Goal: Find specific page/section: Find specific page/section

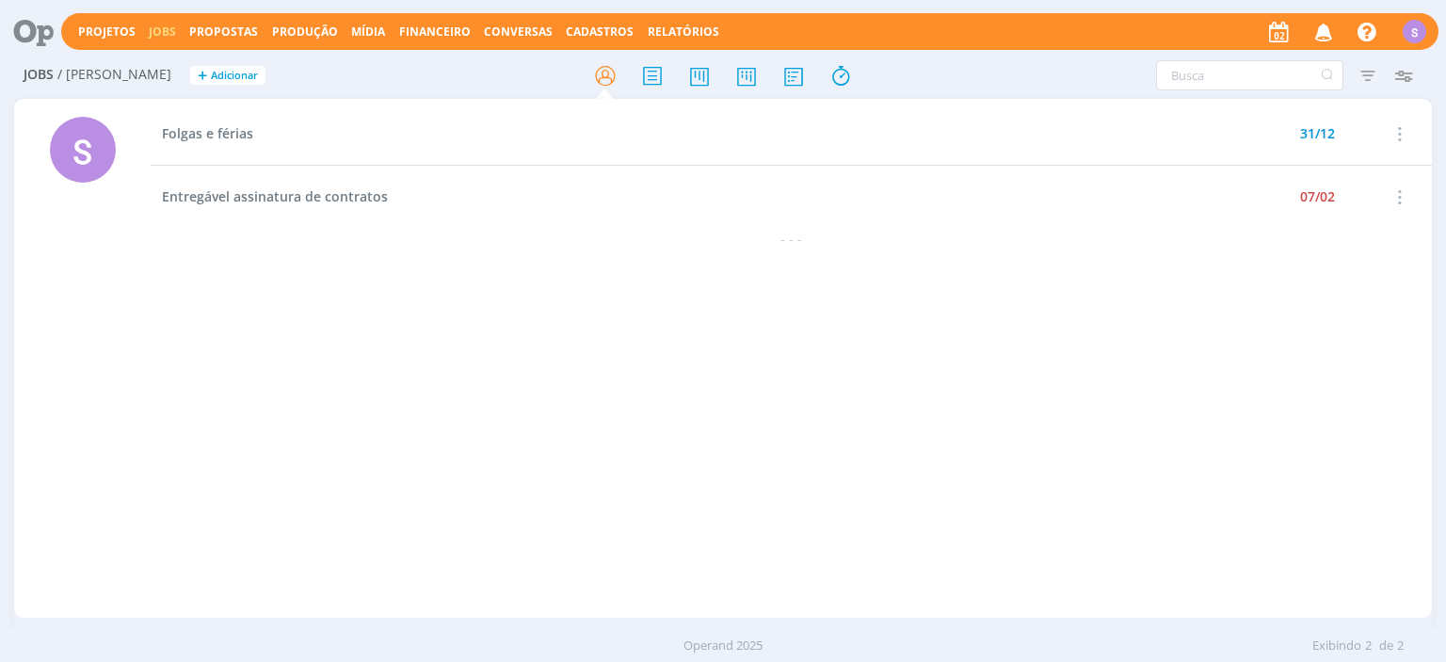
click at [195, 33] on span "Propostas" at bounding box center [223, 32] width 69 height 16
click at [210, 58] on link "Propostas Comerciais" at bounding box center [229, 63] width 158 height 29
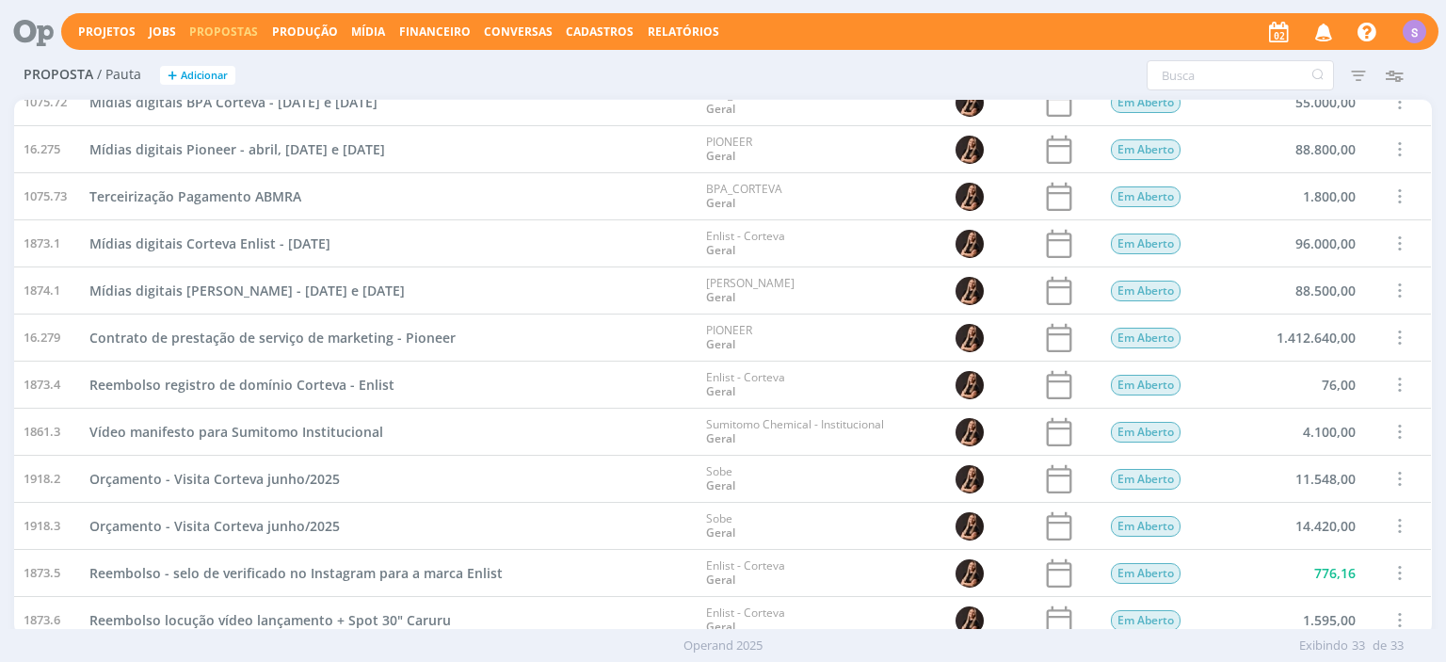
scroll to position [742, 0]
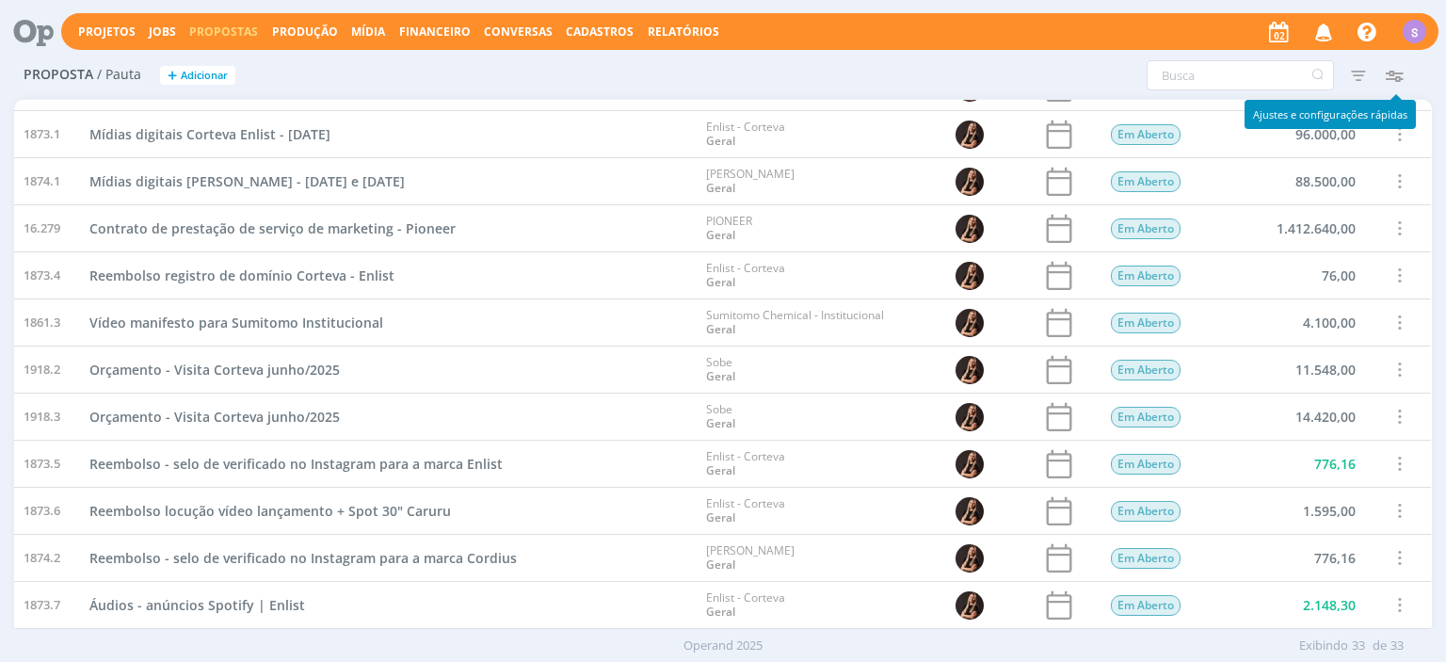
click at [1395, 74] on icon "button" at bounding box center [1395, 75] width 34 height 34
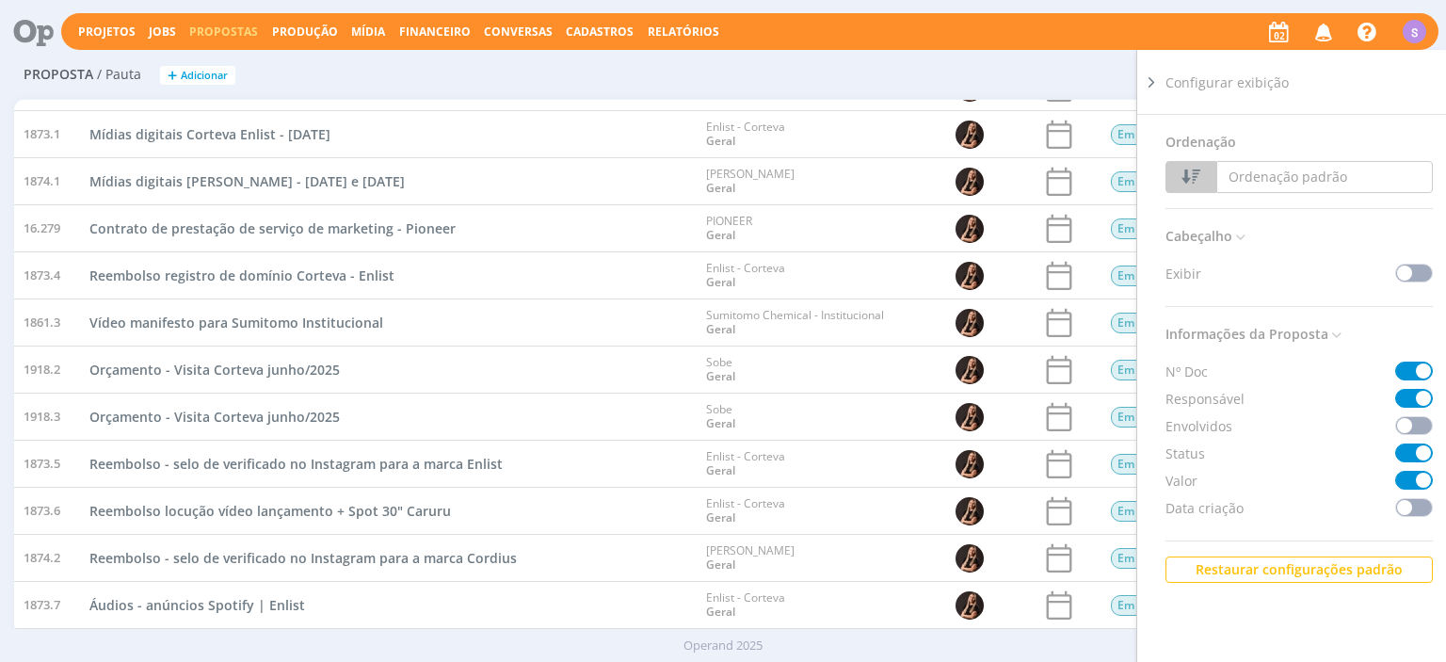
click at [1151, 86] on icon at bounding box center [1151, 83] width 19 height 20
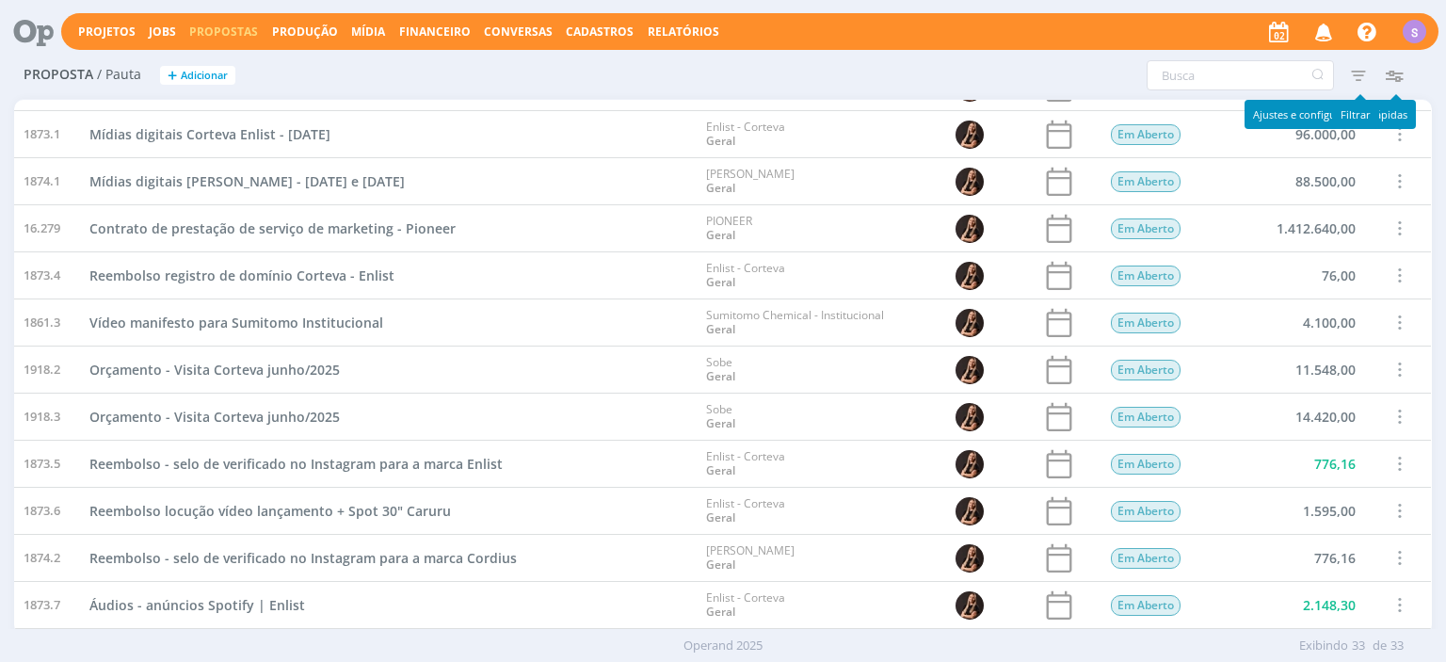
click at [1362, 80] on icon "button" at bounding box center [1359, 75] width 34 height 34
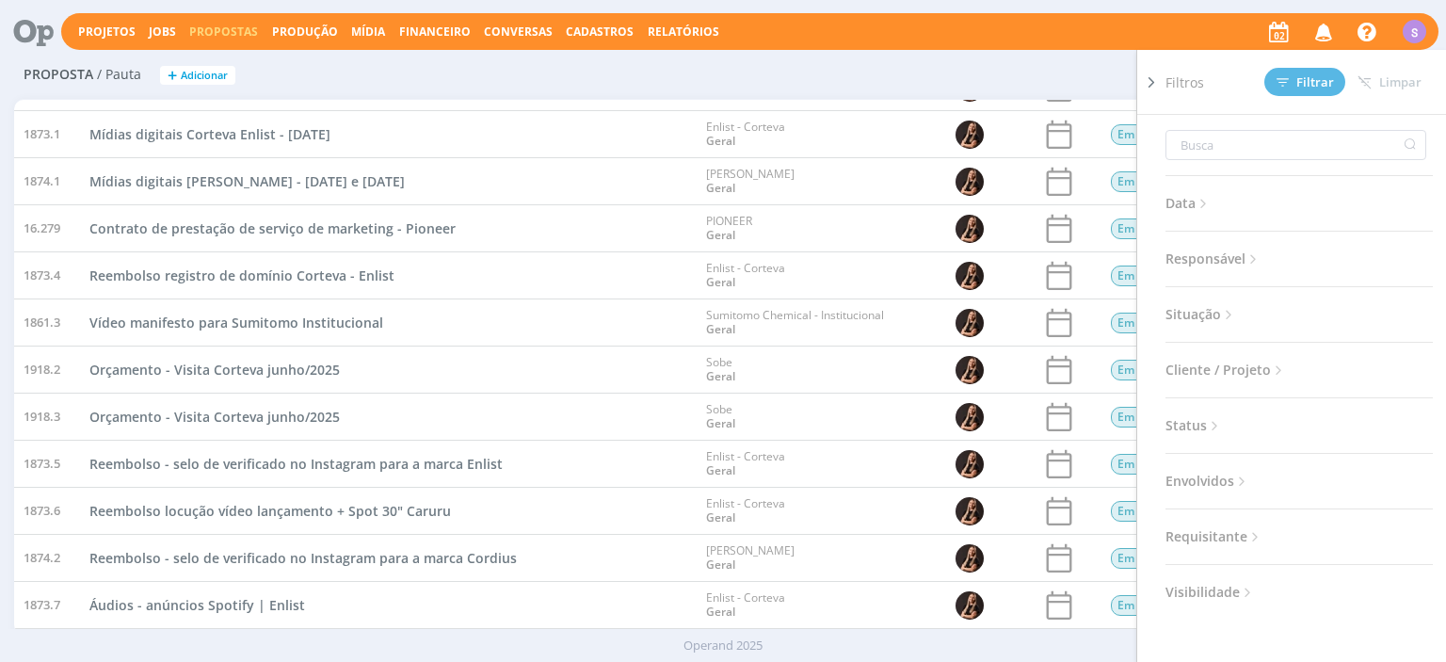
click at [1235, 314] on icon at bounding box center [1229, 315] width 16 height 16
click at [1294, 361] on span at bounding box center [1288, 365] width 38 height 19
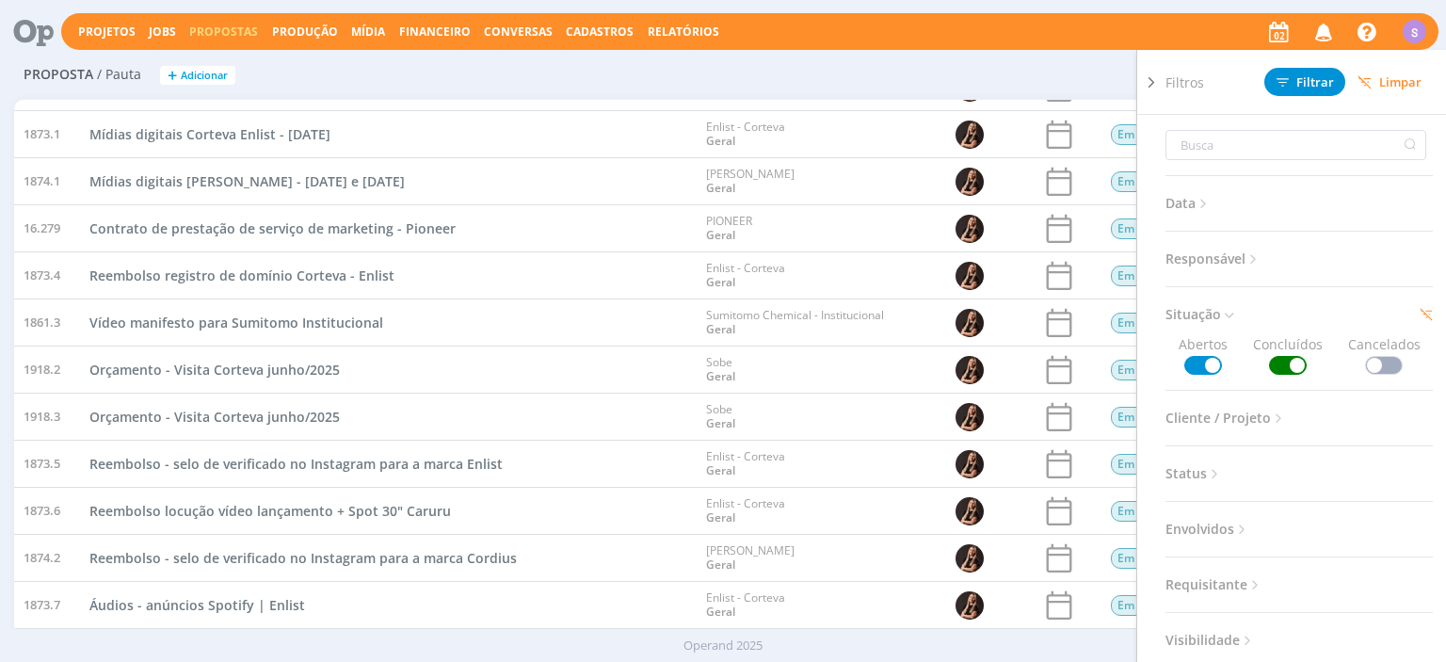
click at [1264, 411] on span "Cliente / Projeto" at bounding box center [1226, 418] width 121 height 24
click at [1239, 491] on div "Selecione" at bounding box center [1216, 487] width 64 height 20
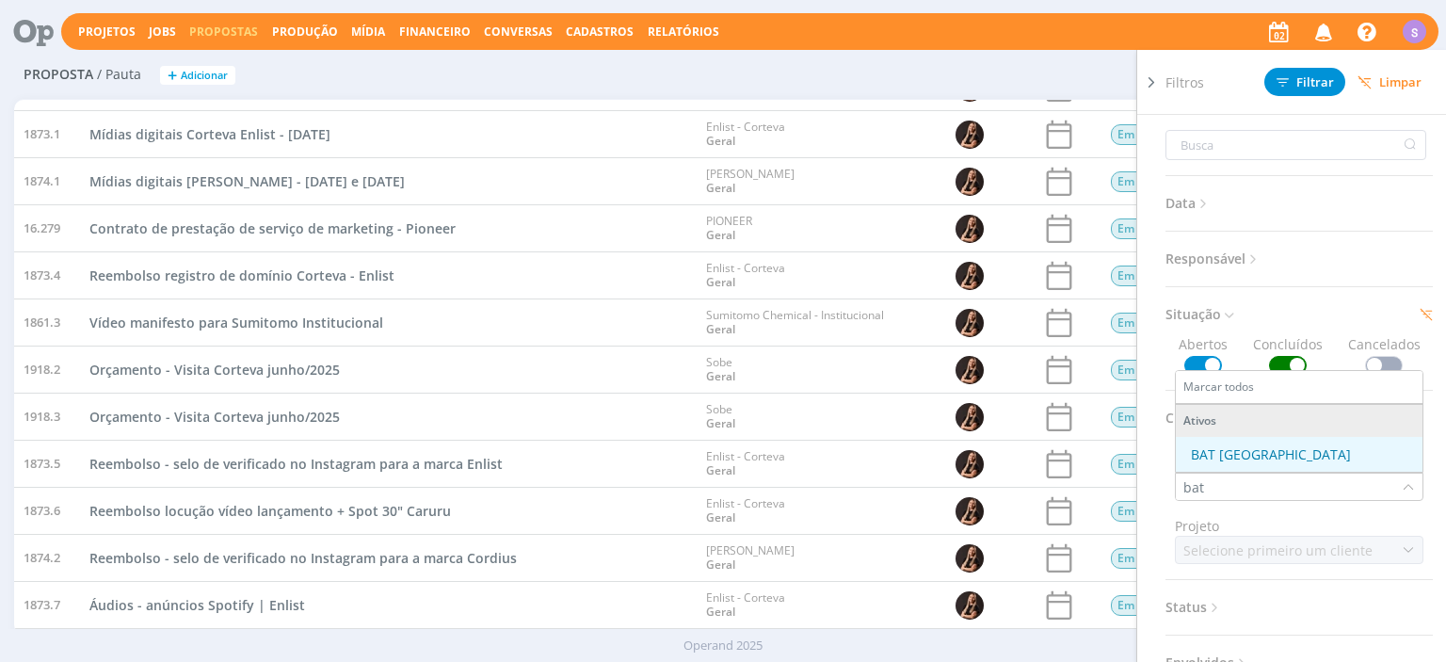
type input "bat"
click at [1240, 449] on div "BAT [GEOGRAPHIC_DATA]" at bounding box center [1271, 454] width 160 height 20
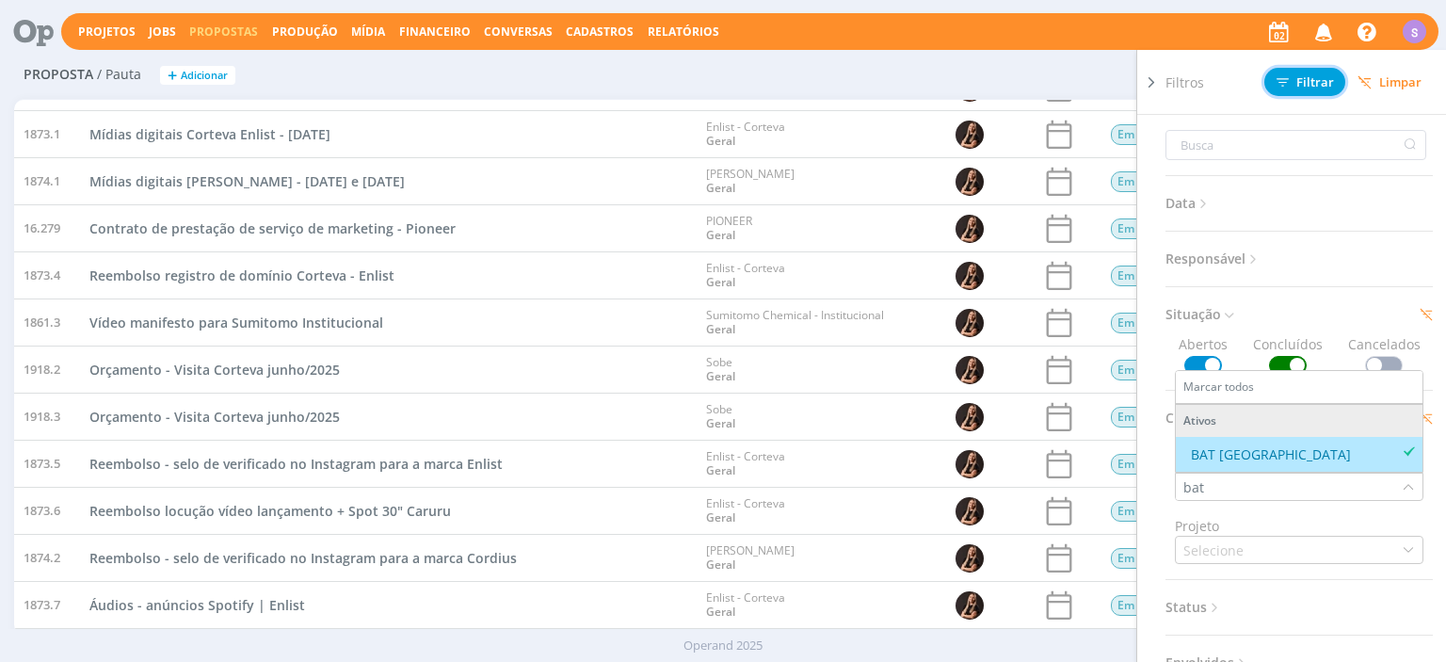
click at [1319, 84] on span "Filtrar" at bounding box center [1305, 82] width 57 height 12
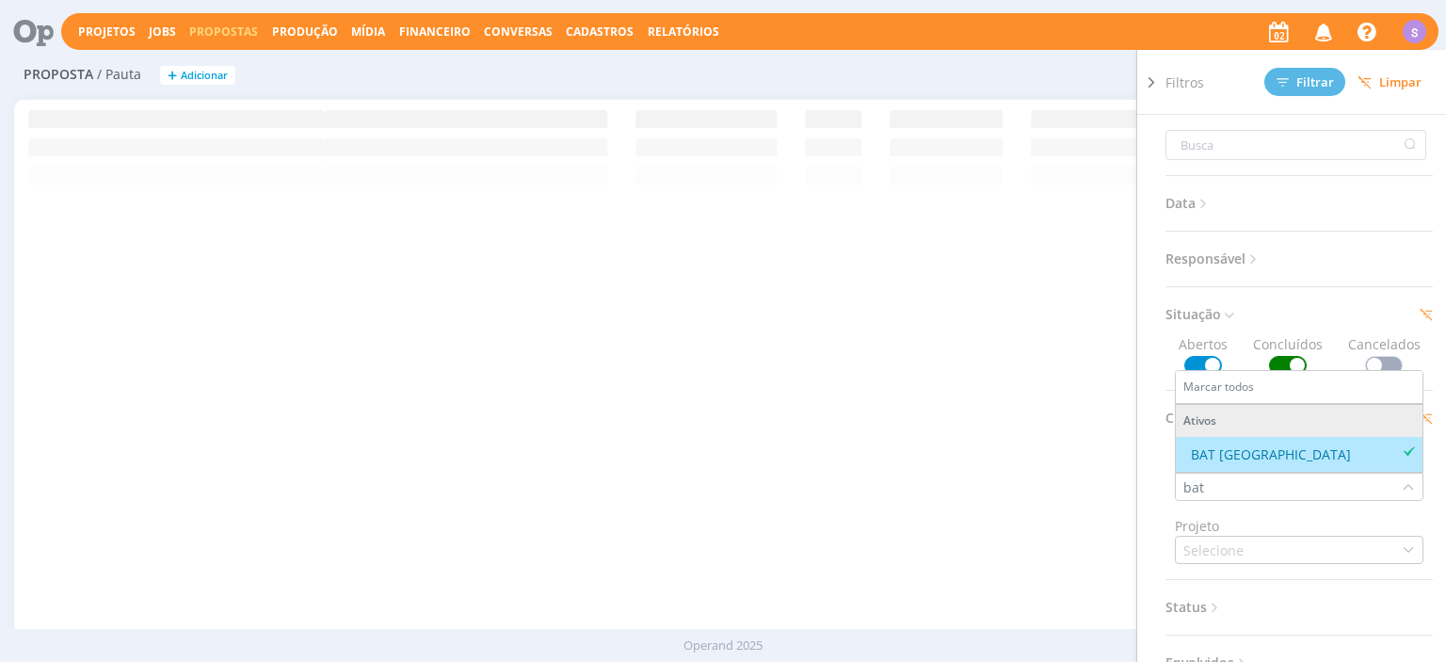
scroll to position [0, 0]
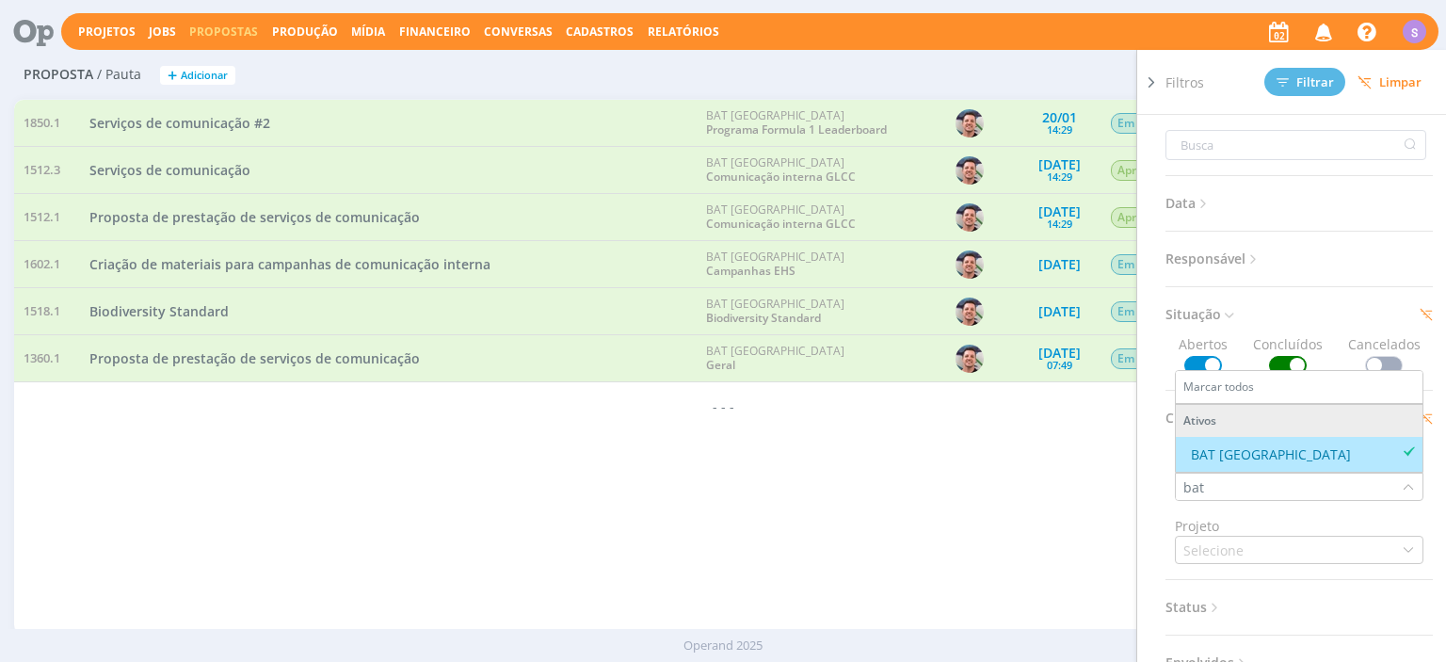
click at [185, 439] on div "1850.1 Serviços de comunicação #2 BAT Brasil Programa Formula 1 Leaderboard 20/…" at bounding box center [722, 367] width 1417 height 534
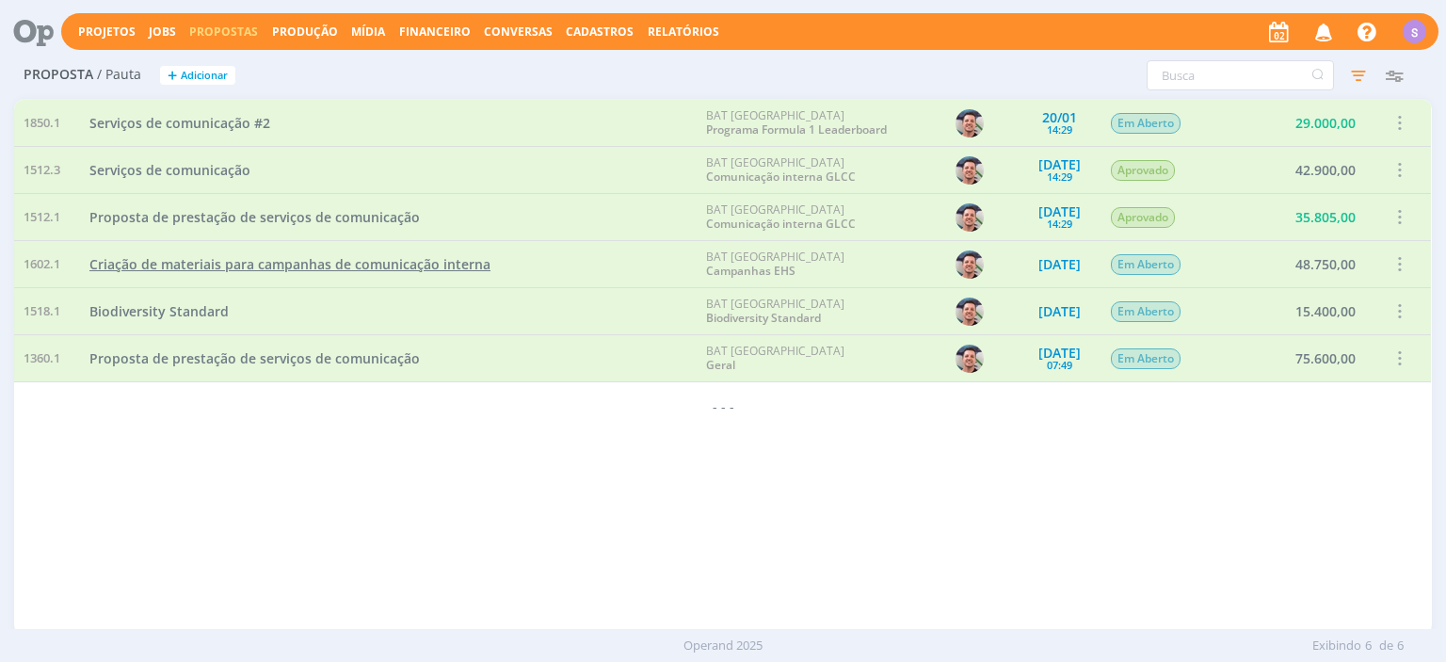
click at [183, 265] on span "Criação de materiais para campanhas de comunicação interna" at bounding box center [289, 264] width 401 height 18
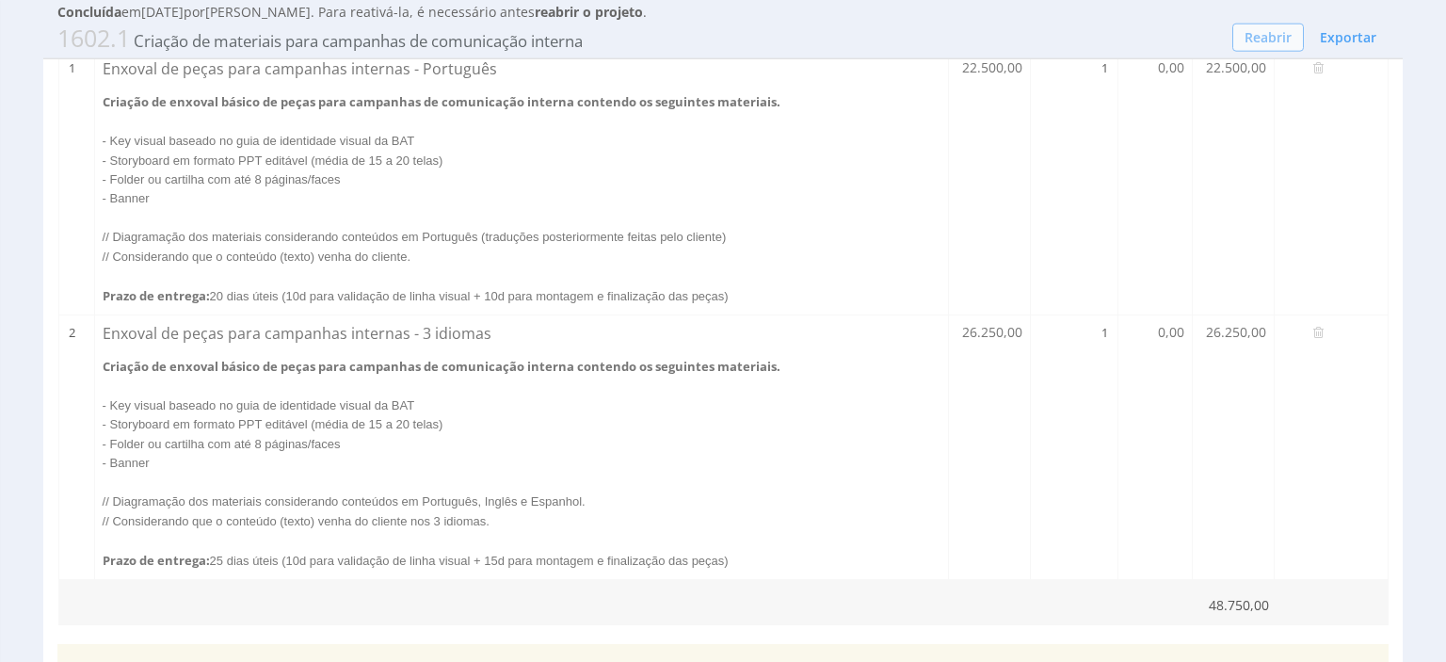
scroll to position [298, 0]
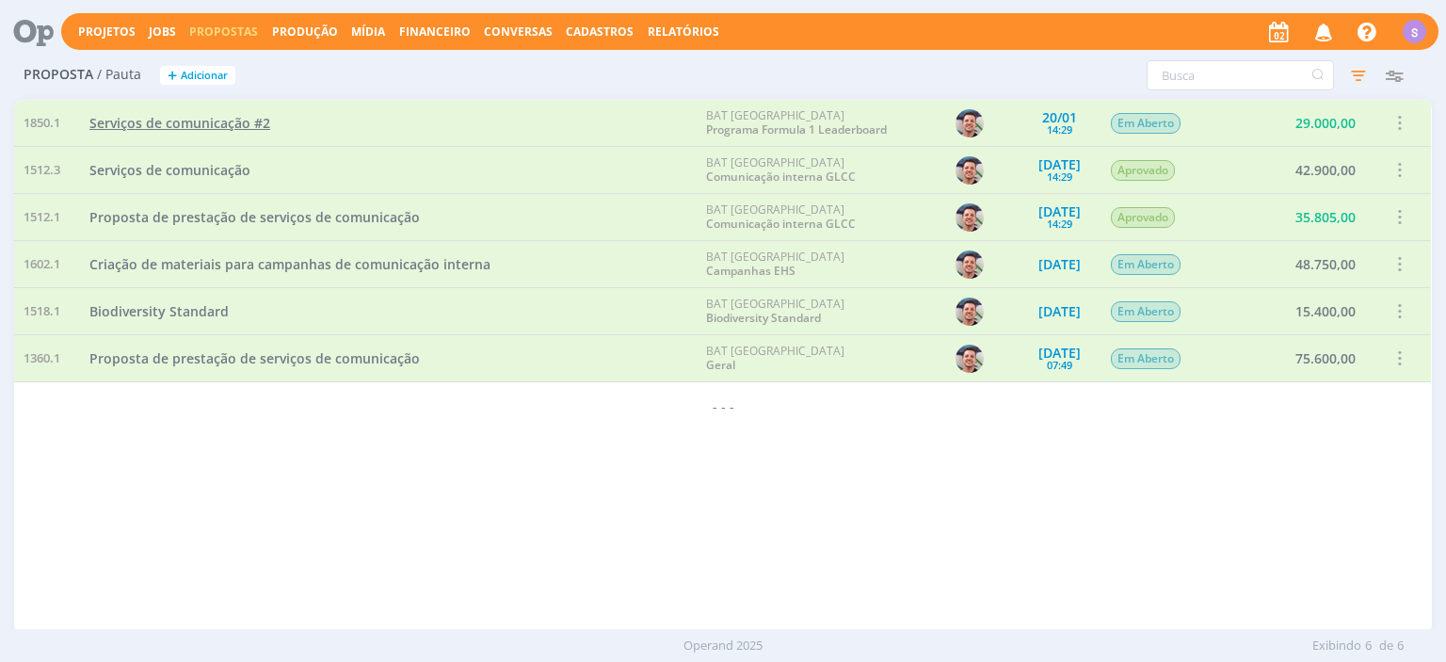
click at [137, 123] on span "Serviços de comunicação #2" at bounding box center [179, 123] width 181 height 18
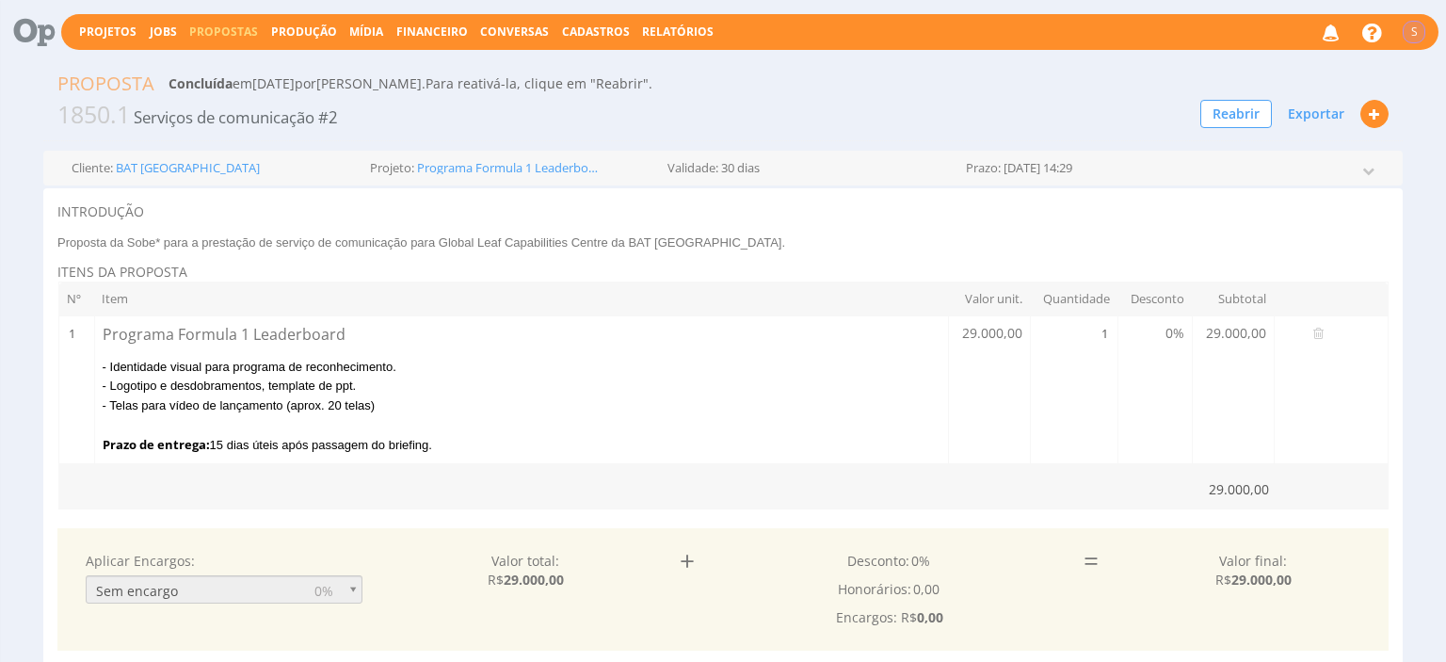
click at [65, 401] on td "1 1" at bounding box center [77, 390] width 36 height 148
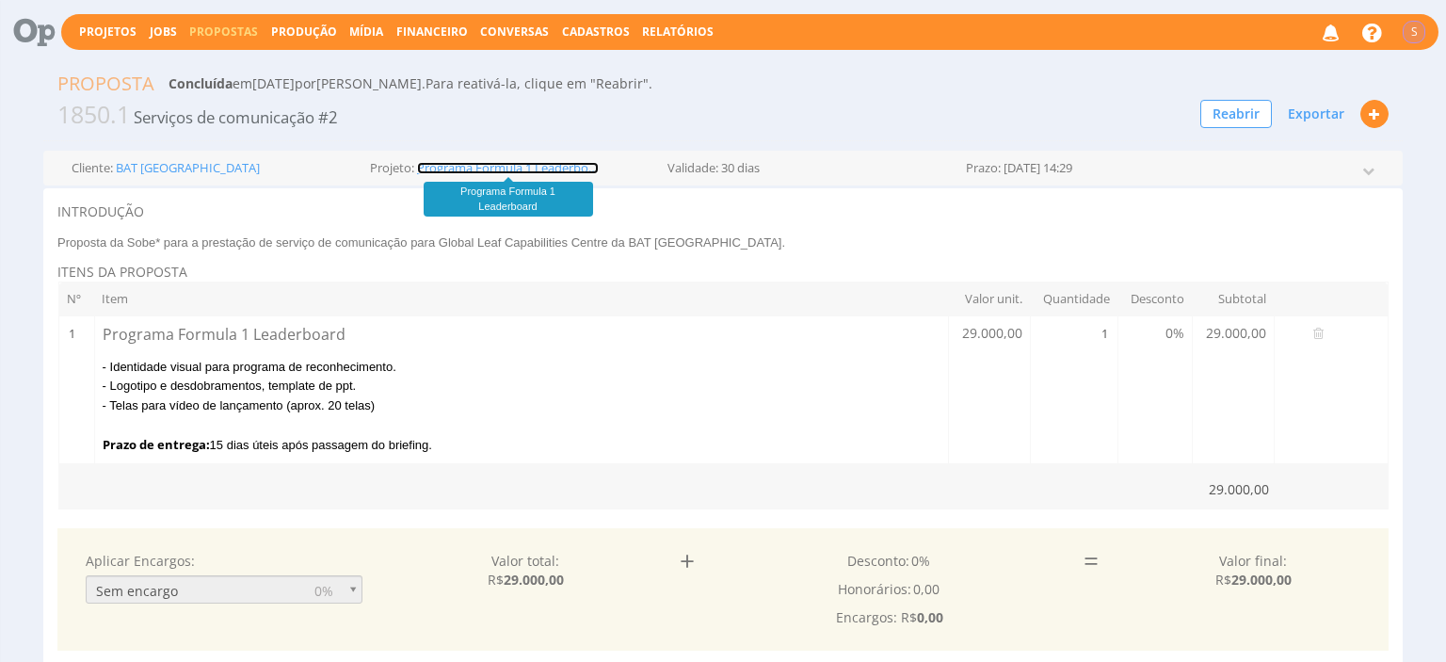
click at [473, 169] on link "Programa Formula 1 Leaderboard" at bounding box center [508, 168] width 182 height 12
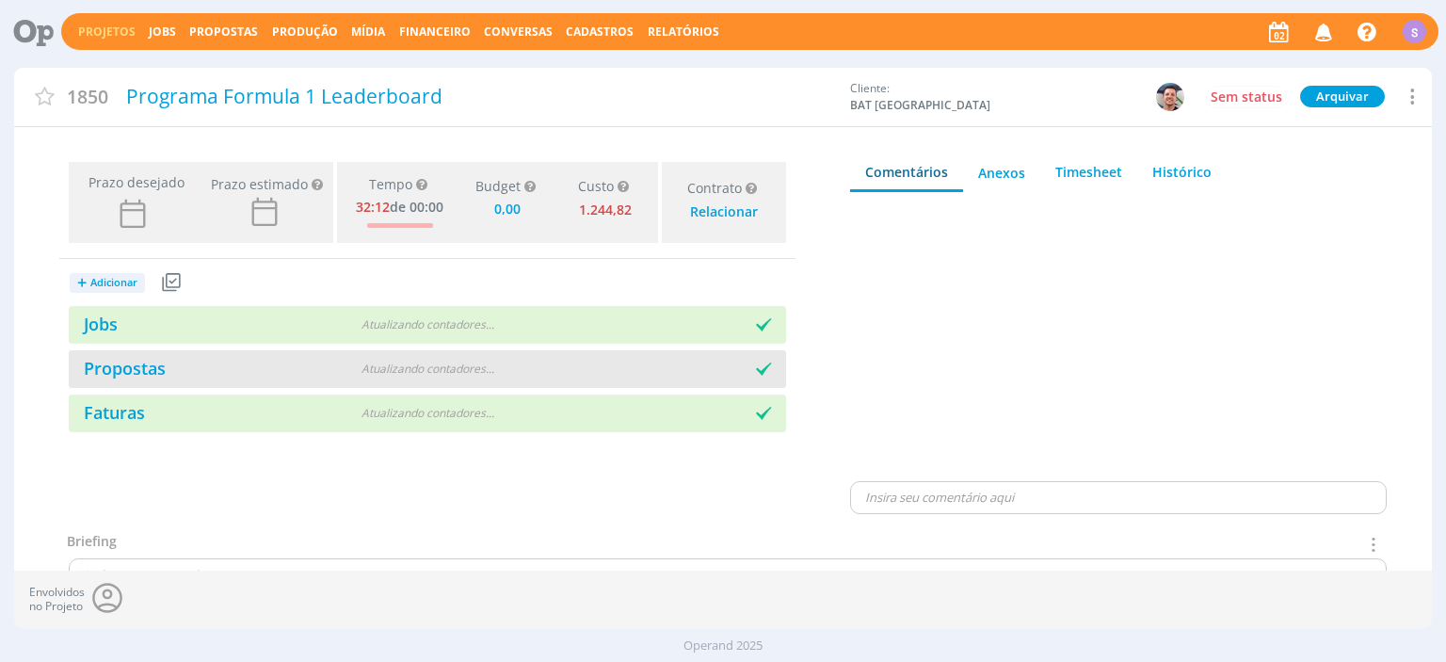
type input "0,00"
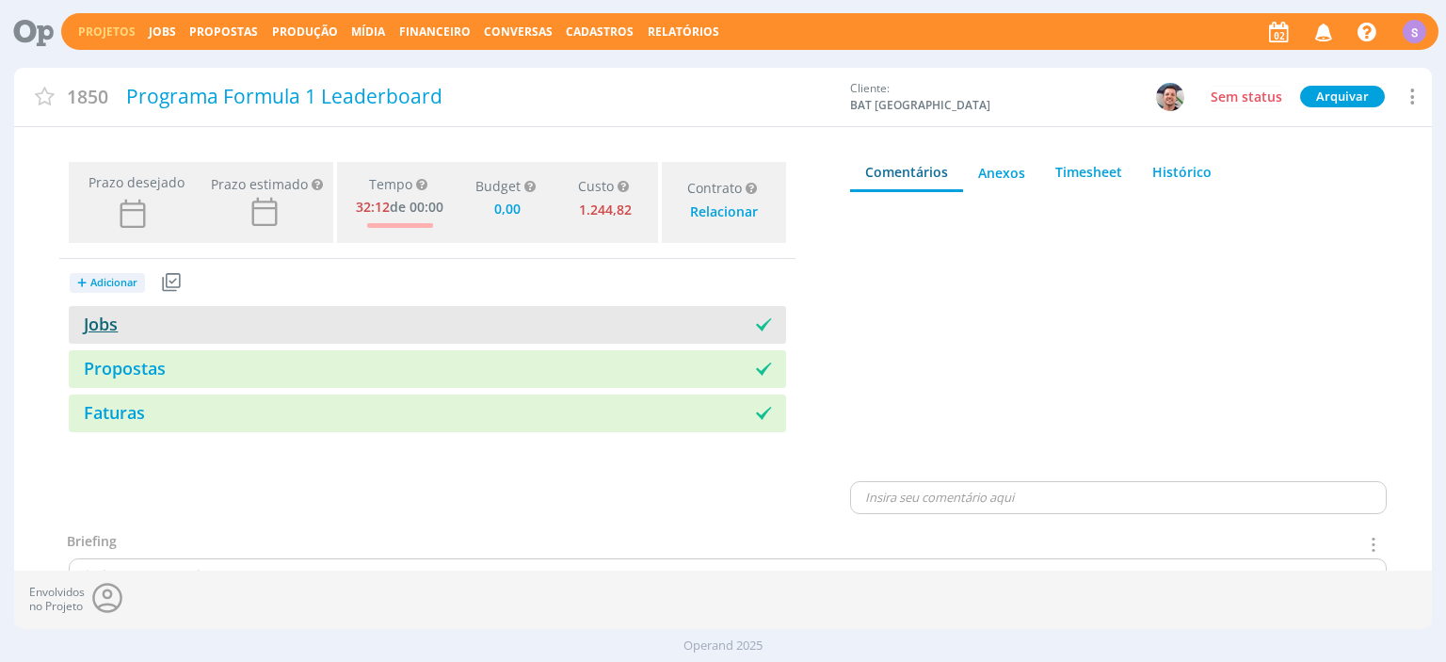
click at [107, 323] on link "Jobs" at bounding box center [93, 324] width 49 height 23
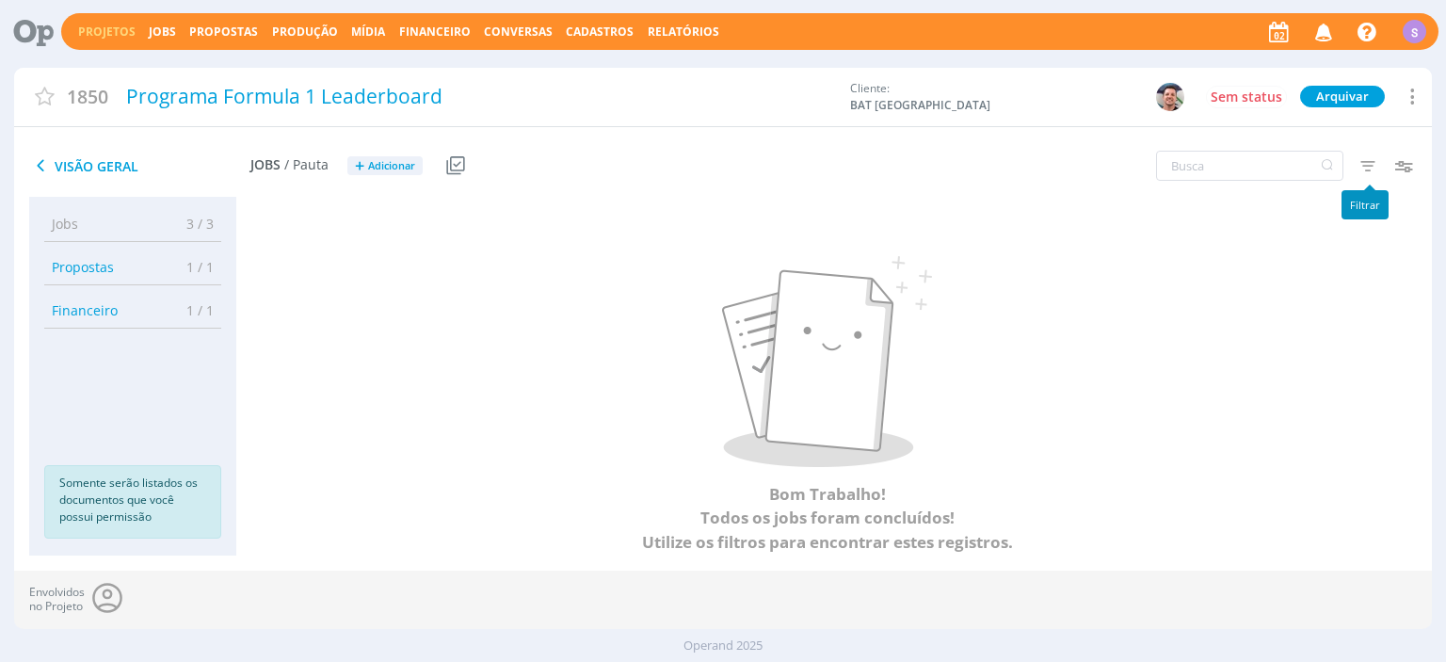
click at [1377, 169] on icon "button" at bounding box center [1368, 166] width 34 height 34
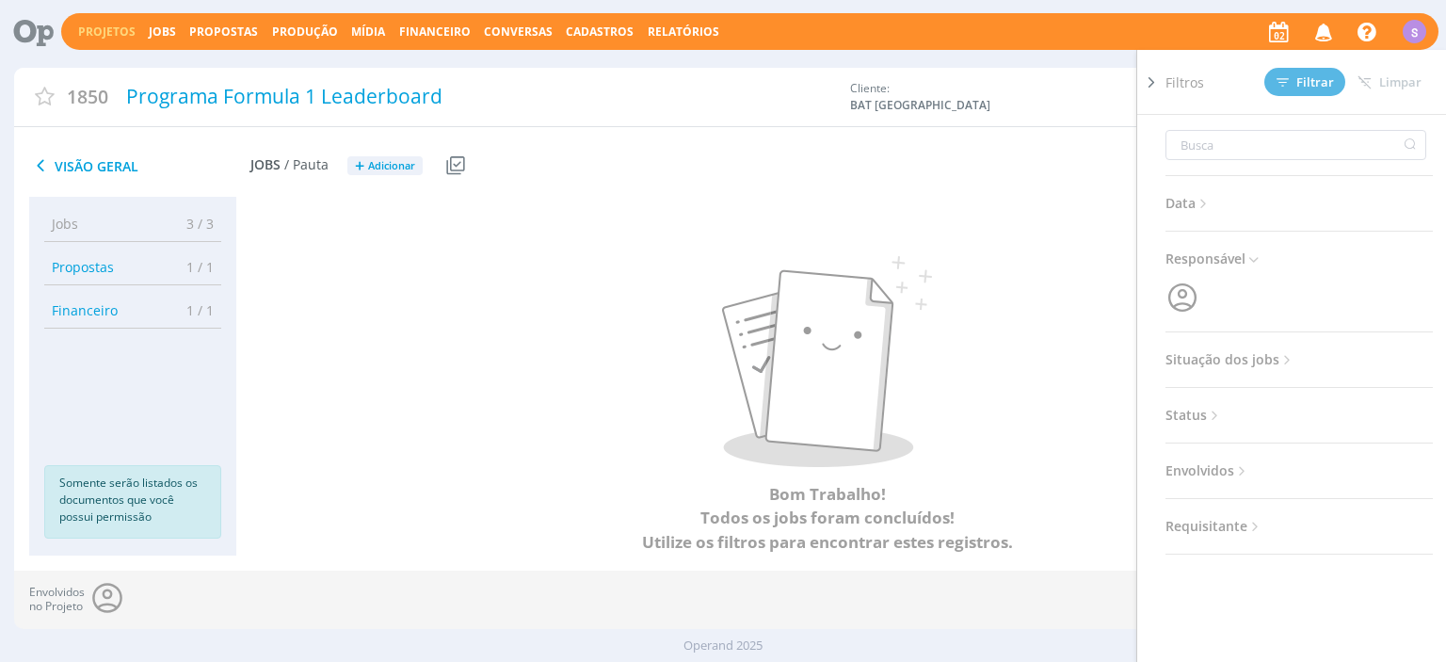
click at [1267, 348] on span "Situação dos jobs" at bounding box center [1231, 359] width 130 height 24
click at [1269, 405] on div at bounding box center [1288, 410] width 38 height 19
click at [1319, 79] on span "Filtrar" at bounding box center [1305, 82] width 57 height 12
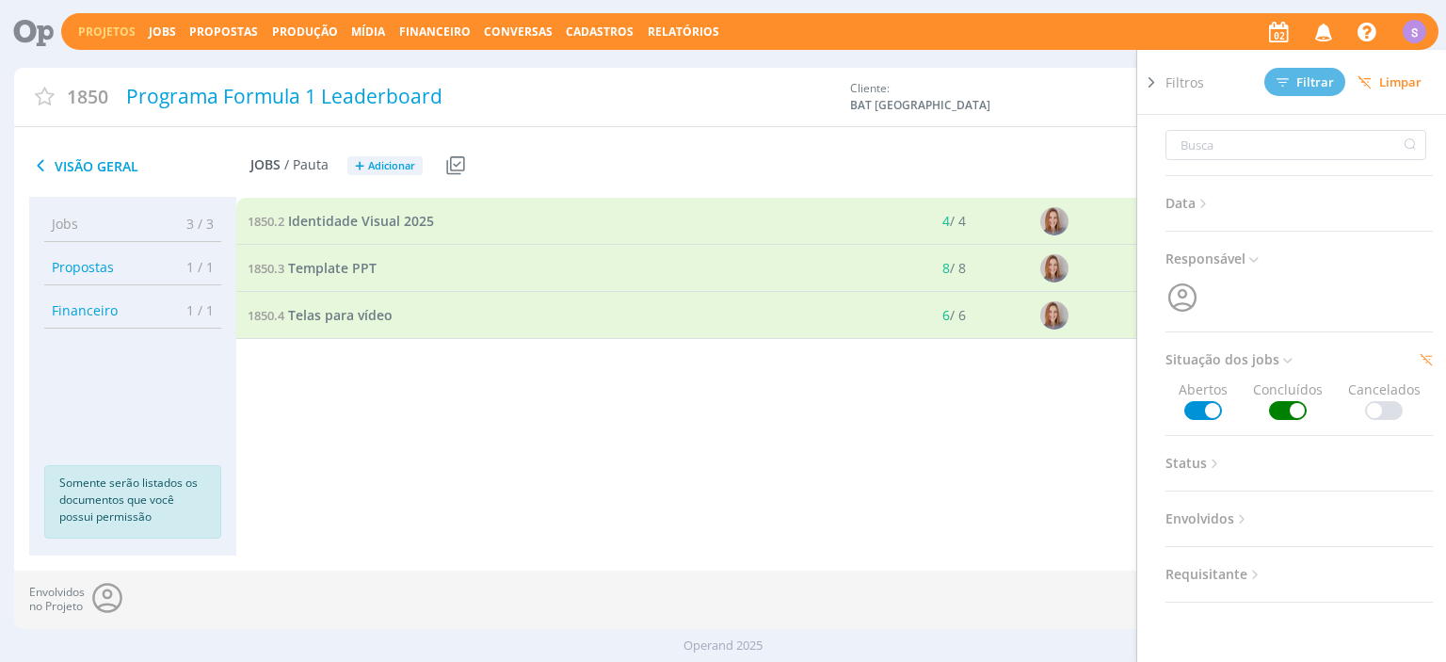
click at [569, 521] on div "1850.2 Identidade Visual 2025 4 / 4 Entregue Selecionar Reabrir 1850.3 Template…" at bounding box center [826, 376] width 1181 height 358
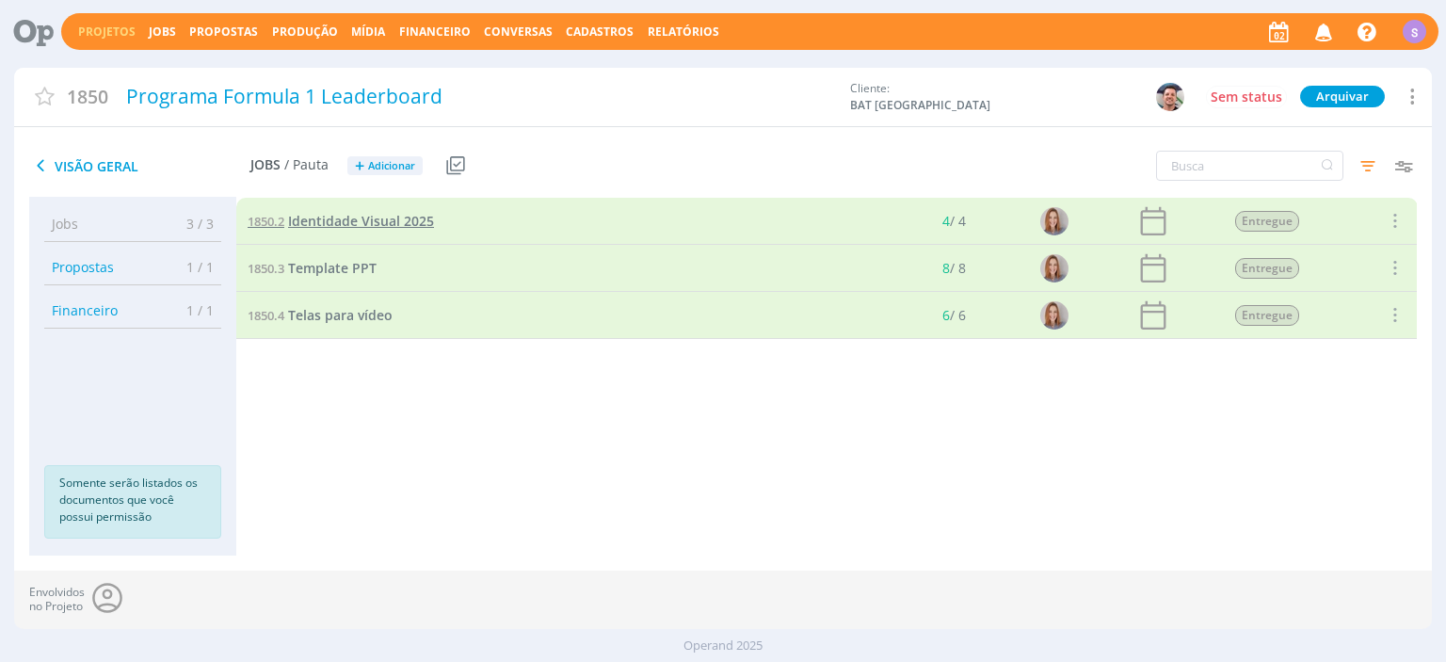
click at [335, 213] on span "Identidade Visual 2025" at bounding box center [361, 221] width 146 height 18
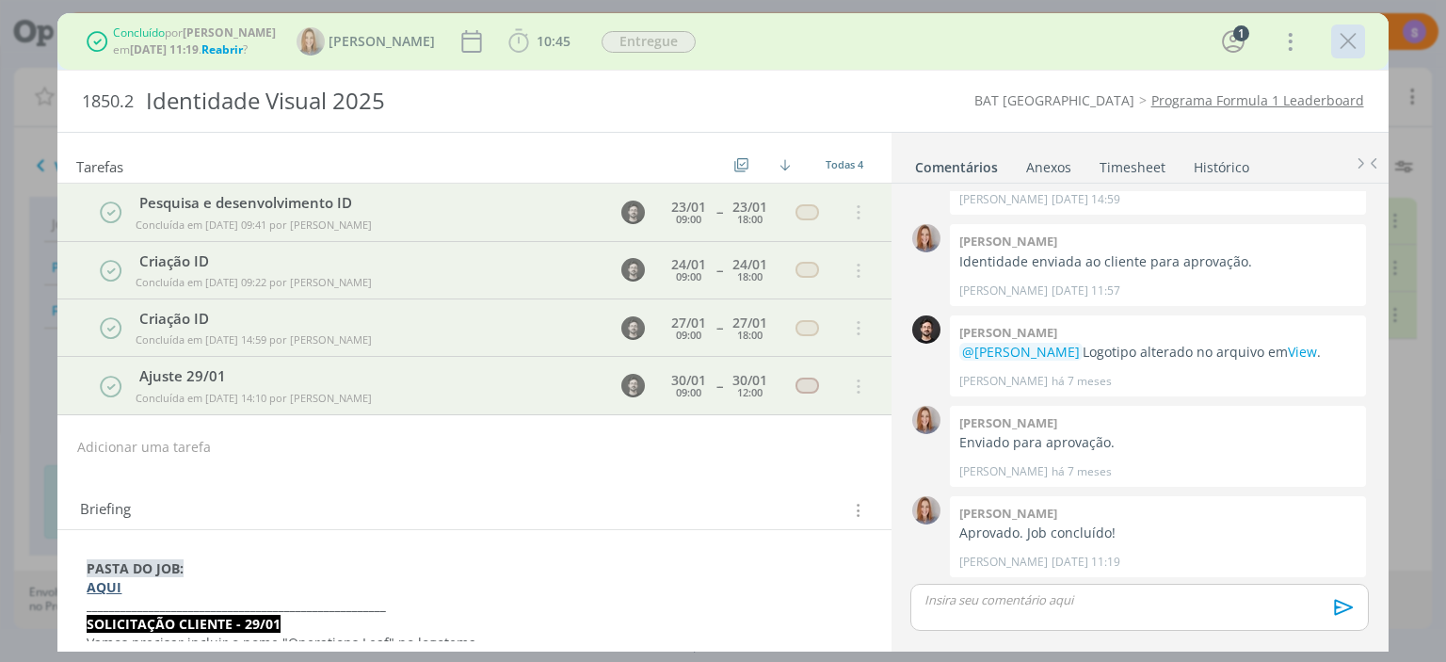
click at [1355, 35] on icon "dialog" at bounding box center [1348, 41] width 28 height 28
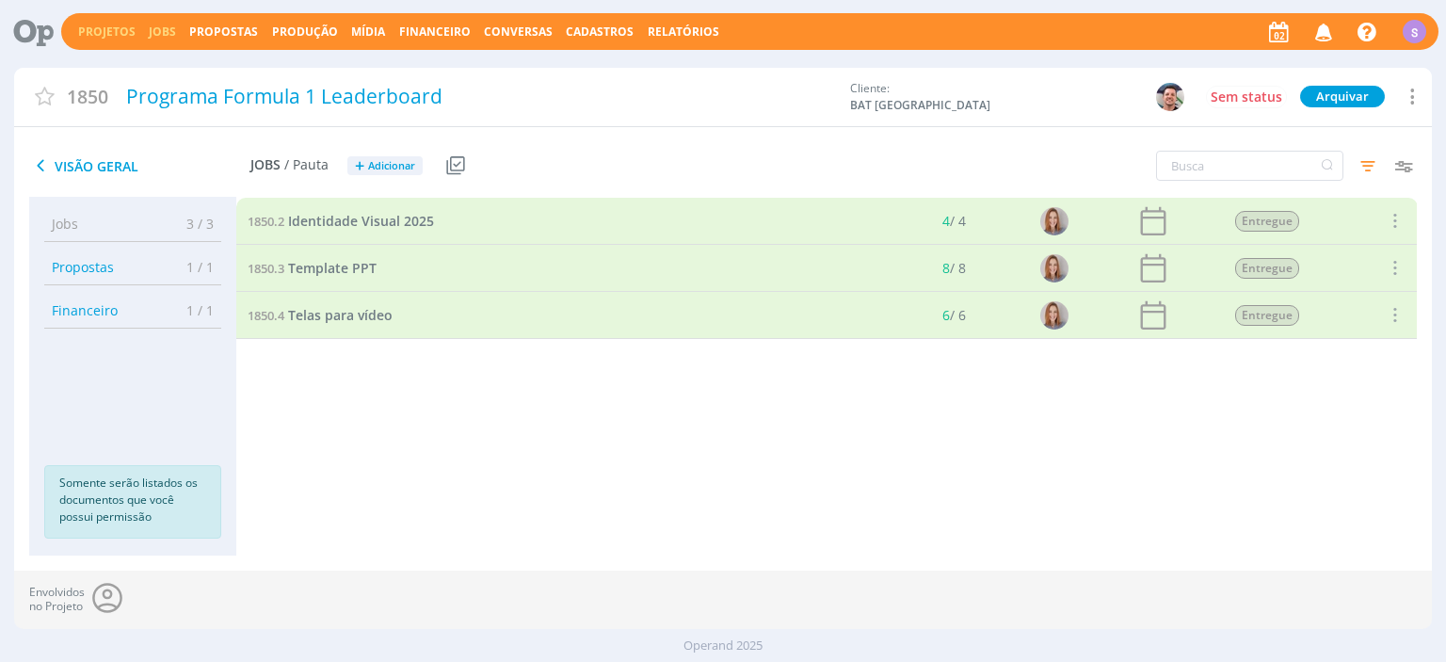
click at [154, 36] on link "Jobs" at bounding box center [162, 32] width 27 height 16
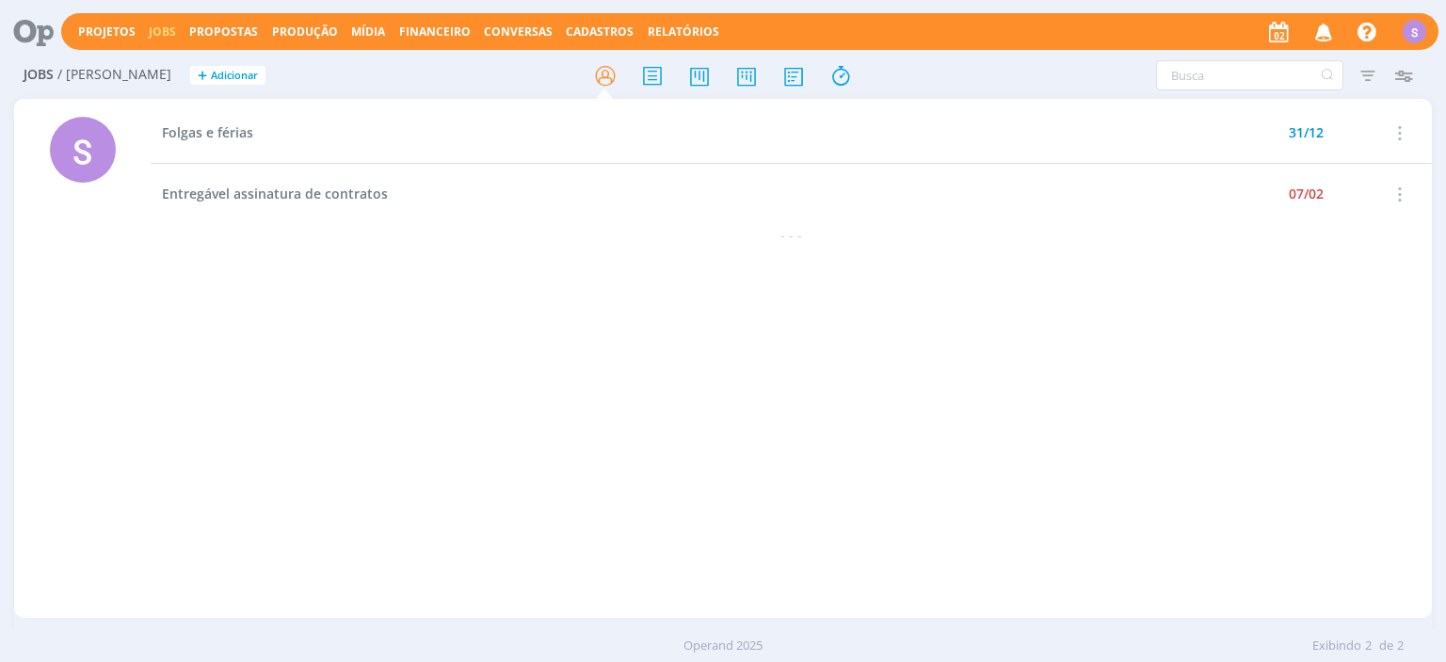
click at [225, 40] on div "Projetos Jobs Propostas Produção [GEOGRAPHIC_DATA] Financeiro Conversas Cadastr…" at bounding box center [750, 31] width 1378 height 37
click at [225, 37] on span "Propostas" at bounding box center [223, 32] width 69 height 16
click at [229, 59] on link "Propostas Comerciais" at bounding box center [229, 63] width 158 height 29
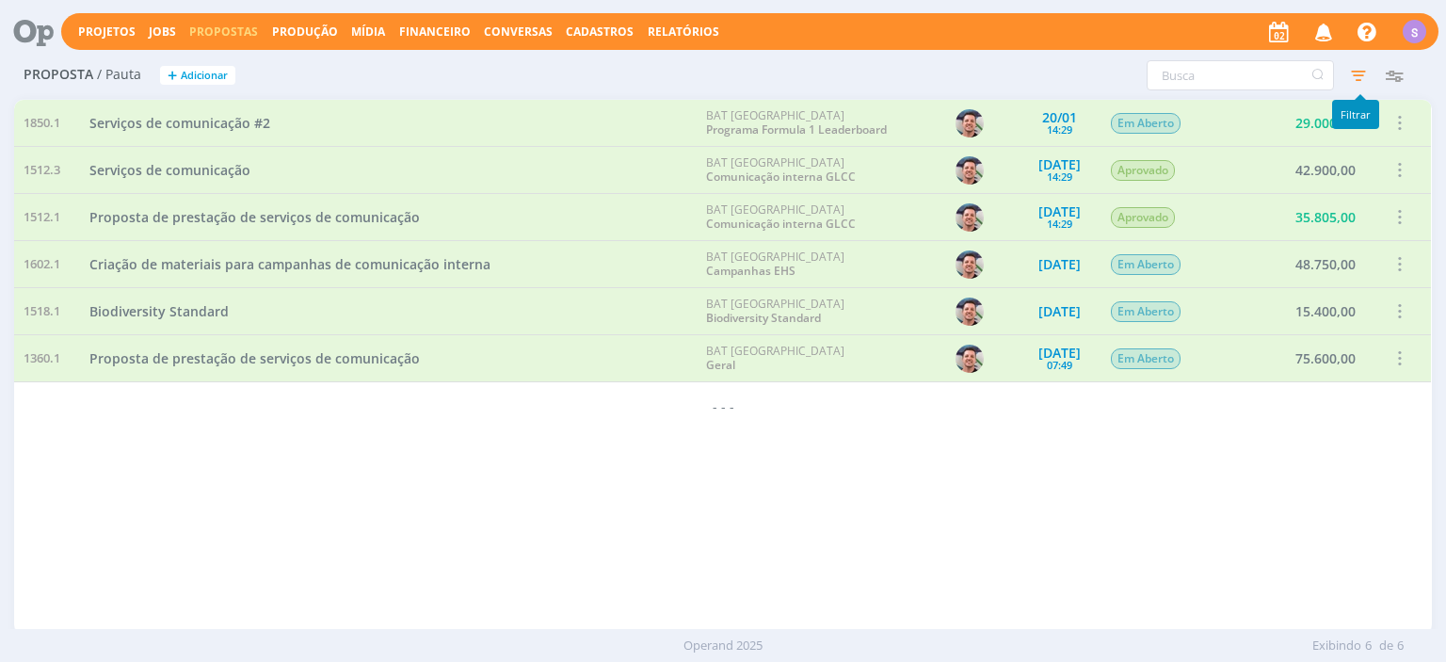
click at [1354, 75] on icon "button" at bounding box center [1359, 75] width 34 height 34
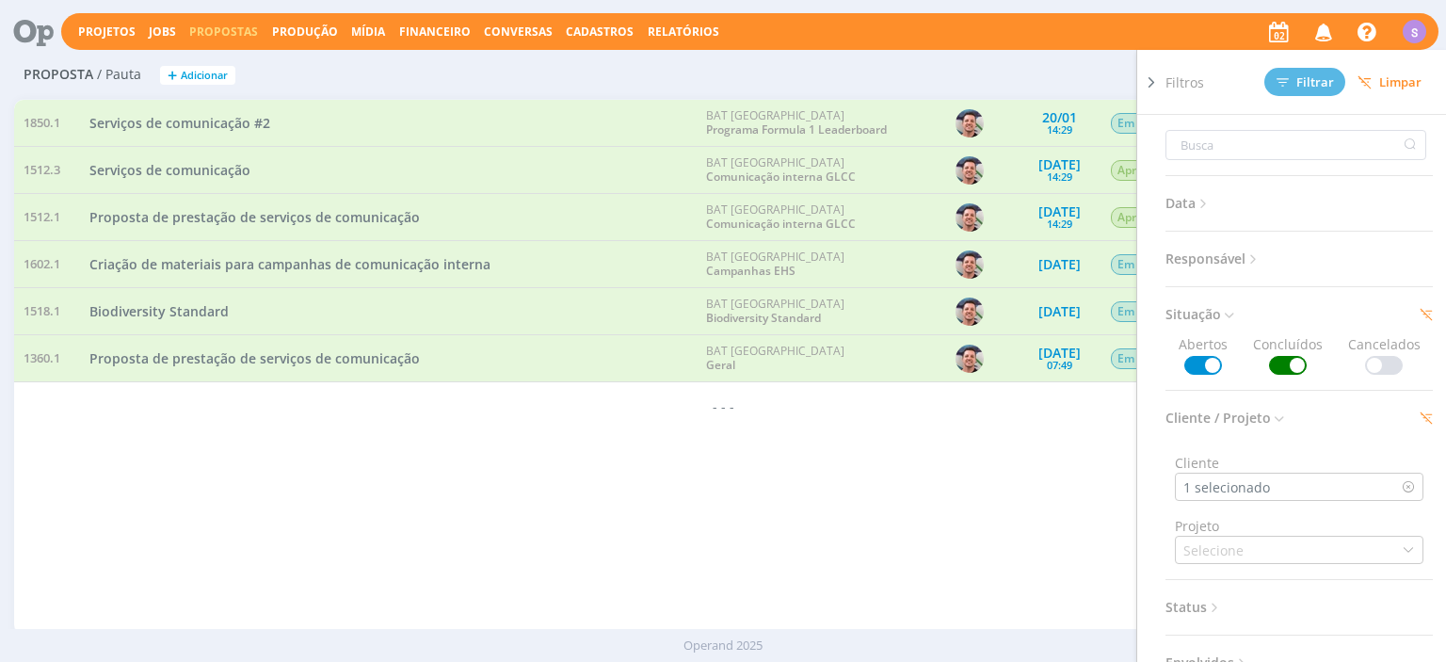
click at [1392, 87] on span "Limpar" at bounding box center [1390, 82] width 64 height 14
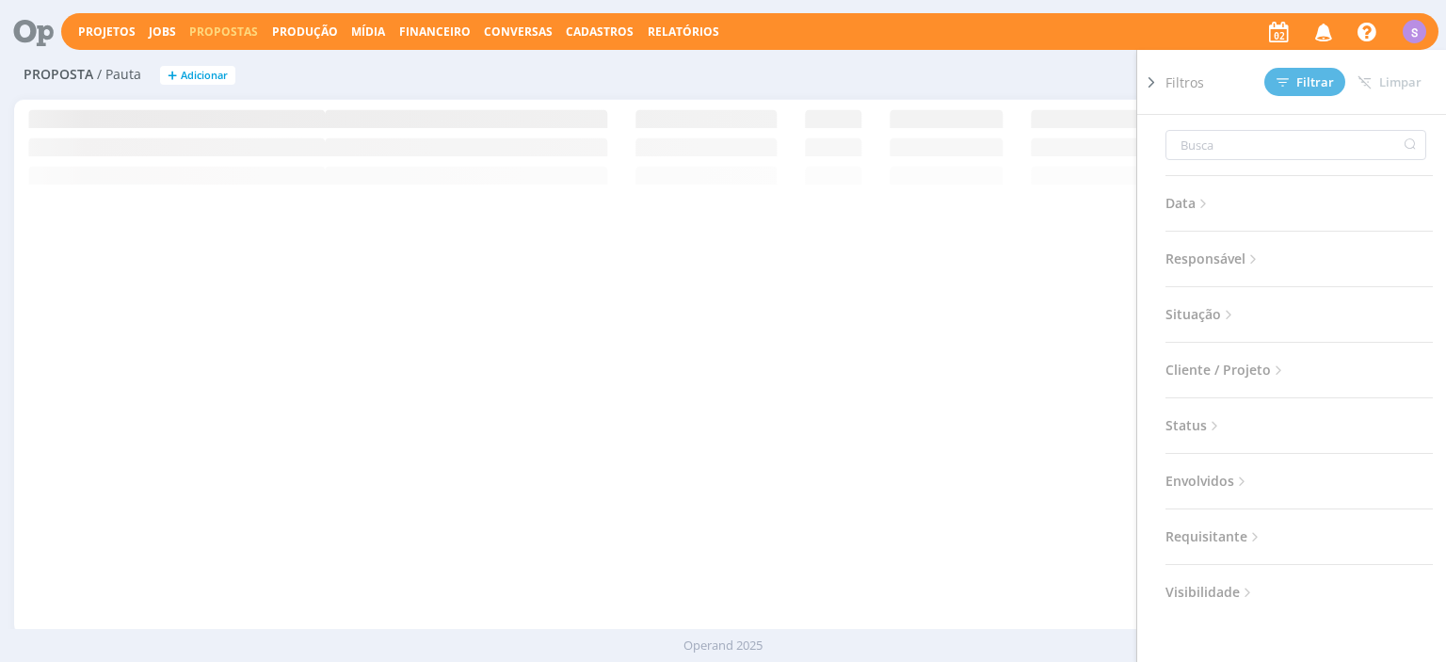
click at [1219, 371] on span "Cliente / Projeto" at bounding box center [1226, 370] width 121 height 24
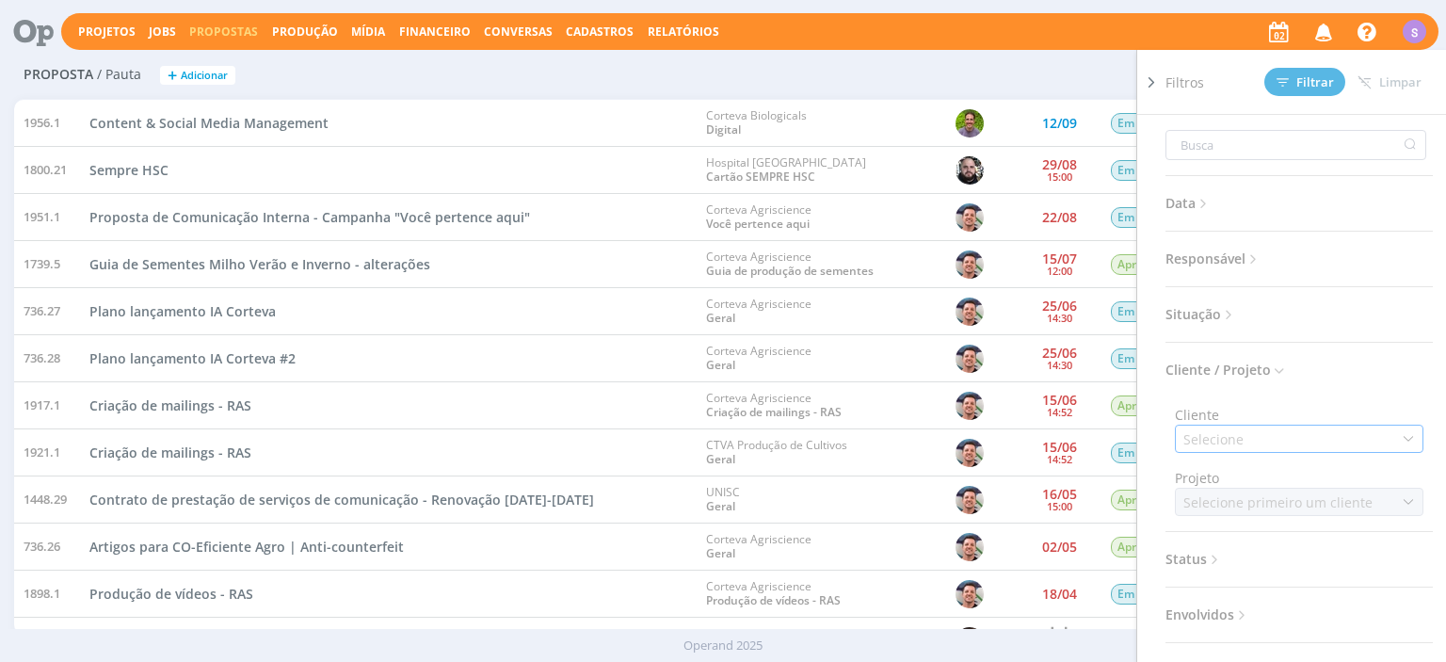
click at [1229, 437] on div "Selecione" at bounding box center [1216, 439] width 64 height 20
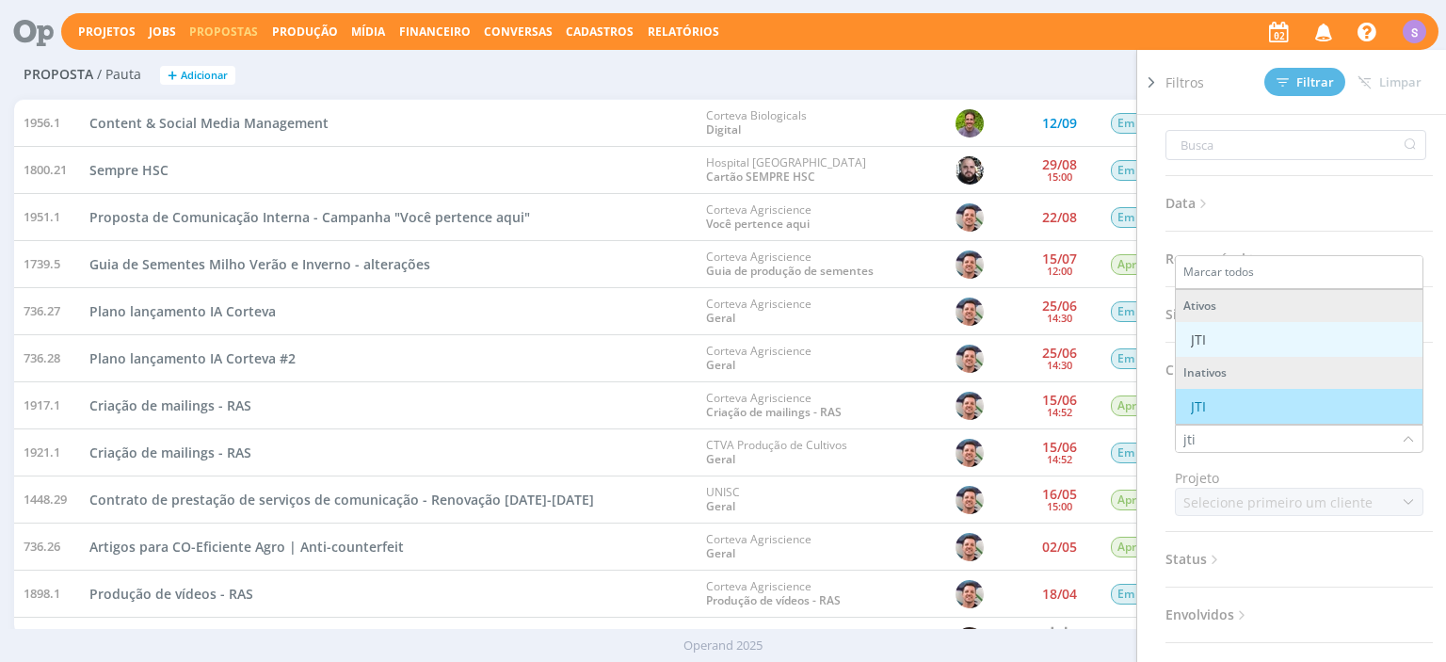
type input "jti"
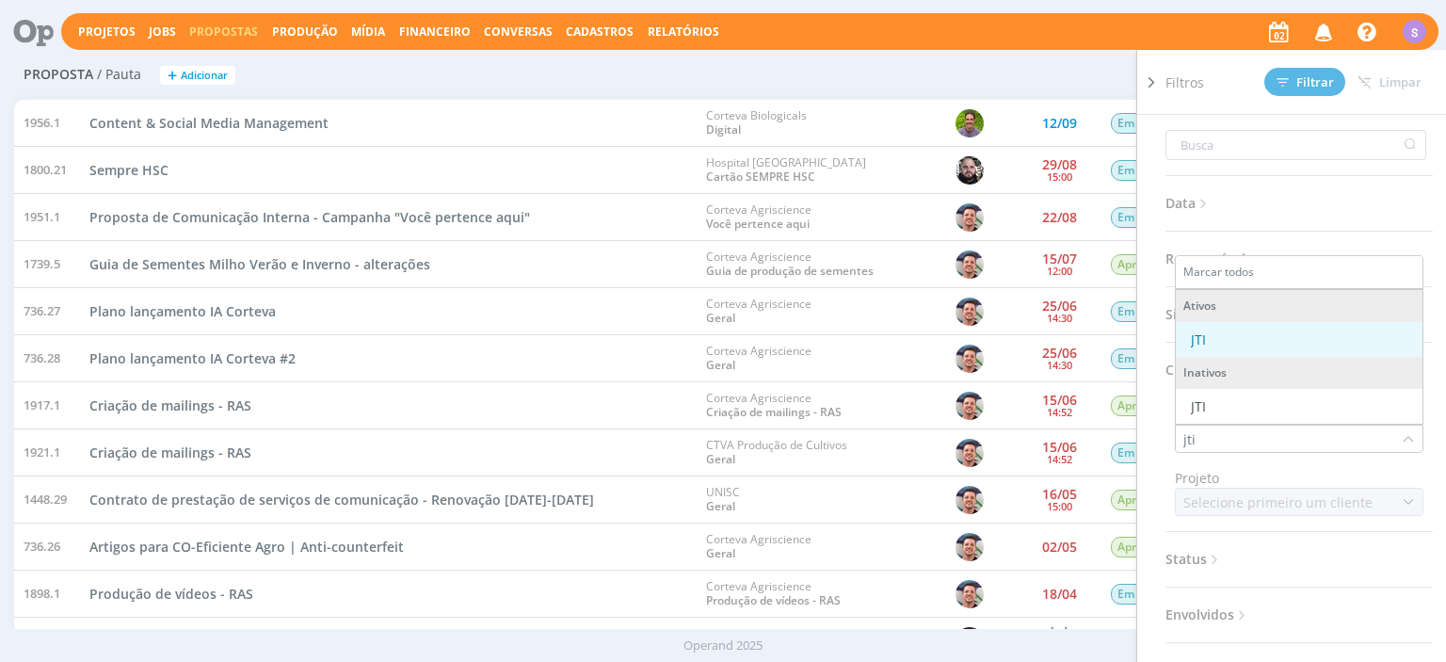
click at [1235, 336] on div "JTI" at bounding box center [1300, 340] width 232 height 20
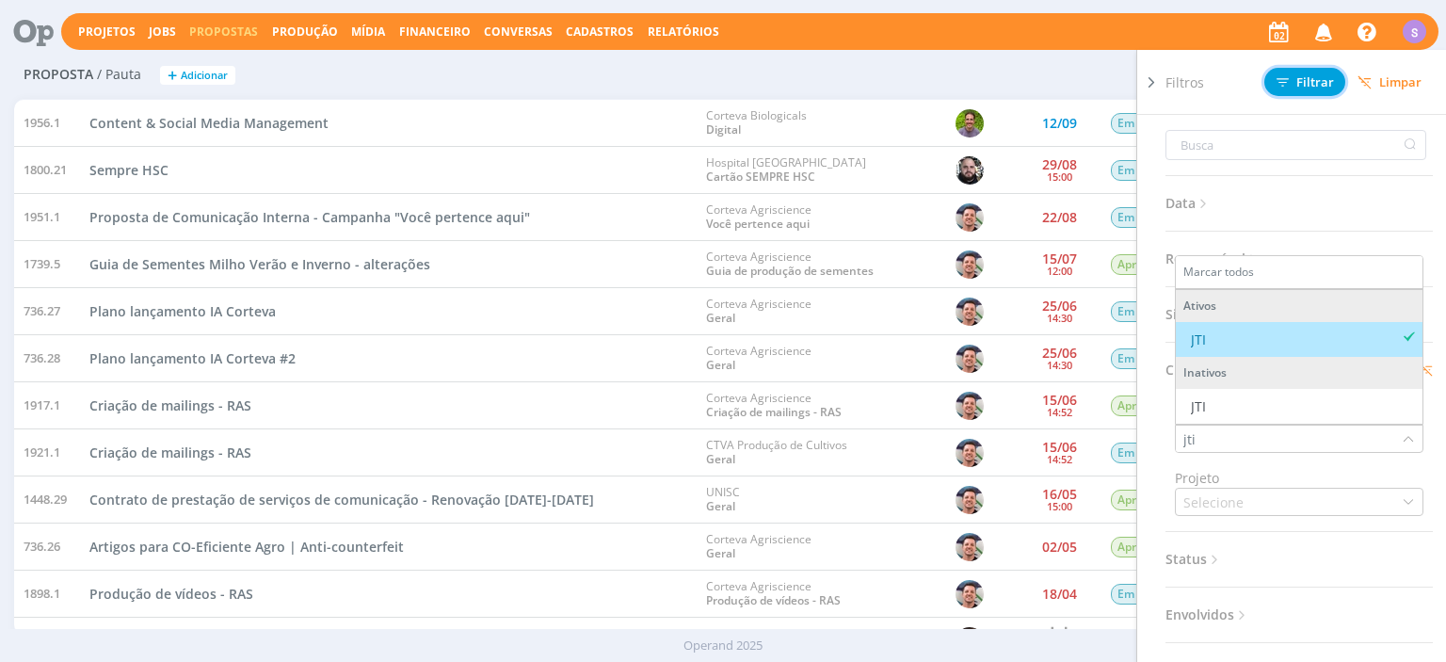
click at [1328, 72] on button "Filtrar" at bounding box center [1305, 82] width 81 height 28
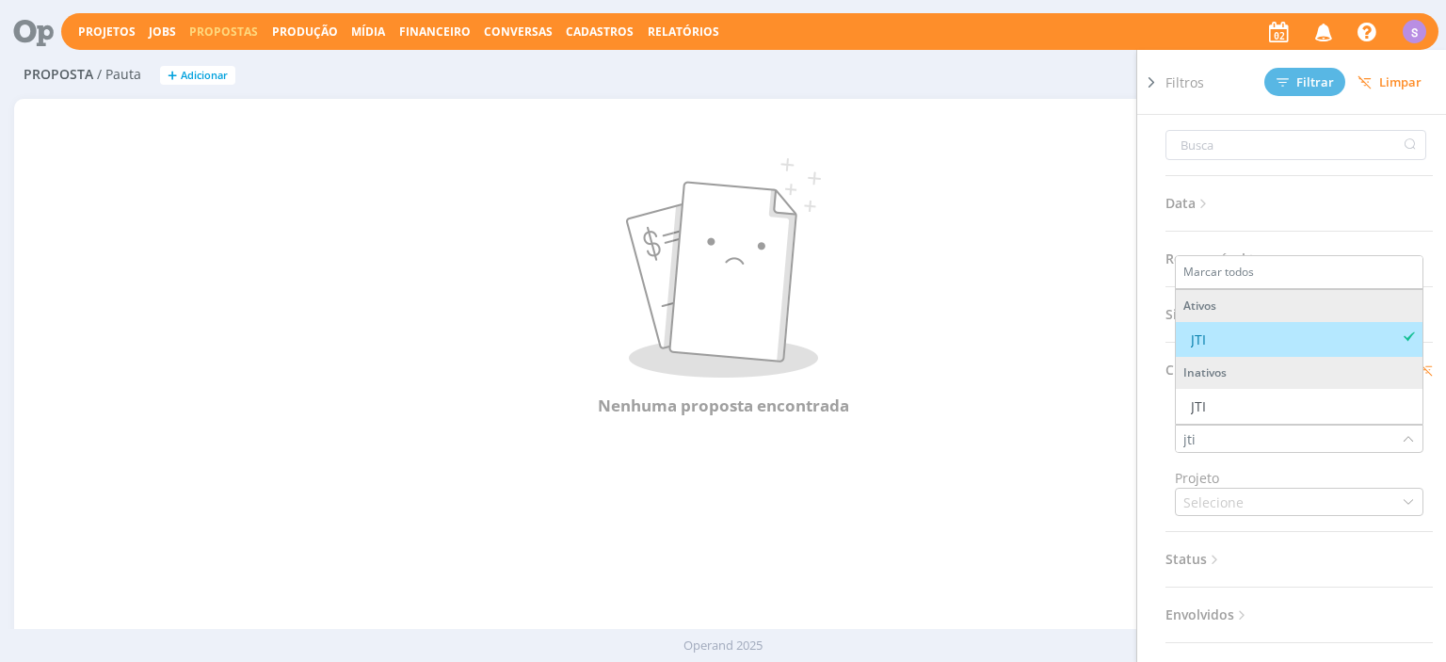
click at [1215, 226] on div "Data Personalizado a Responsável Situação Abertos Concluídos Cancelados Cliente…" at bounding box center [1299, 426] width 267 height 623
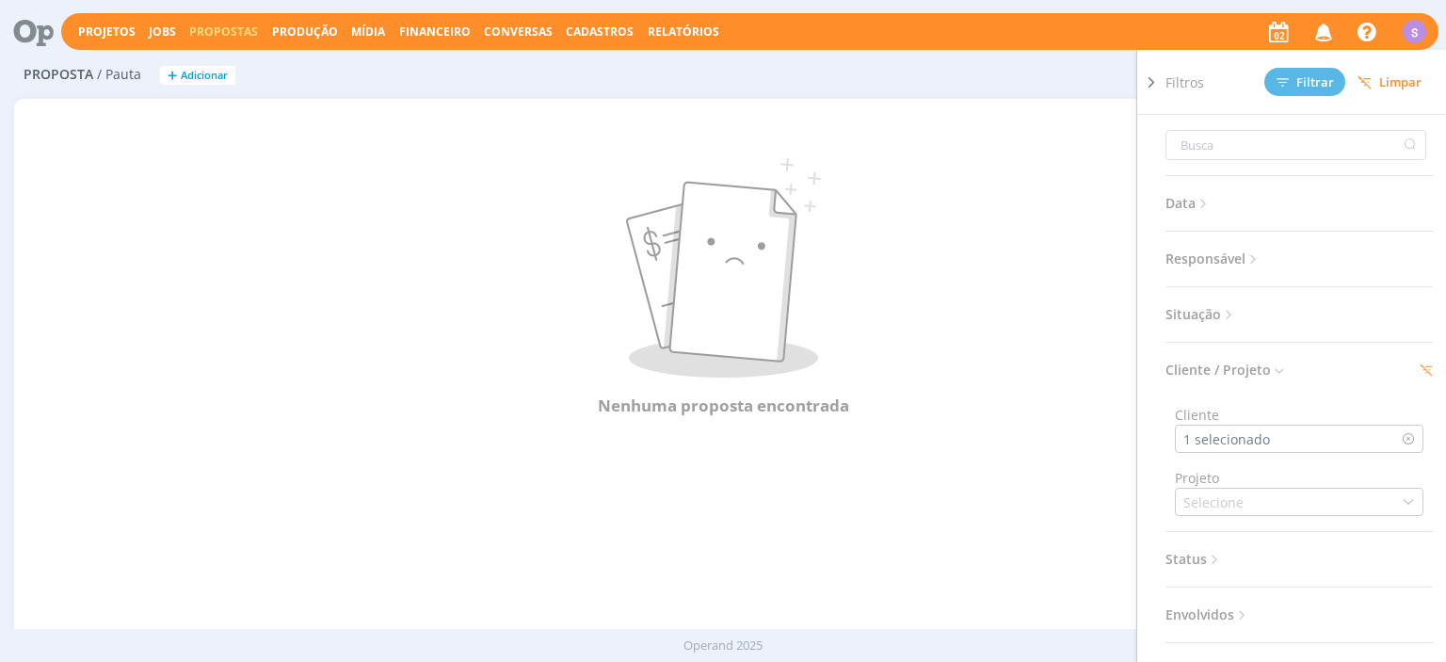
click at [1222, 318] on span "Situação" at bounding box center [1202, 314] width 72 height 24
click at [1290, 365] on span at bounding box center [1288, 365] width 38 height 19
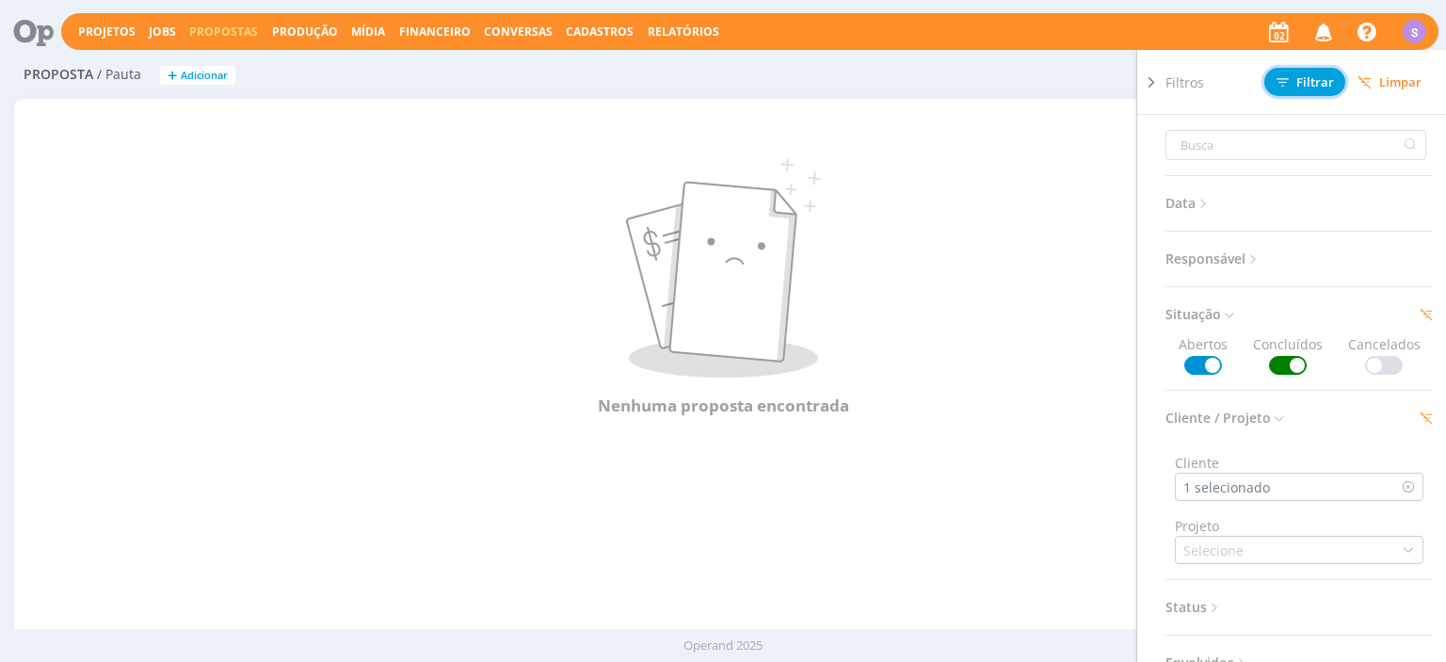
click at [1317, 73] on button "Filtrar" at bounding box center [1305, 82] width 81 height 28
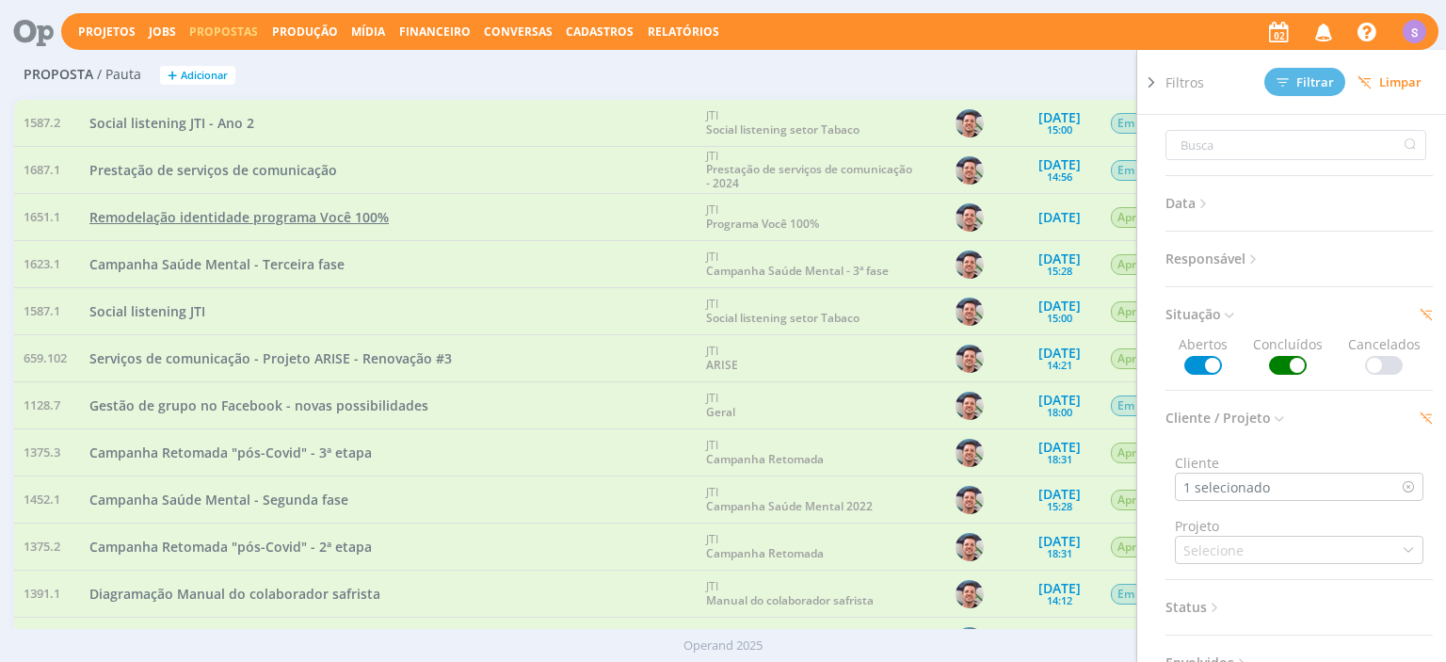
click at [290, 221] on span "Remodelação identidade programa Você 100%" at bounding box center [238, 217] width 299 height 18
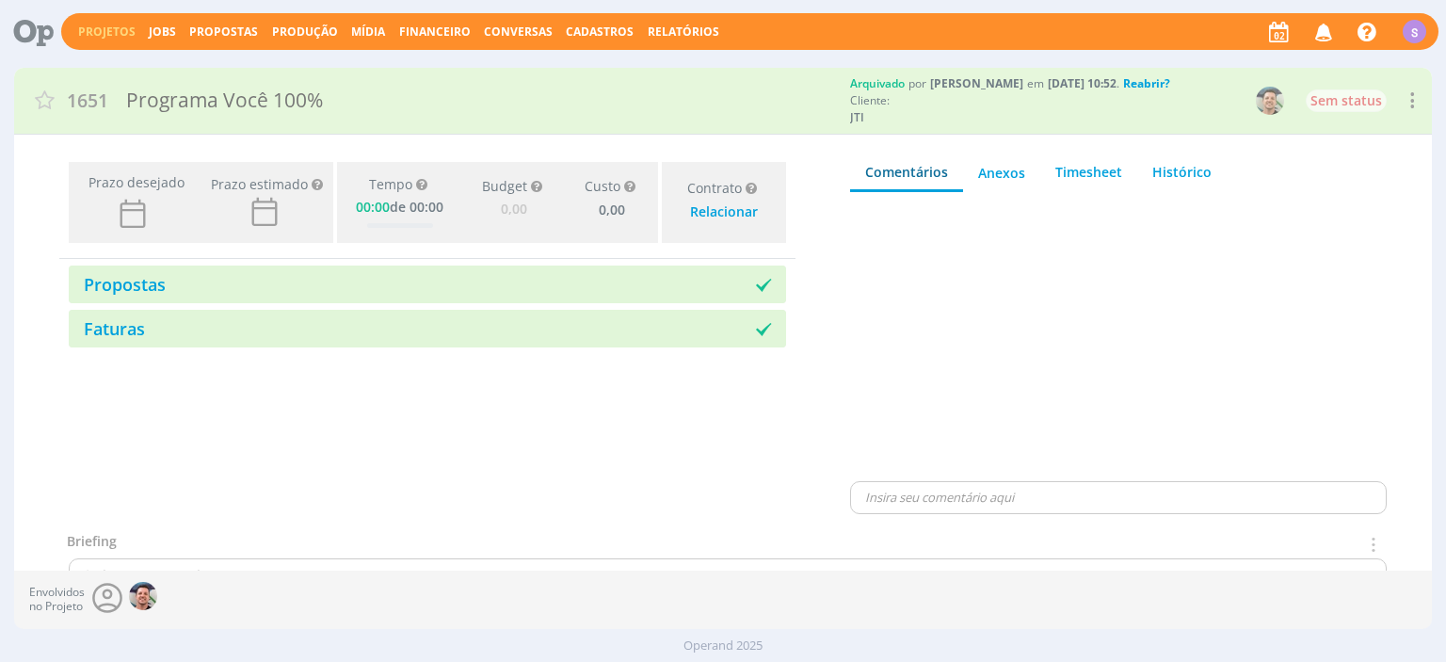
type input "0,00"
click at [102, 27] on link "Projetos" at bounding box center [106, 32] width 57 height 16
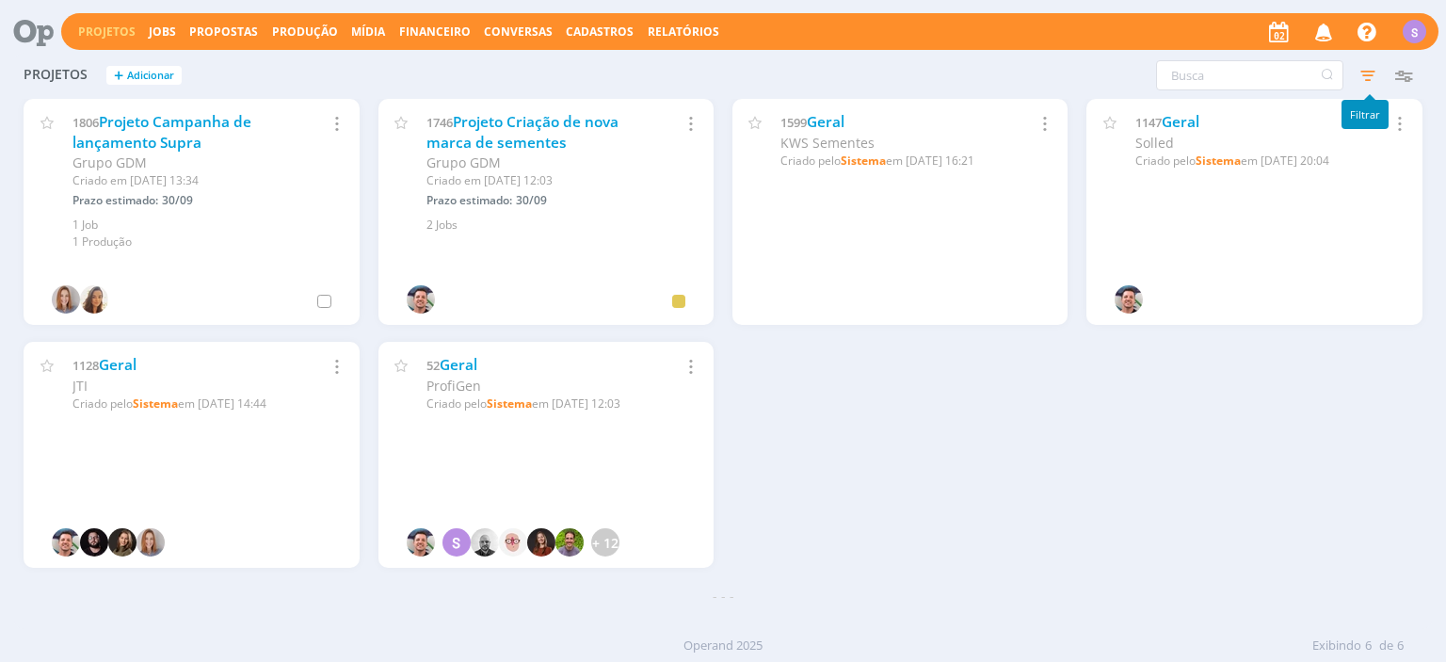
click at [1373, 76] on icon "button" at bounding box center [1368, 75] width 34 height 34
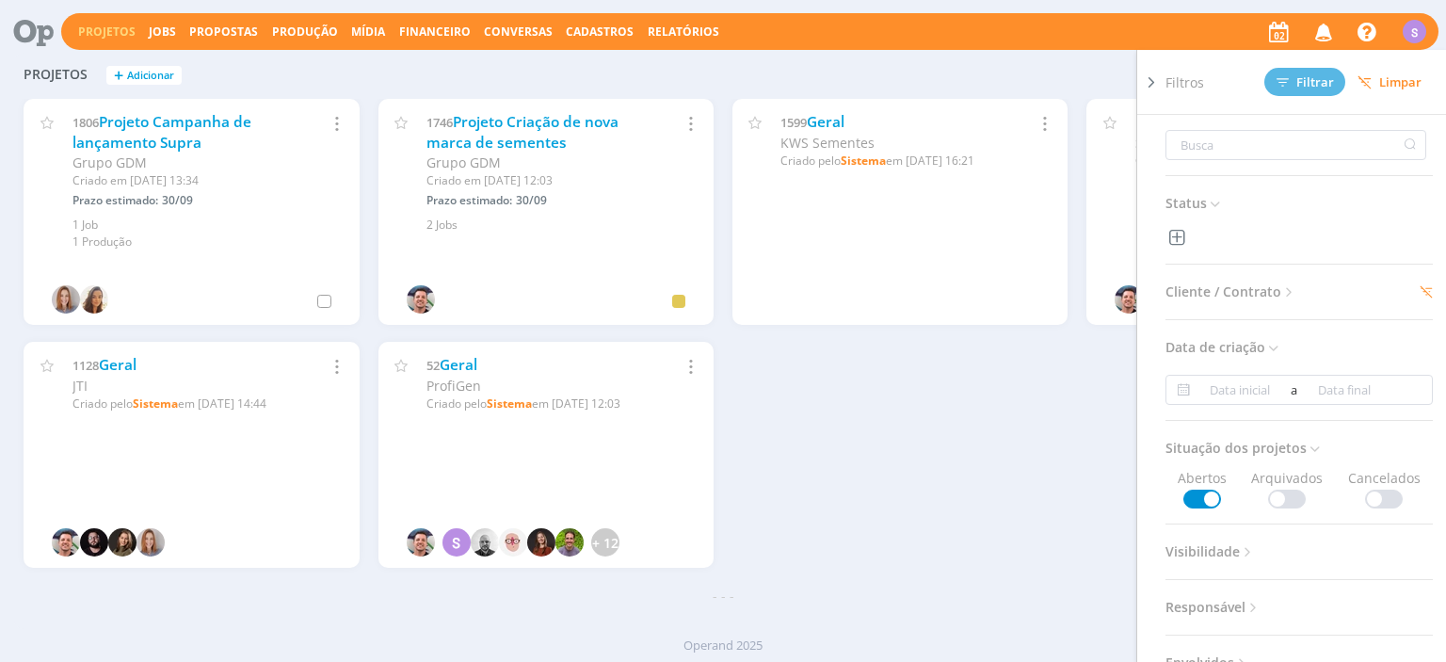
click at [1409, 78] on span "Limpar" at bounding box center [1390, 82] width 64 height 14
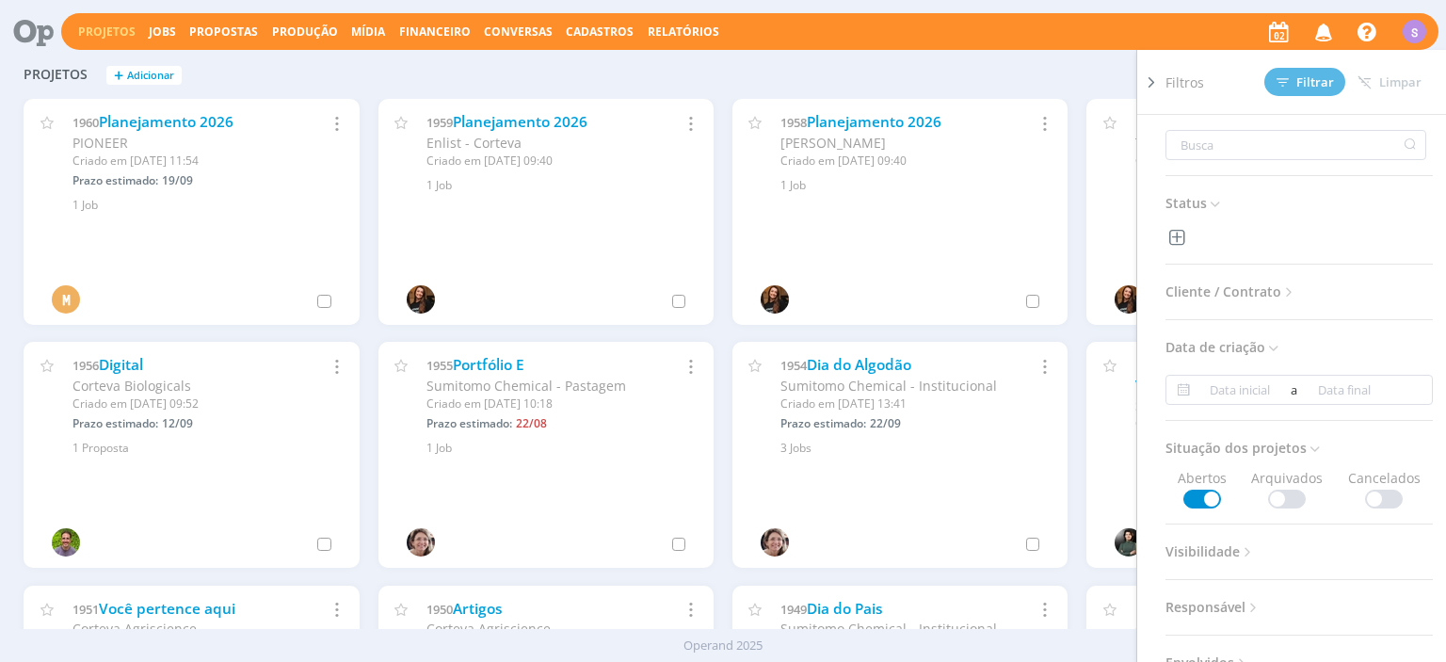
click at [1260, 290] on span "Cliente / Contrato" at bounding box center [1232, 292] width 132 height 24
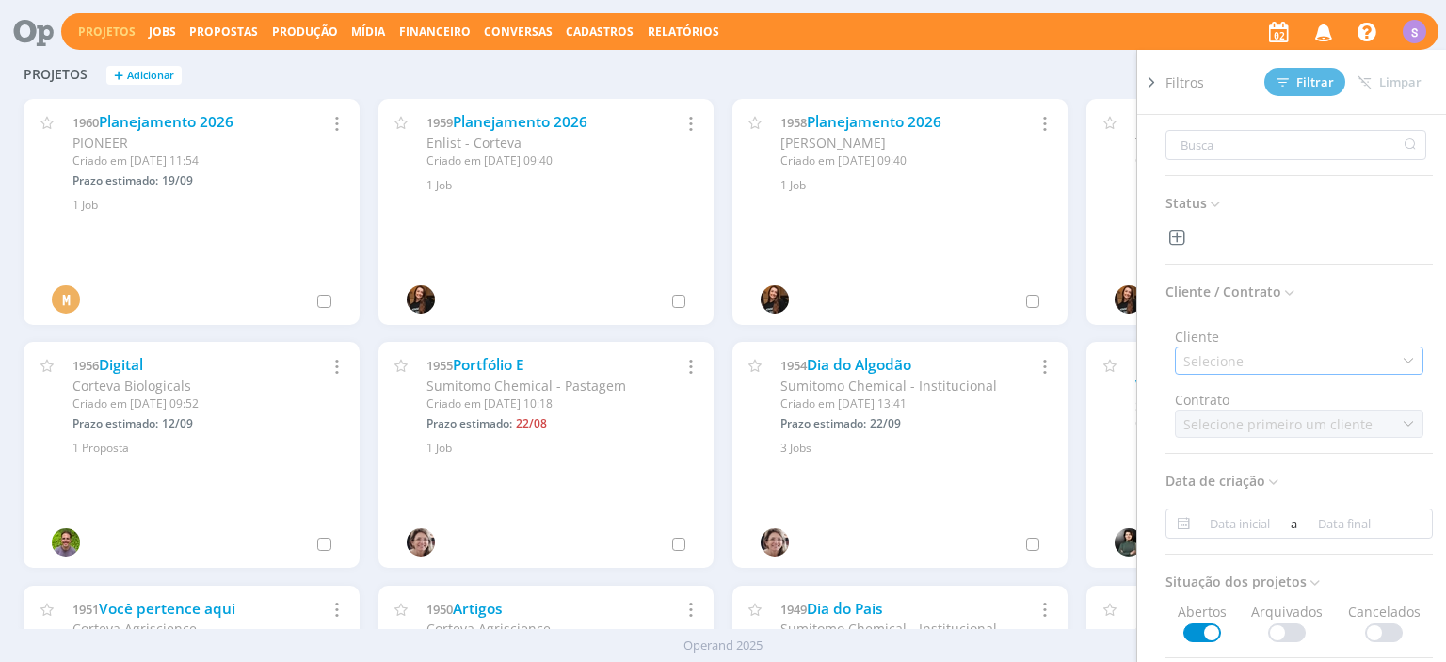
click at [1241, 360] on div "Selecione" at bounding box center [1216, 361] width 64 height 20
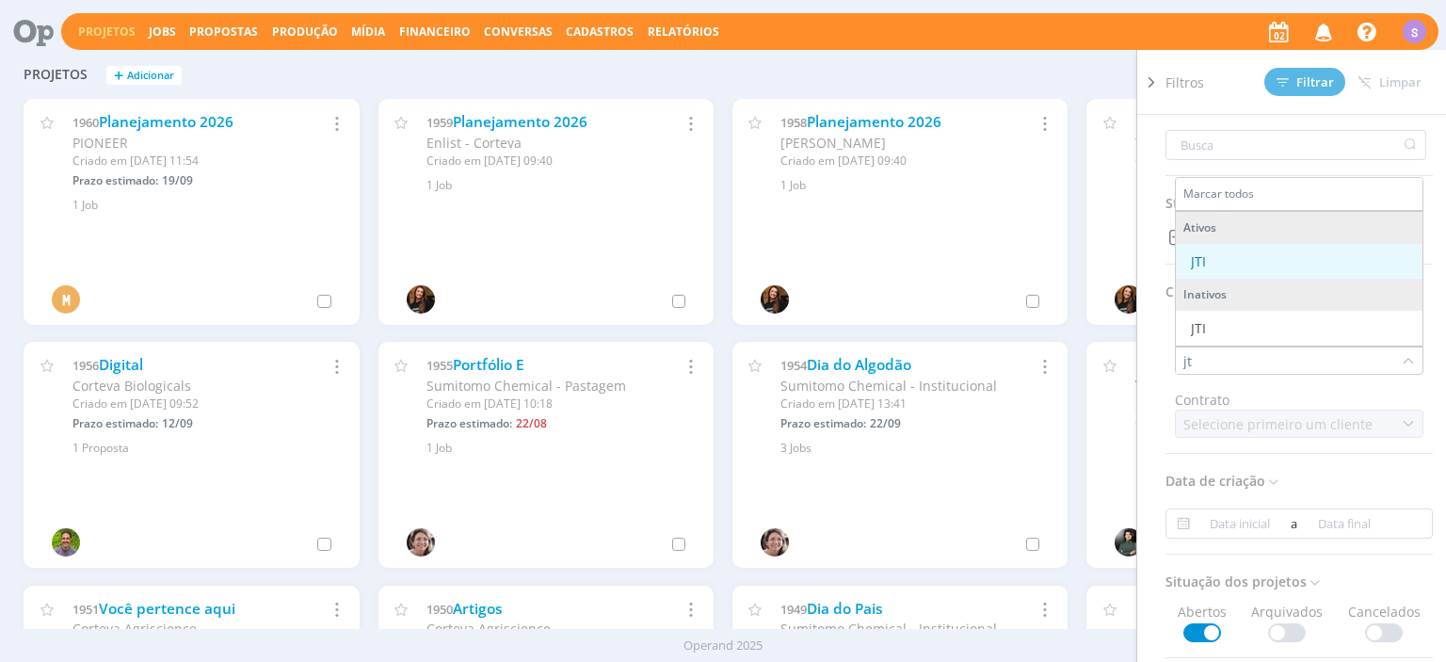
type input "jt"
click at [1226, 256] on div "JTI" at bounding box center [1300, 261] width 232 height 20
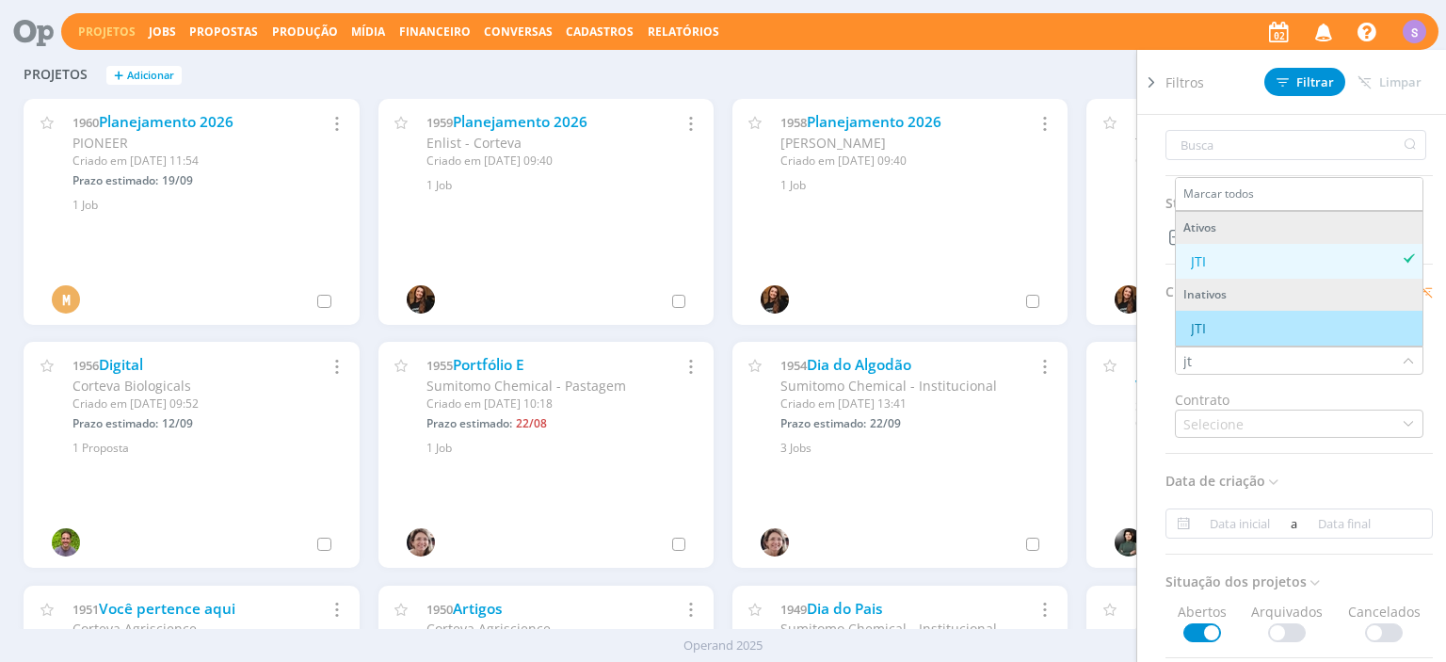
click at [1221, 461] on div "Status Cliente / Contrato Cliente jt Marcar todos Ativos JTI Inativos JTI Contr…" at bounding box center [1307, 414] width 282 height 599
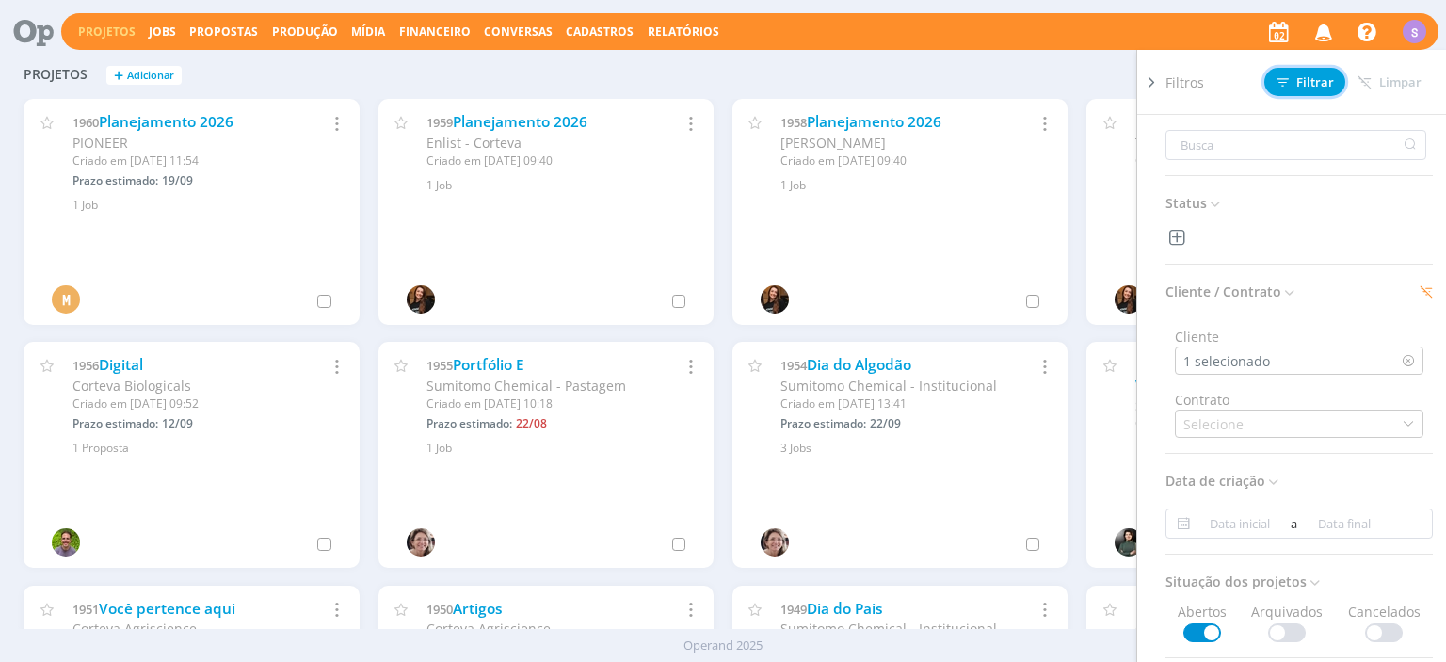
click at [1316, 81] on span "Filtrar" at bounding box center [1305, 82] width 57 height 12
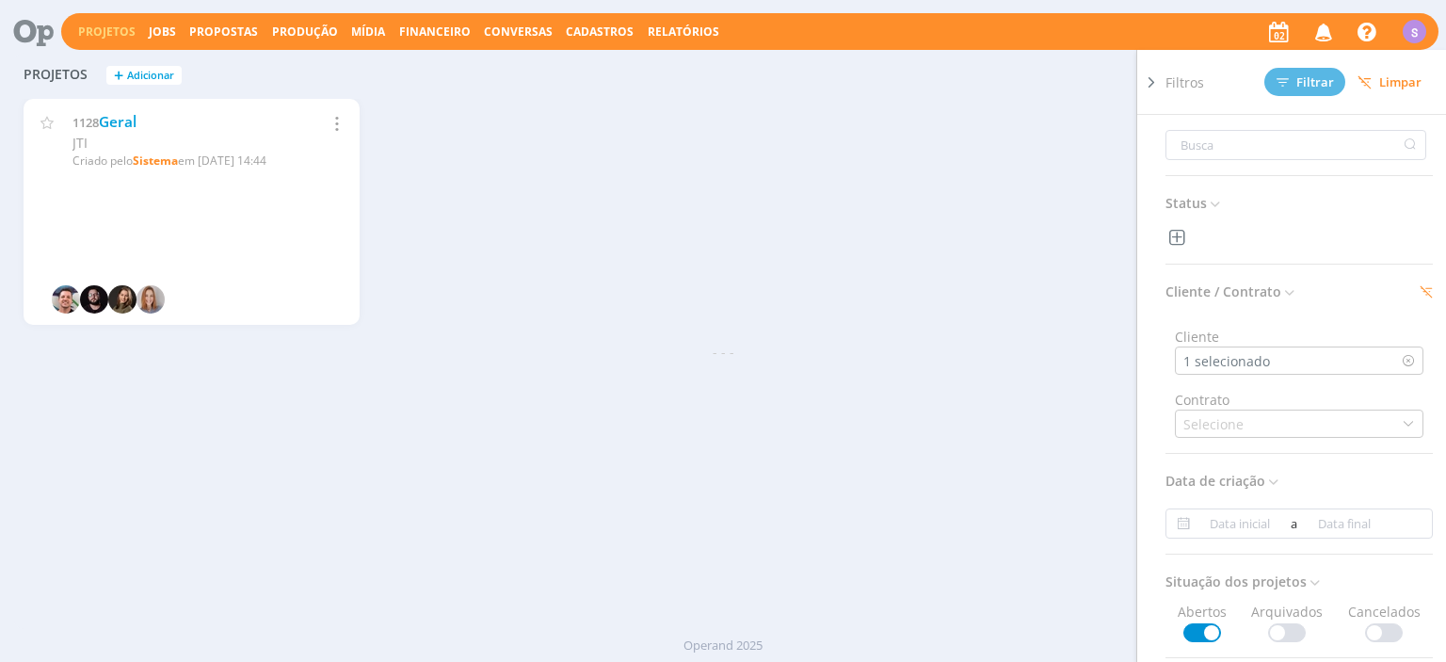
click at [1145, 81] on icon at bounding box center [1151, 83] width 19 height 20
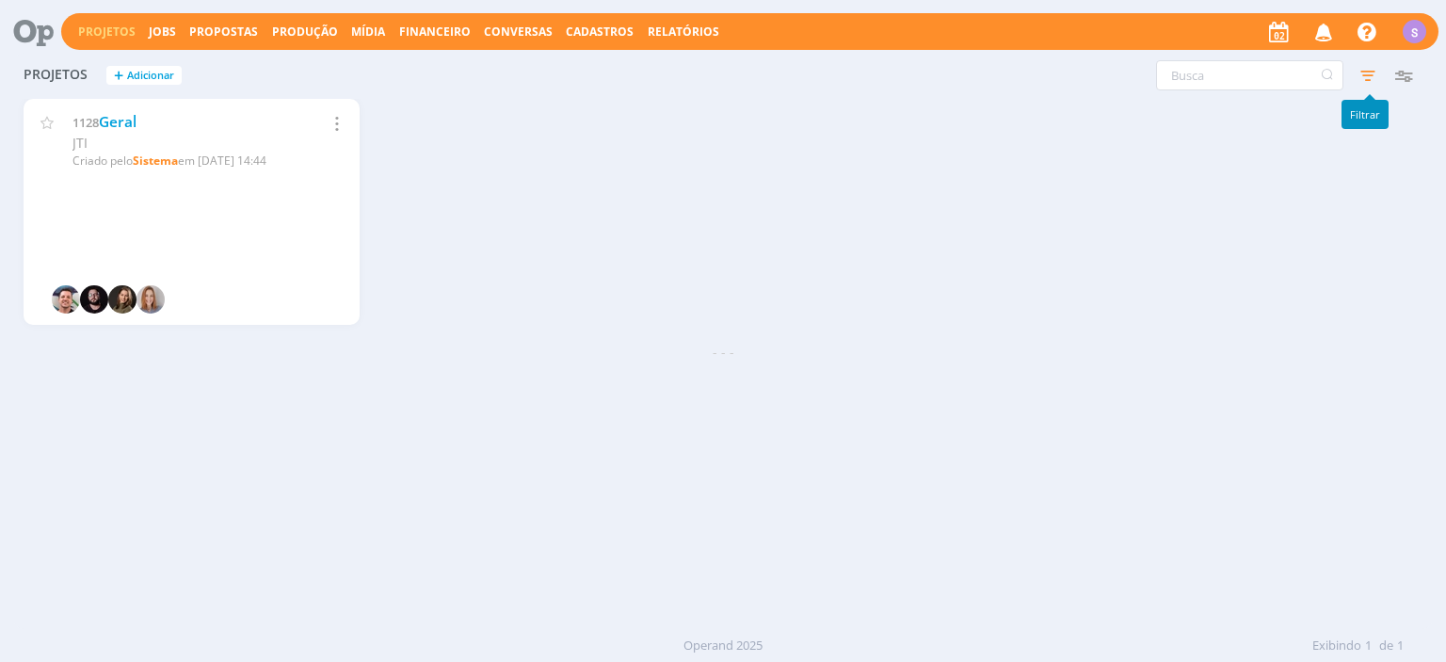
click at [1368, 73] on icon "button" at bounding box center [1368, 75] width 34 height 34
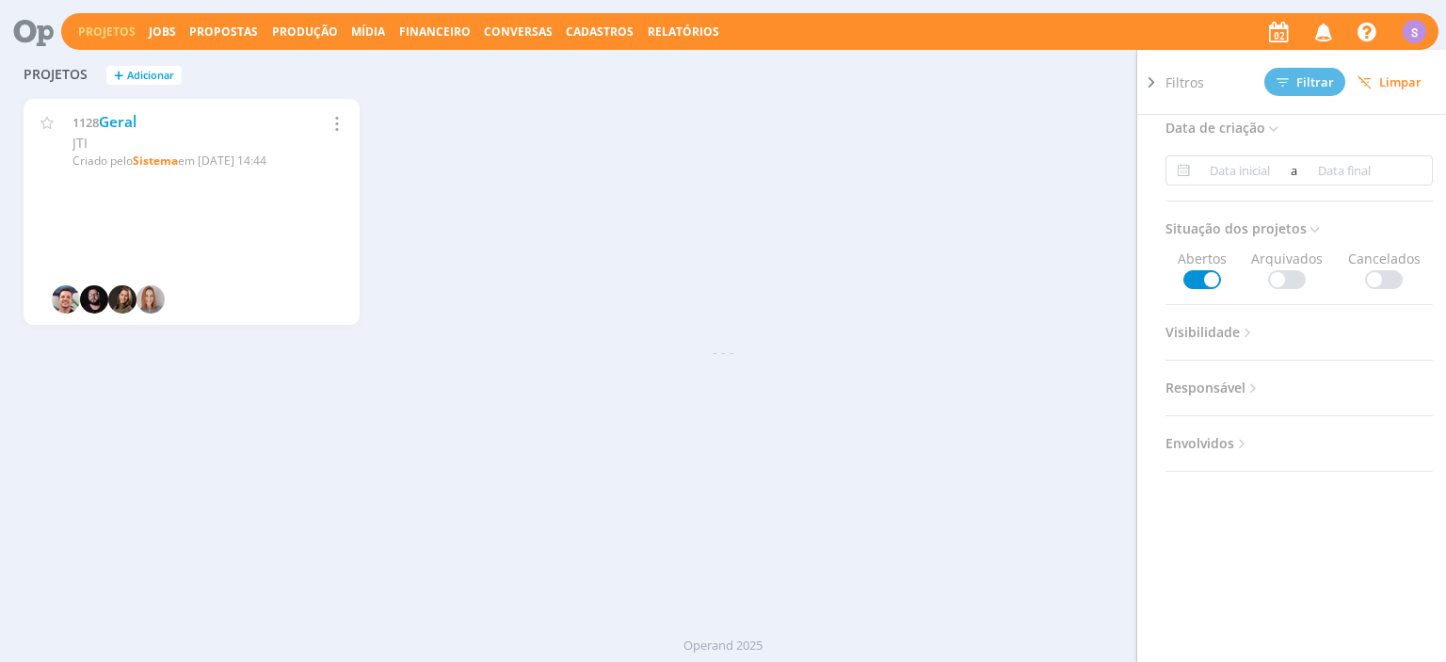
scroll to position [358, 0]
click at [1298, 268] on span at bounding box center [1287, 275] width 38 height 19
click at [1324, 77] on span "Filtrar" at bounding box center [1305, 82] width 57 height 12
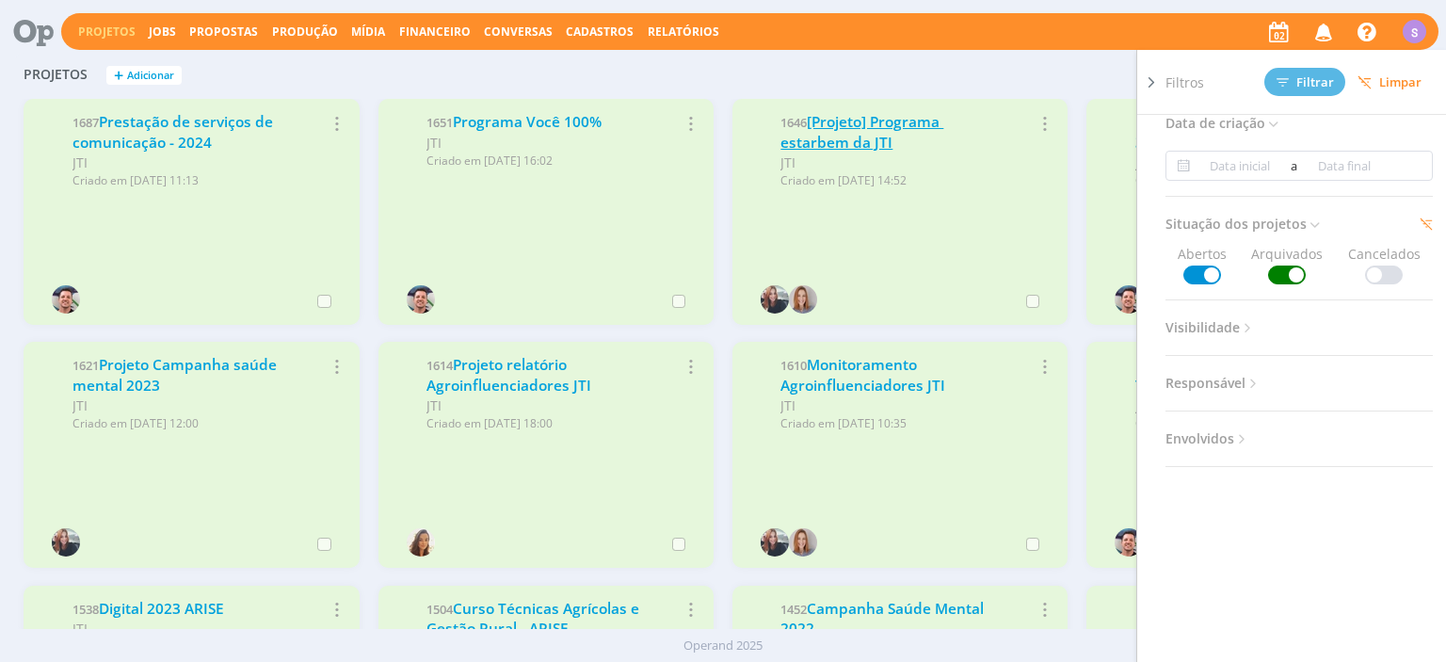
click at [862, 121] on link "[Projeto] Programa estarbem da JTI" at bounding box center [862, 132] width 163 height 40
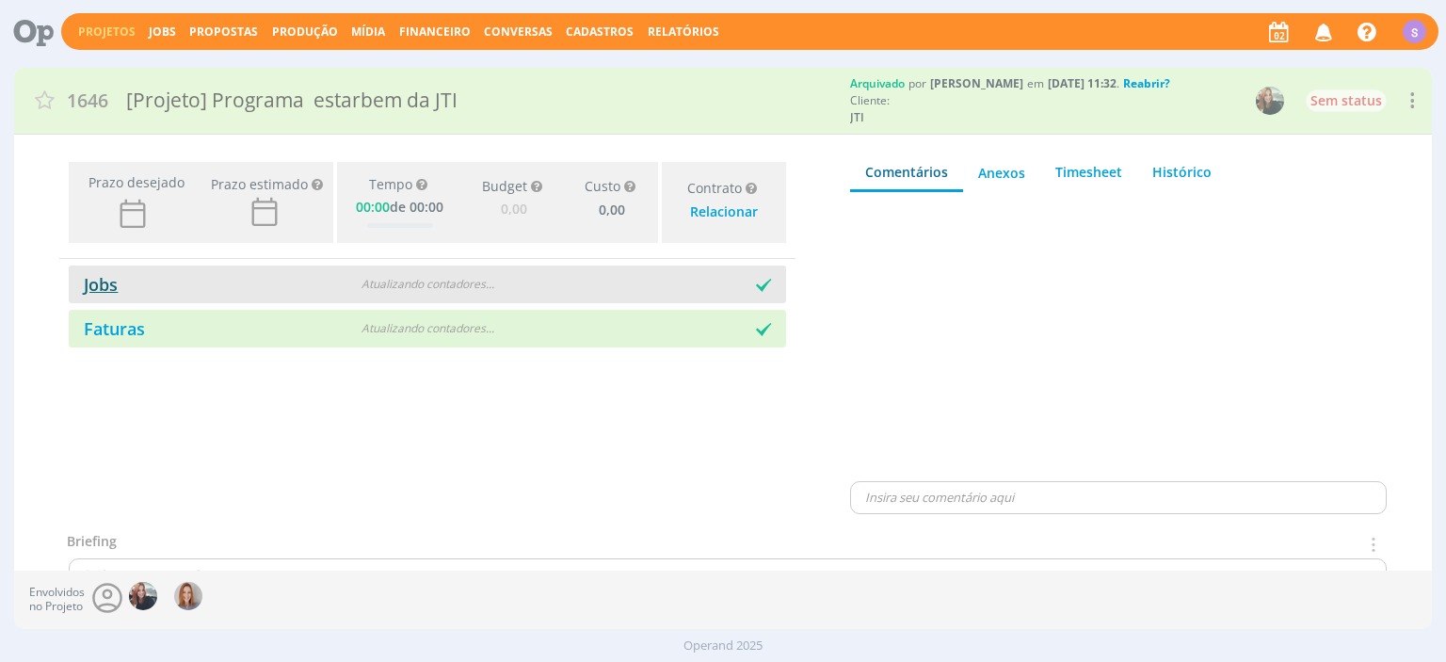
click at [92, 286] on link "Jobs" at bounding box center [93, 284] width 49 height 23
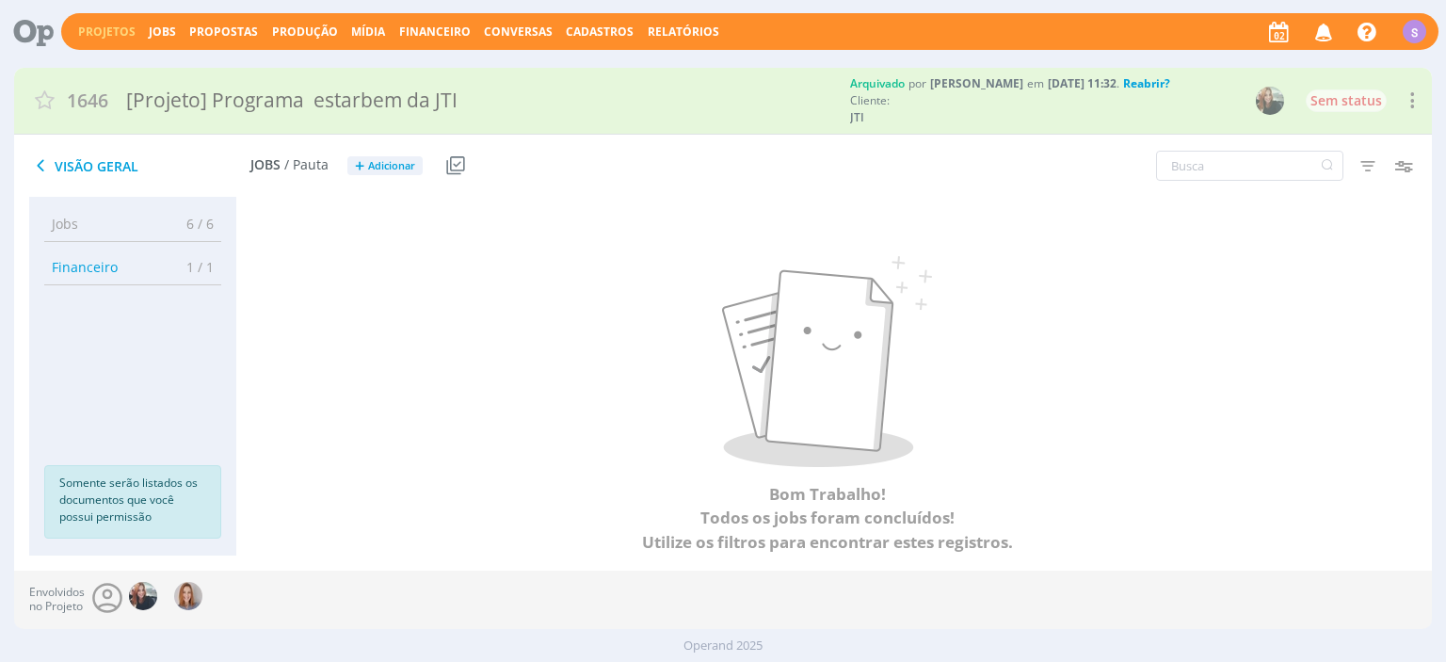
click at [74, 232] on span "Jobs" at bounding box center [65, 224] width 26 height 20
click at [61, 224] on span "Jobs" at bounding box center [65, 224] width 26 height 20
click at [1366, 176] on icon "button" at bounding box center [1368, 166] width 34 height 34
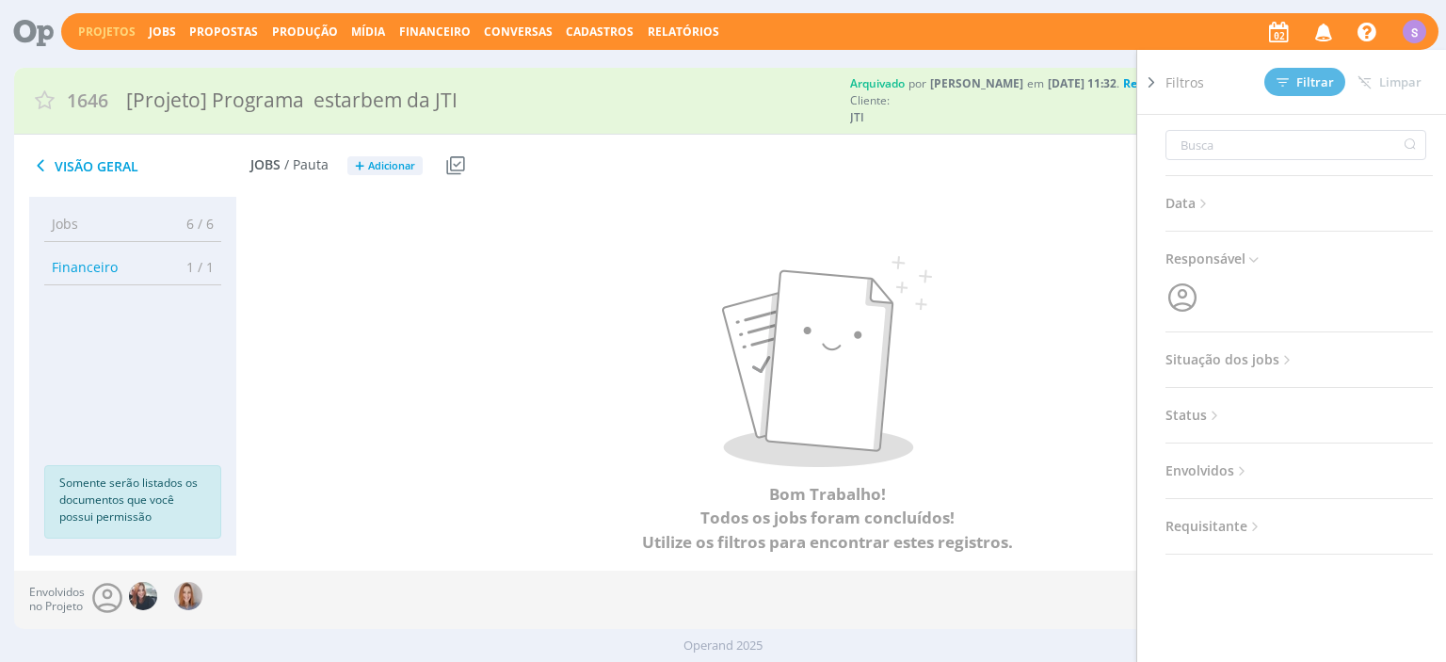
click at [1282, 364] on icon at bounding box center [1288, 360] width 16 height 16
click at [1288, 416] on span at bounding box center [1288, 410] width 38 height 19
click at [1303, 81] on span "Filtrar" at bounding box center [1305, 82] width 57 height 12
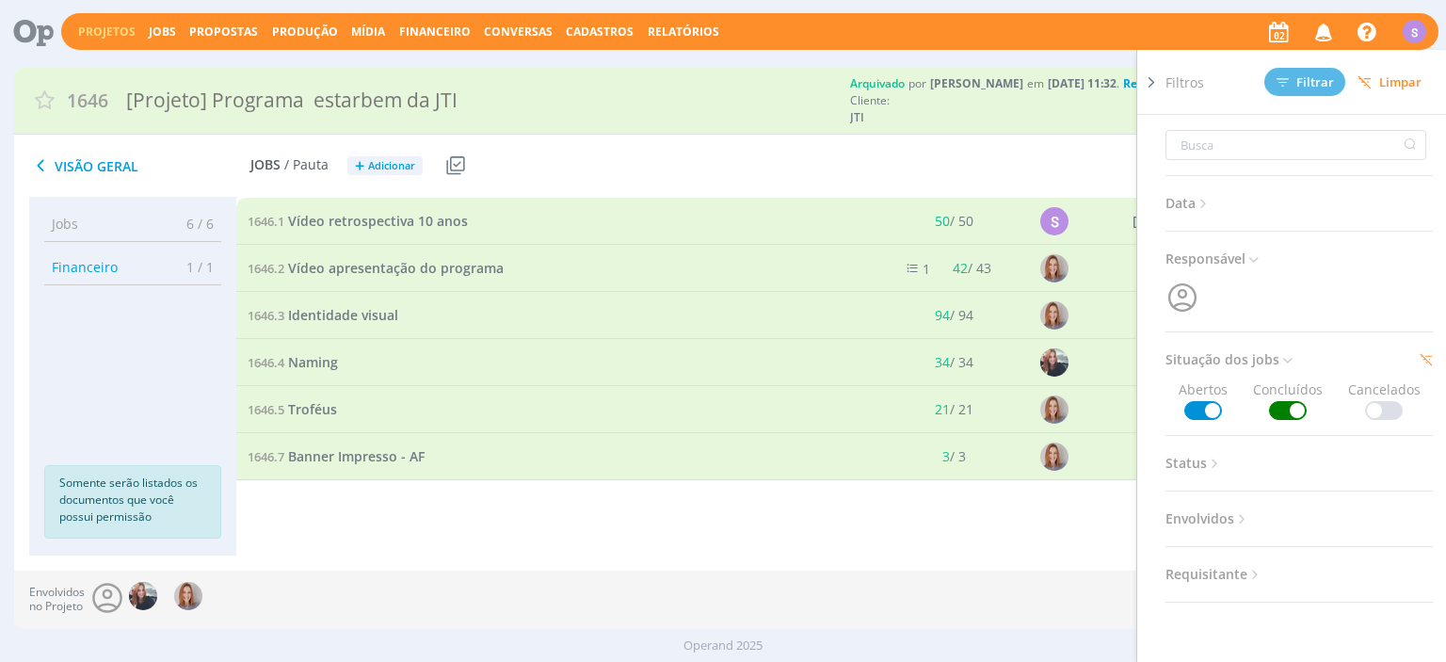
click at [701, 541] on div "1646.1 Vídeo retrospectiva 10 anos 50 / 50 S 03/06/24 Entregue Selecionar Reabr…" at bounding box center [826, 376] width 1181 height 358
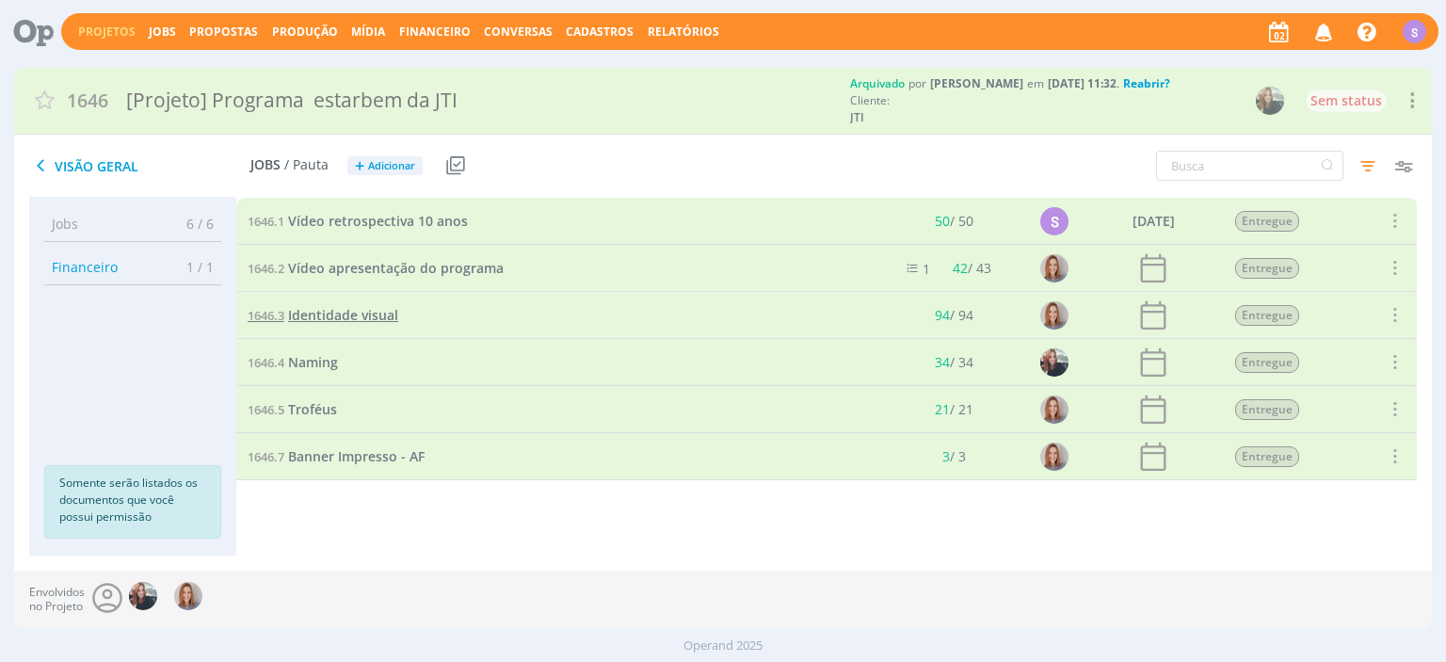
click at [345, 323] on span "Identidade visual" at bounding box center [343, 315] width 110 height 18
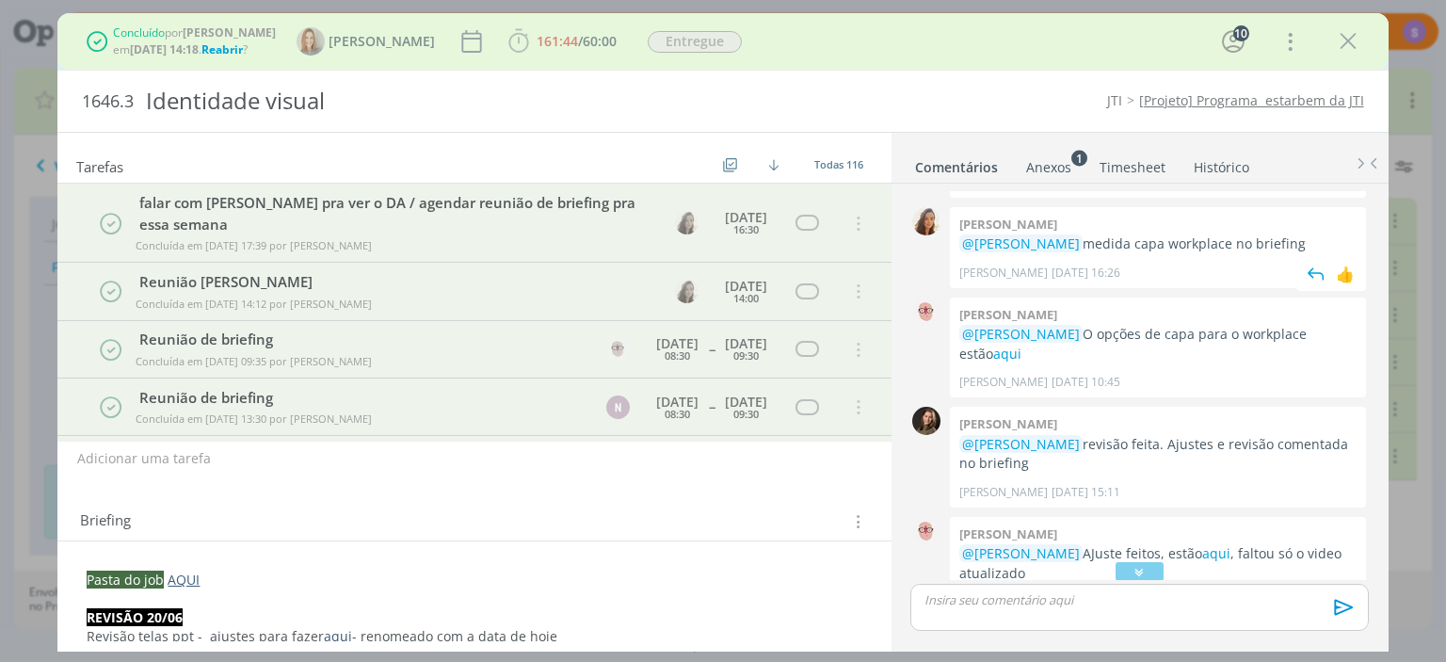
scroll to position [958, 0]
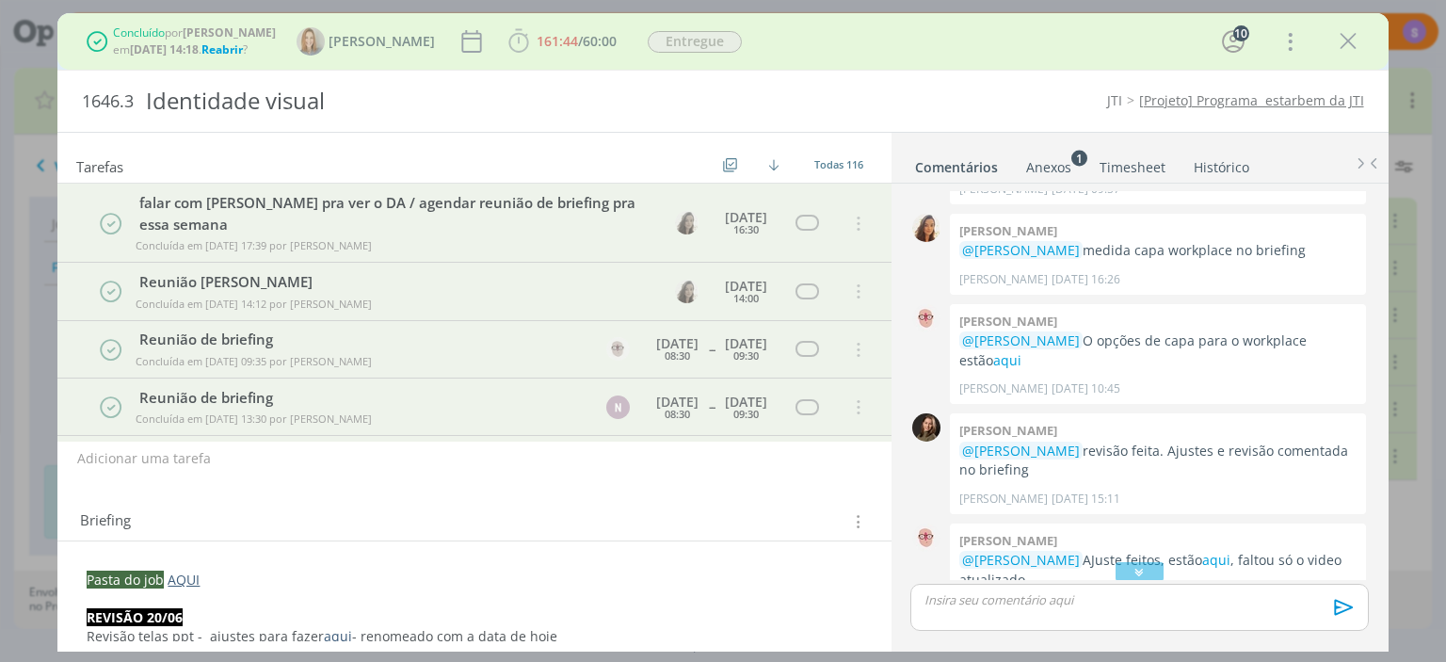
click at [1120, 163] on link "Timesheet" at bounding box center [1133, 163] width 68 height 27
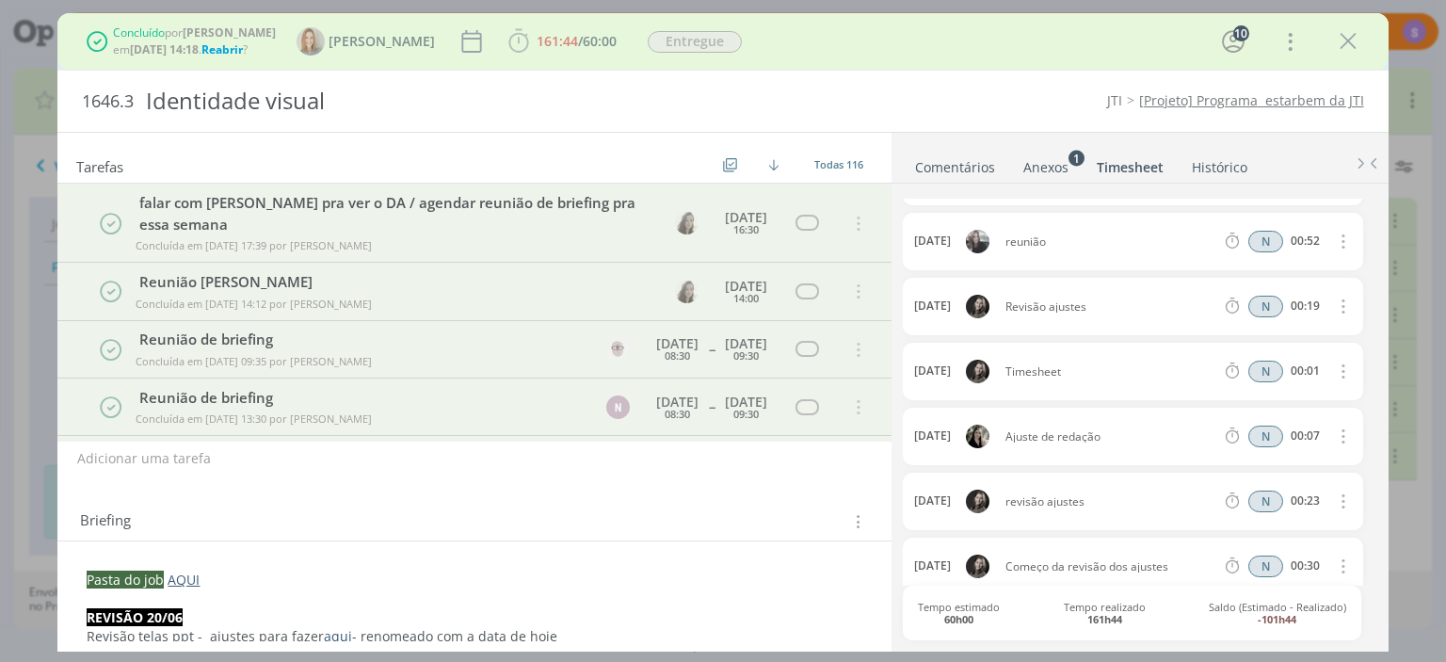
scroll to position [3509, 0]
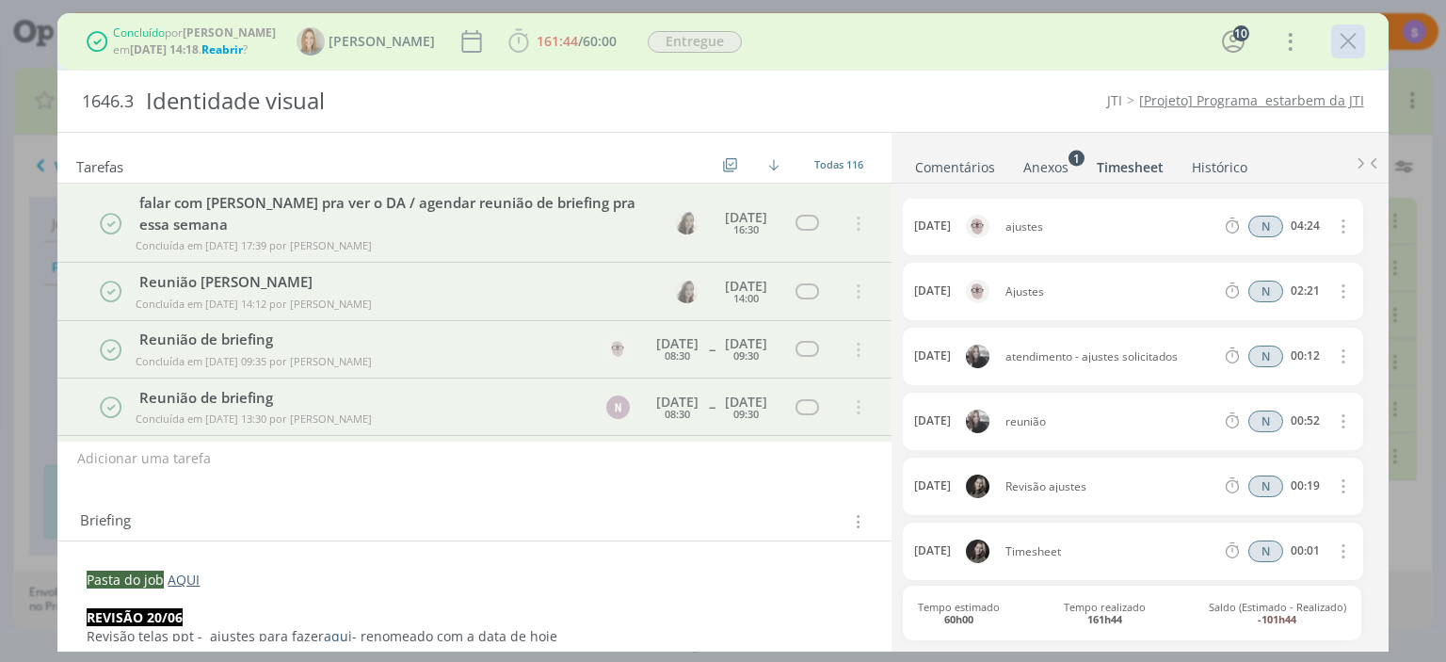
click at [1345, 50] on icon "dialog" at bounding box center [1348, 41] width 28 height 28
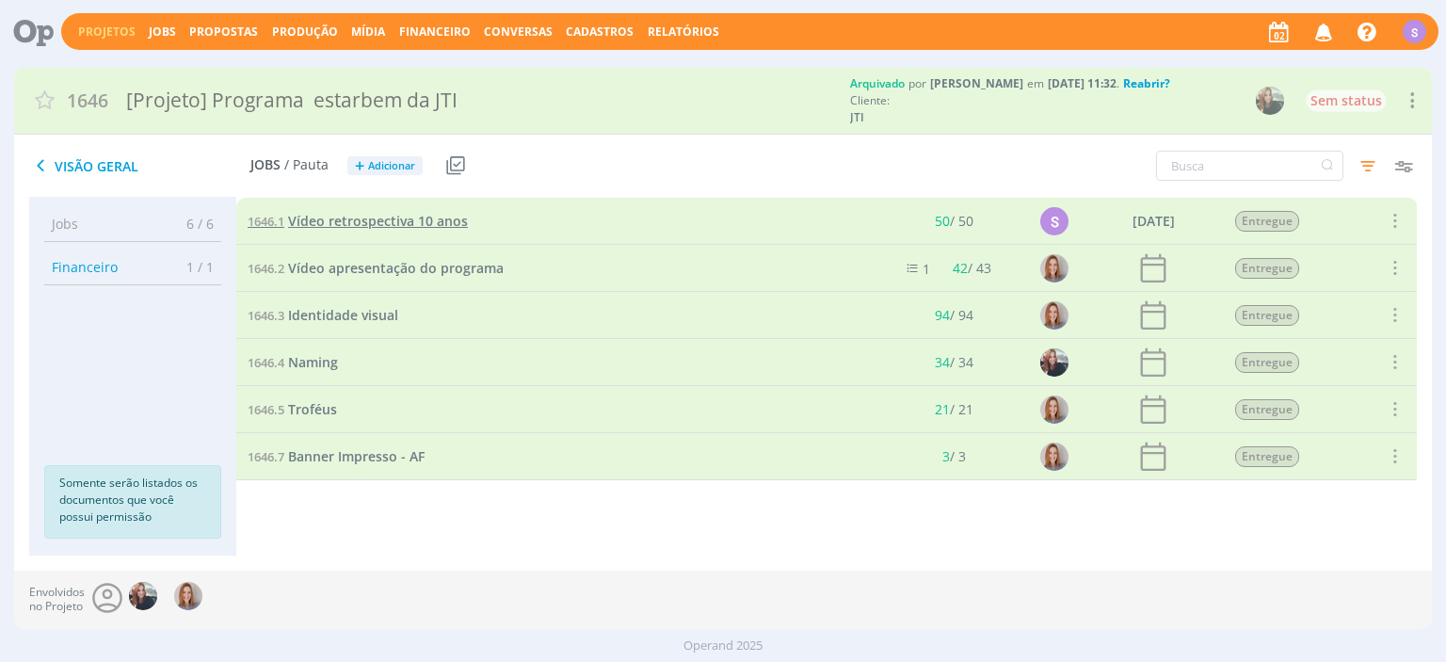
click at [382, 227] on span "Vídeo retrospectiva 10 anos" at bounding box center [378, 221] width 180 height 18
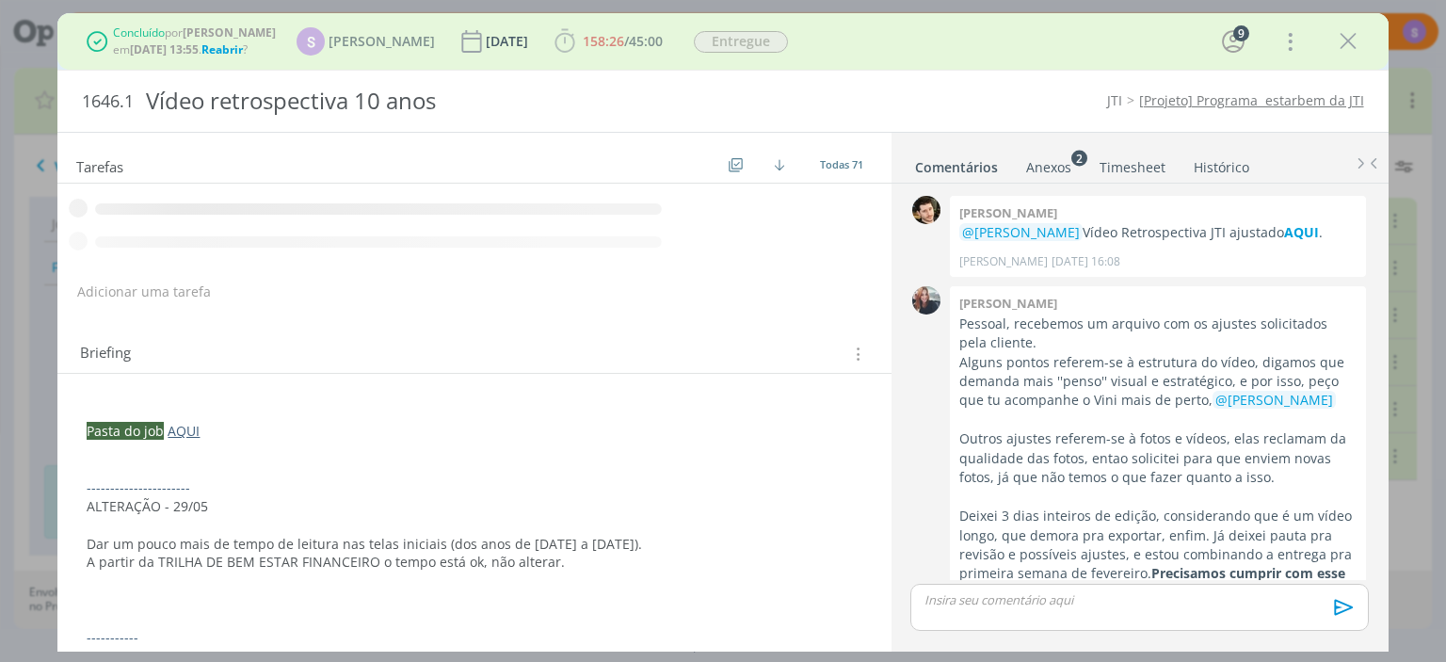
scroll to position [2131, 0]
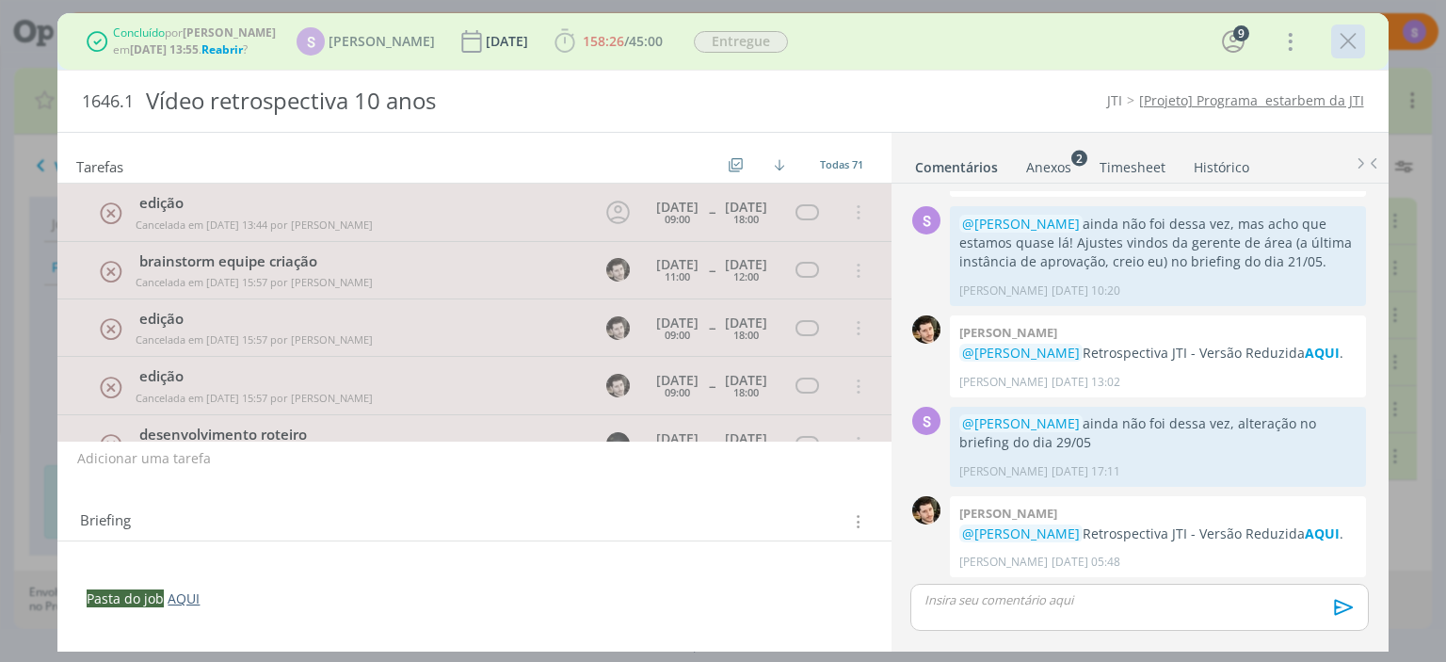
click at [1347, 43] on icon "dialog" at bounding box center [1348, 41] width 28 height 28
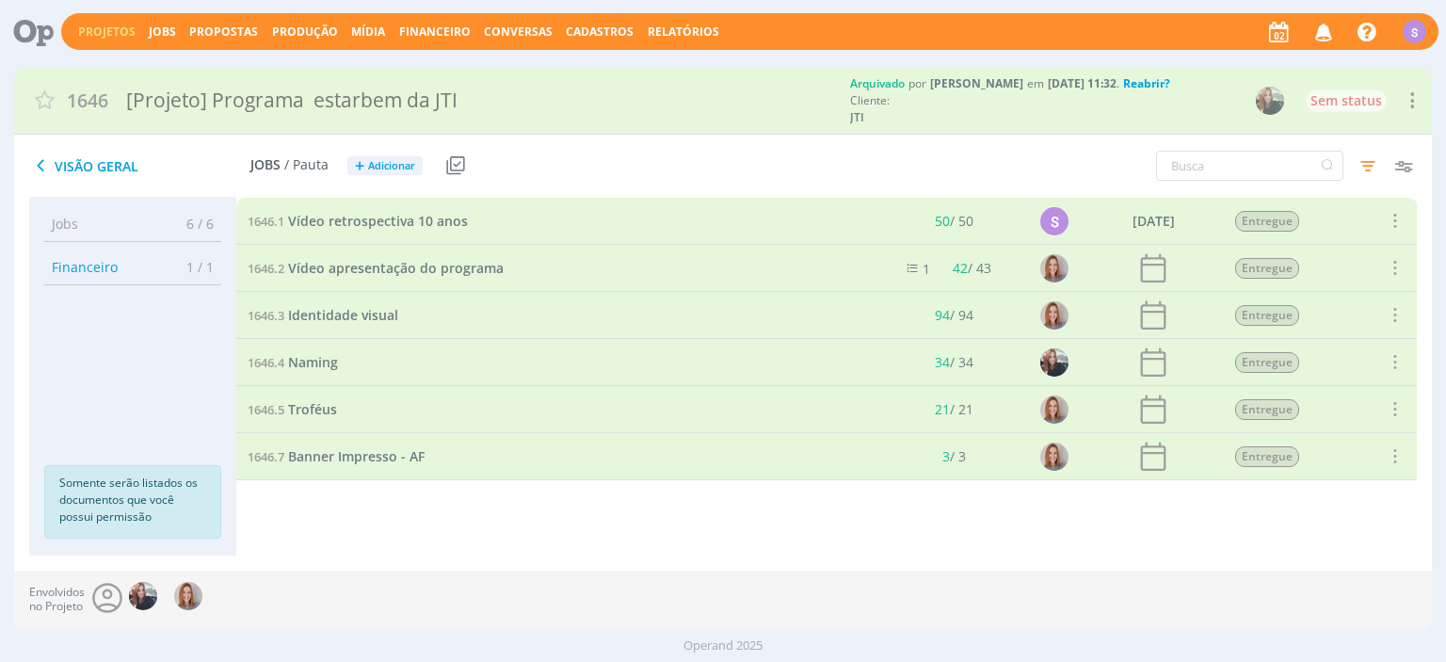
click at [40, 170] on icon at bounding box center [39, 165] width 21 height 23
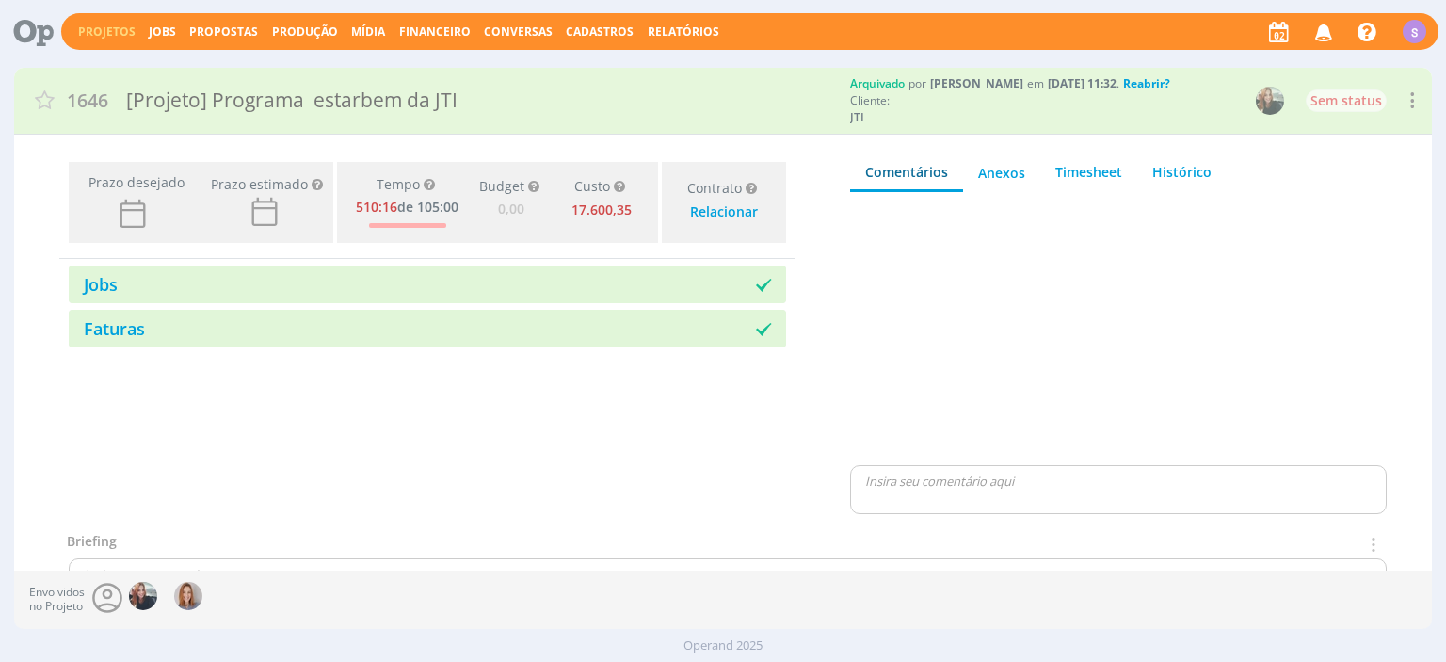
type input "0,00"
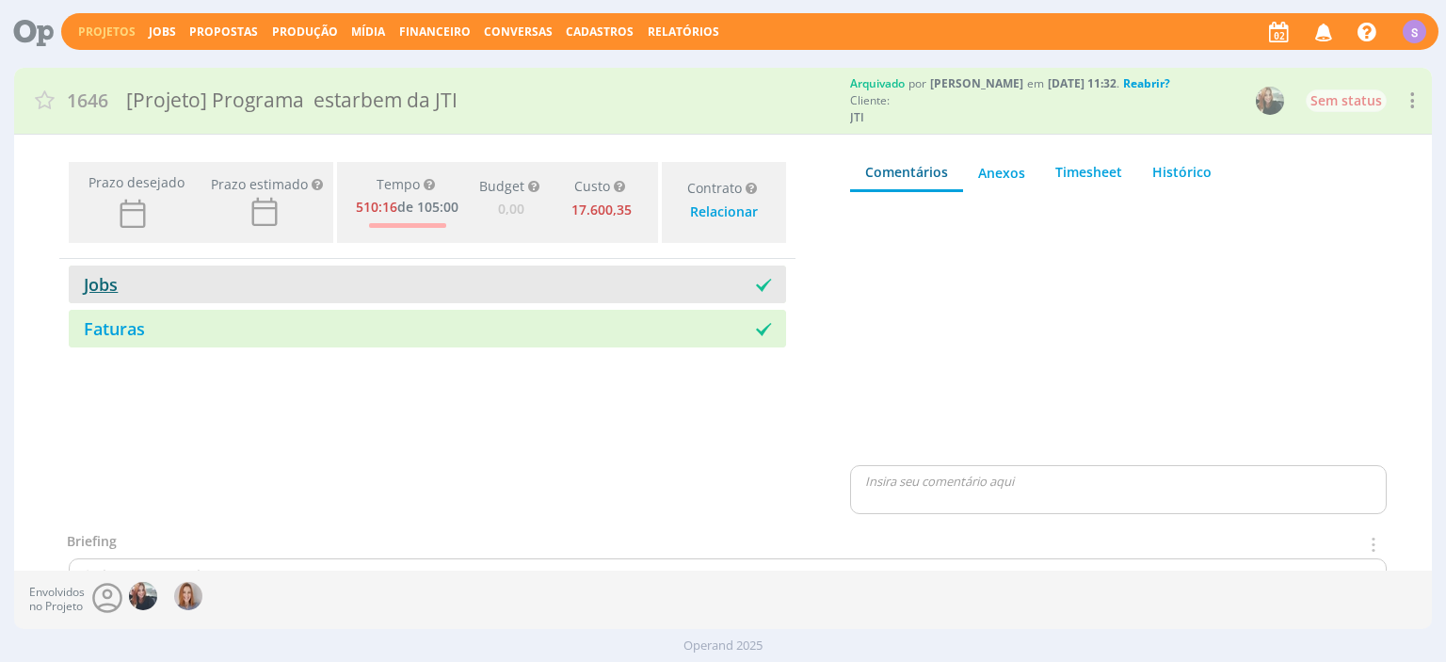
click at [92, 296] on link "Jobs" at bounding box center [93, 284] width 49 height 23
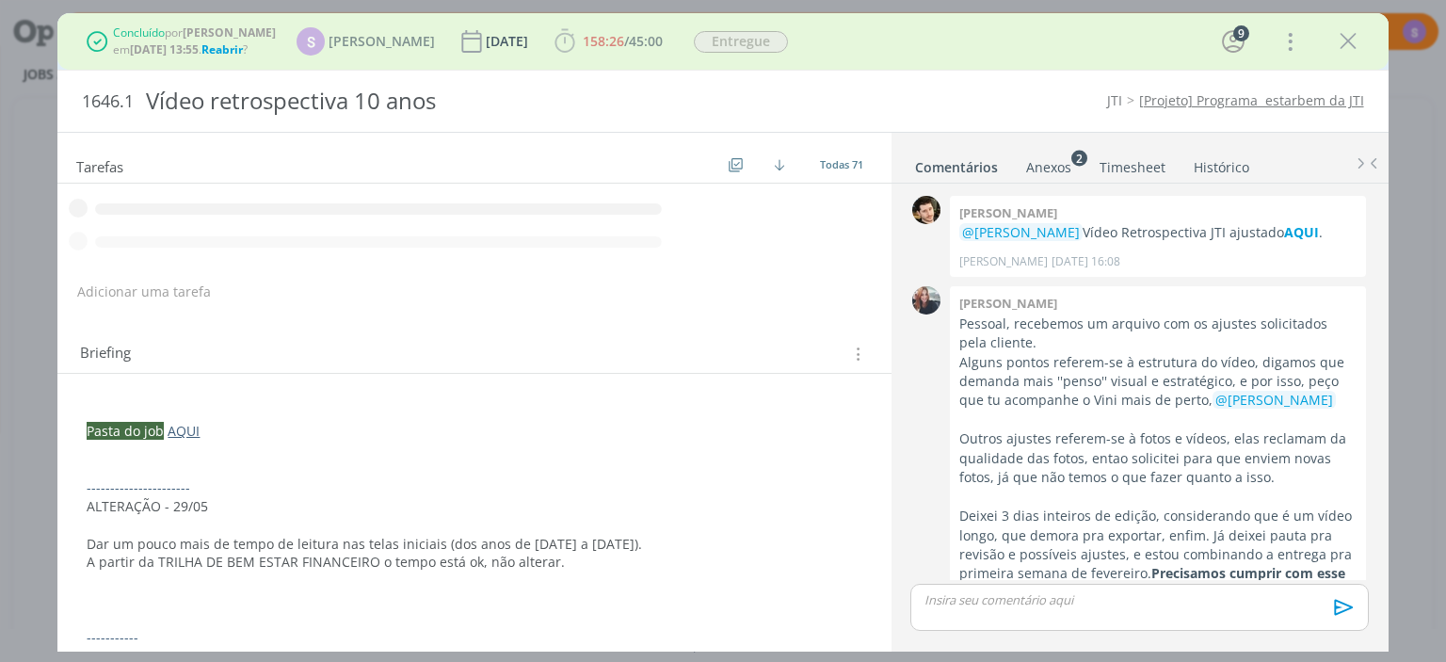
scroll to position [2131, 0]
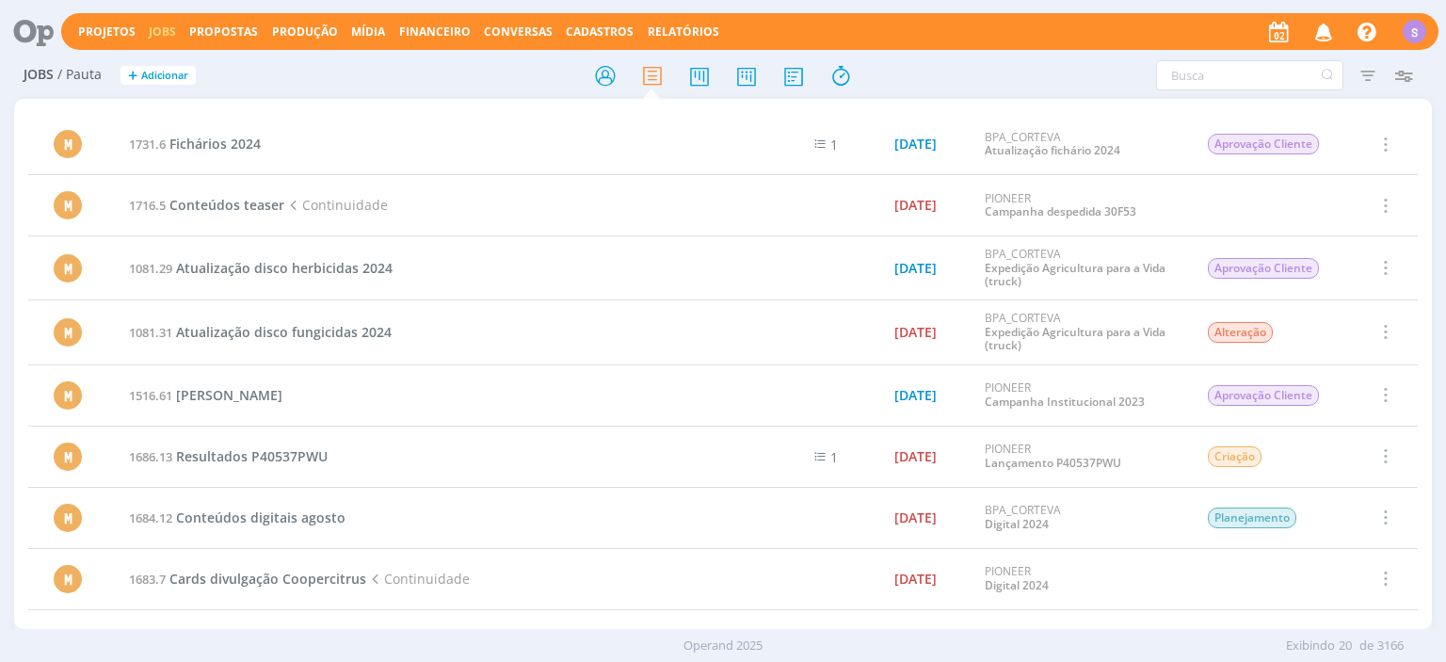
click at [189, 26] on span "Propostas" at bounding box center [223, 32] width 69 height 16
click at [217, 24] on span "Propostas" at bounding box center [223, 32] width 69 height 16
click at [217, 28] on span "Propostas" at bounding box center [223, 32] width 69 height 16
click at [214, 60] on link "Propostas Comerciais" at bounding box center [229, 63] width 158 height 29
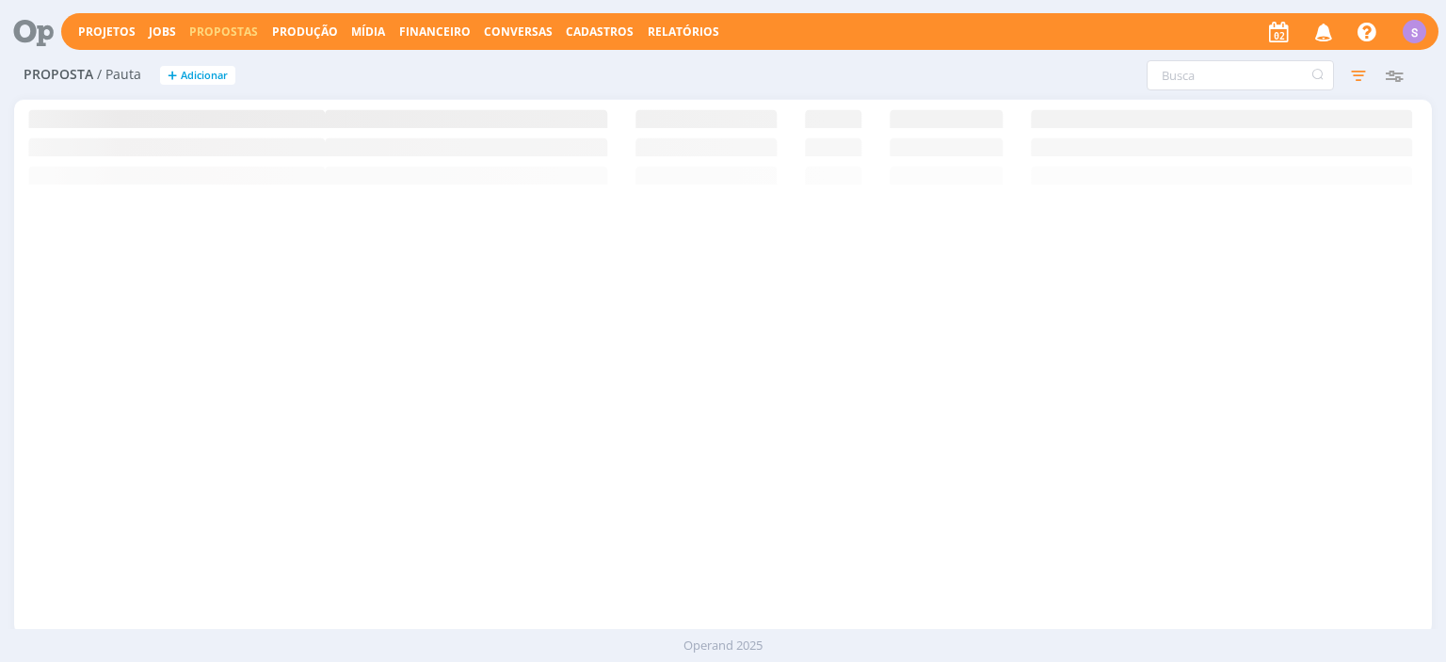
click at [221, 32] on span "Propostas" at bounding box center [223, 32] width 69 height 16
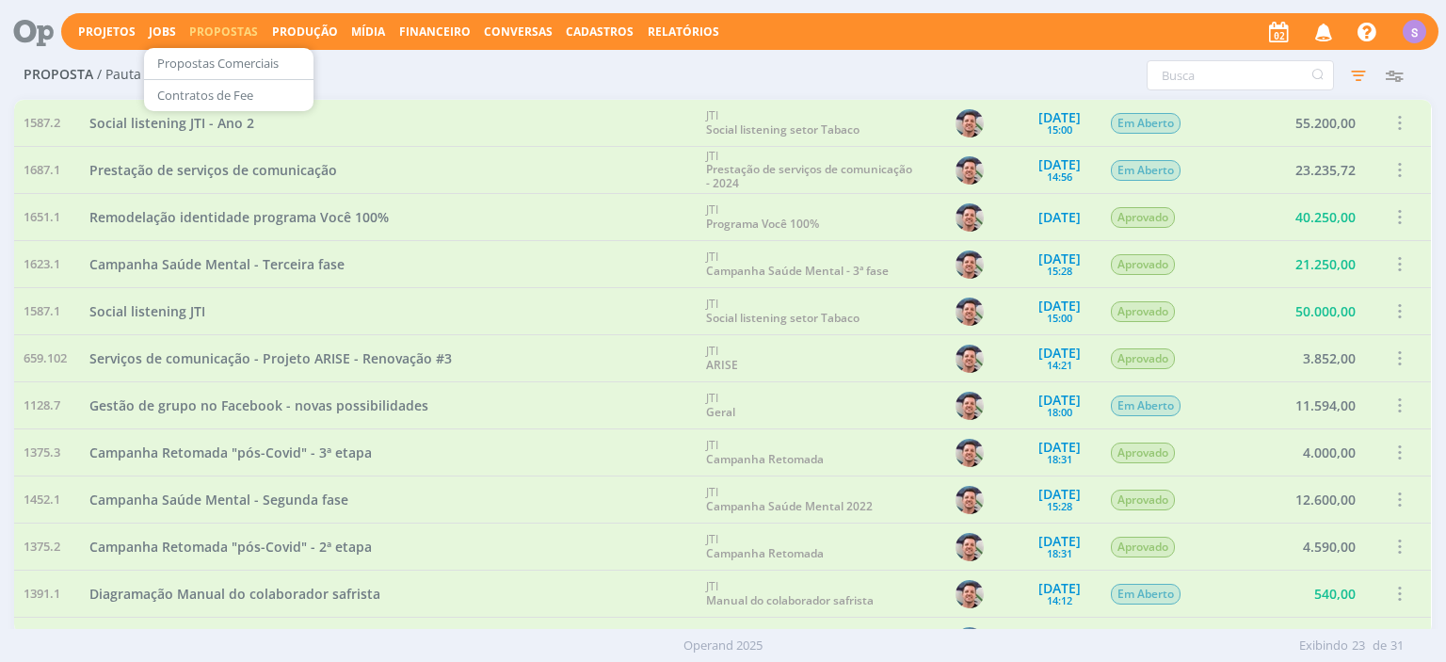
click at [597, 78] on div "Filtros Filtrar Limpar Data Personalizado a Responsável Situação Abertos Conclu…" at bounding box center [959, 75] width 945 height 30
click at [1361, 73] on icon "button" at bounding box center [1359, 75] width 34 height 34
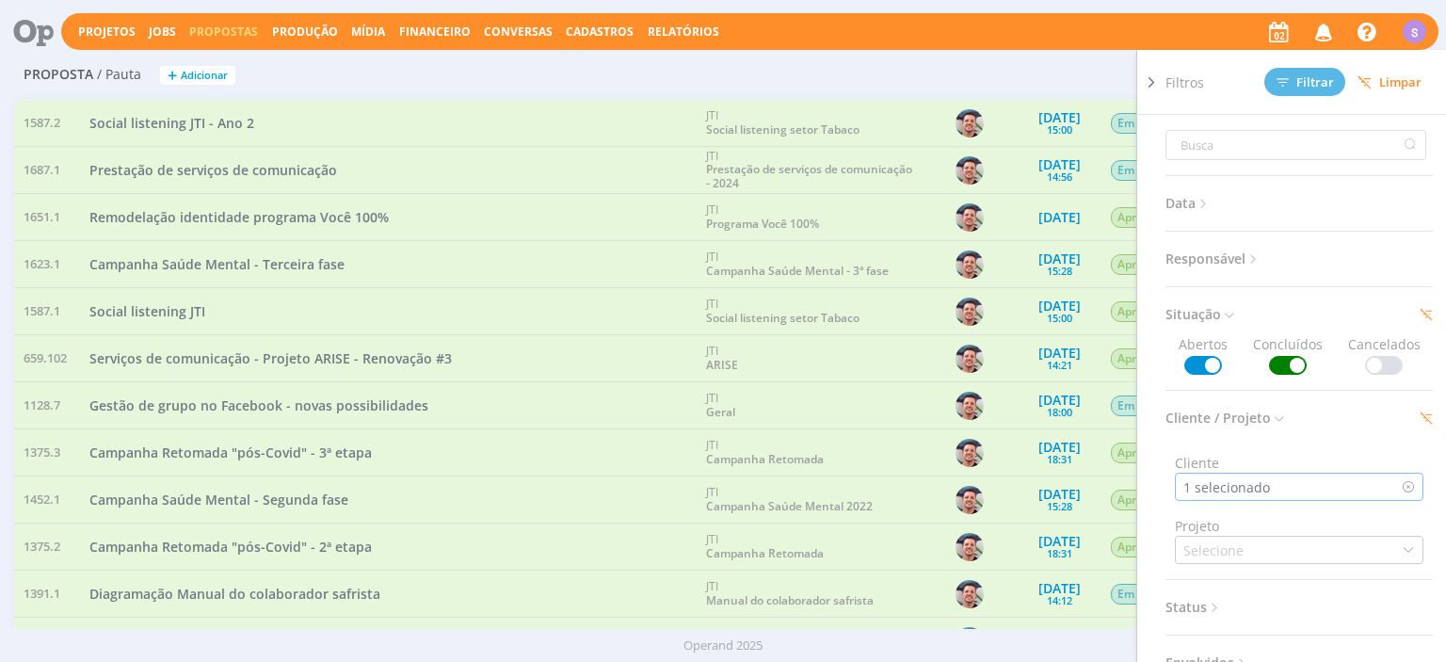
click at [1283, 481] on div "1 selecionado" at bounding box center [1299, 487] width 249 height 28
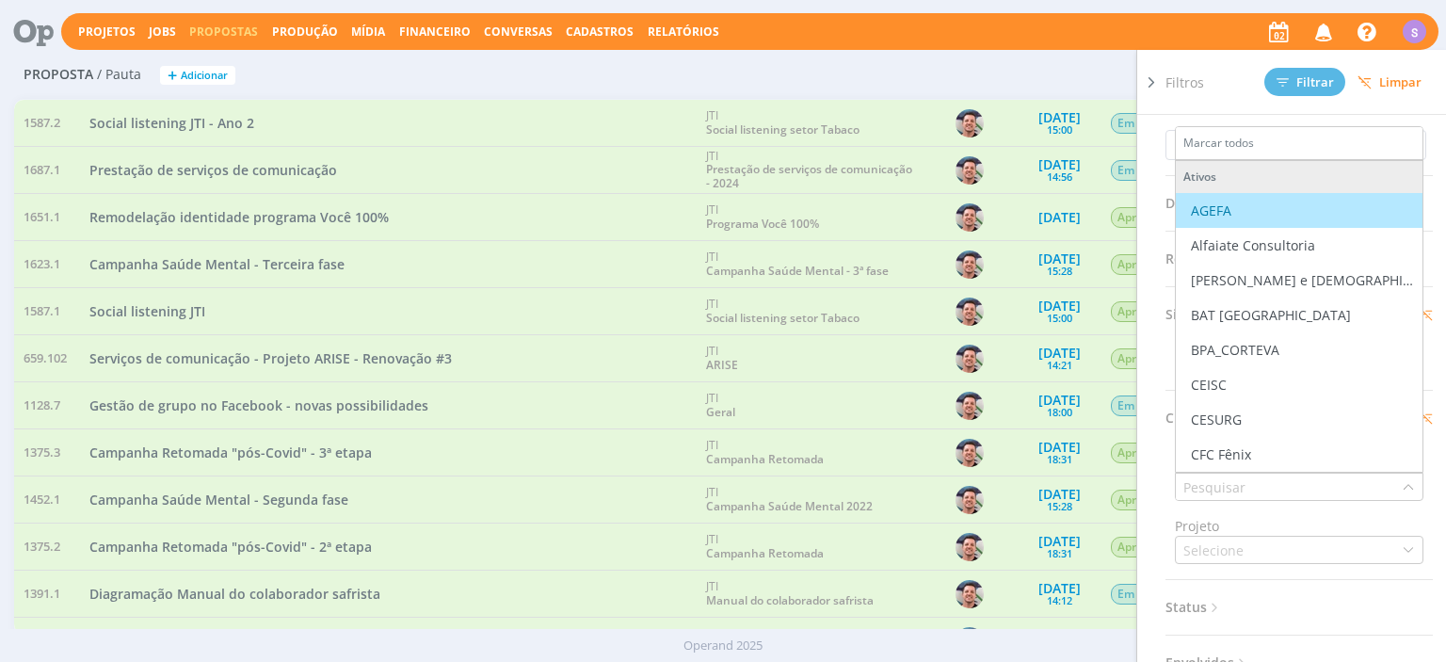
click at [1268, 139] on li "Marcar todos" at bounding box center [1299, 144] width 247 height 34
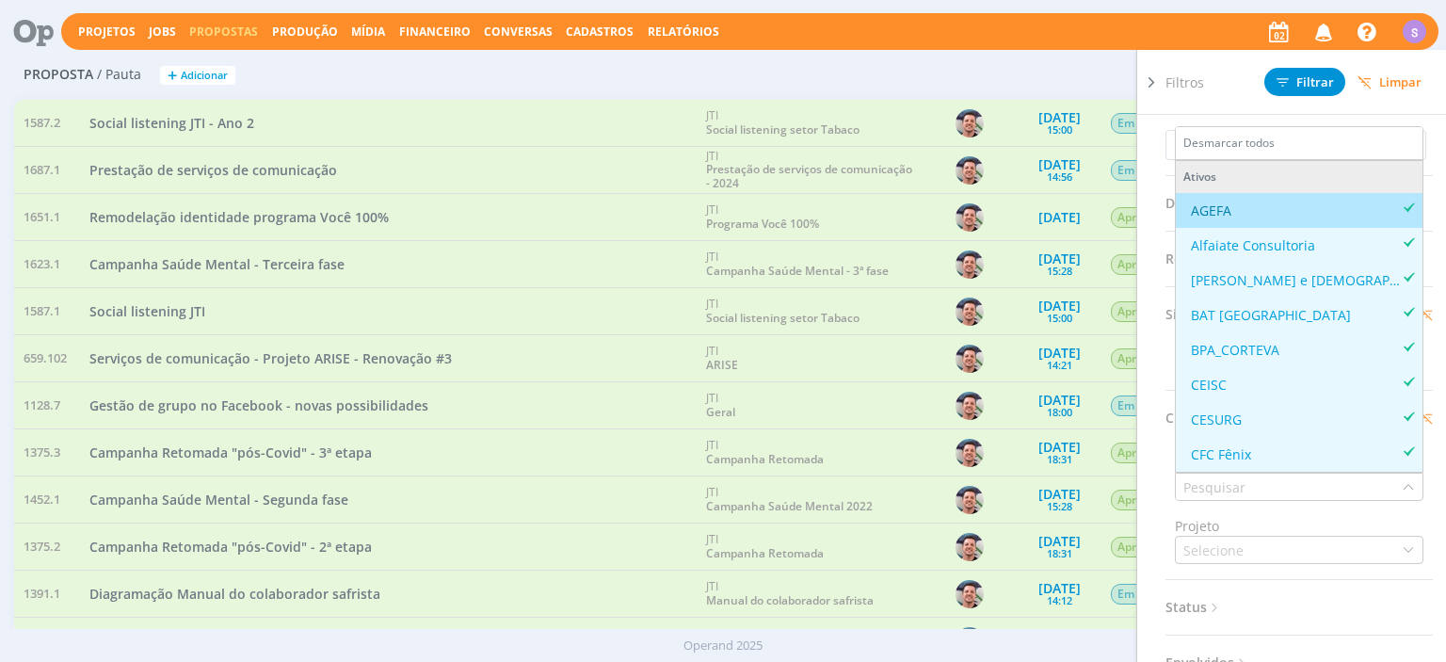
click at [1268, 139] on li "Desmarcar todos" at bounding box center [1299, 144] width 247 height 34
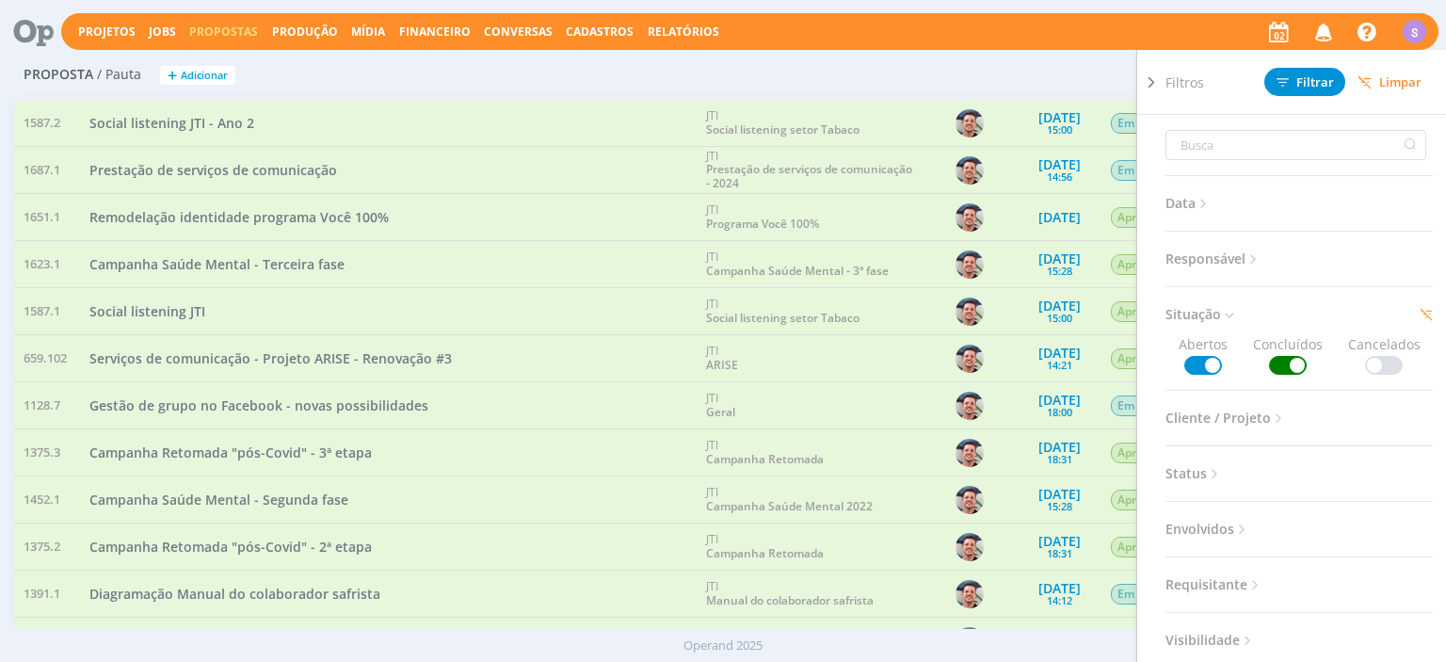
click at [1282, 370] on span at bounding box center [1288, 365] width 38 height 19
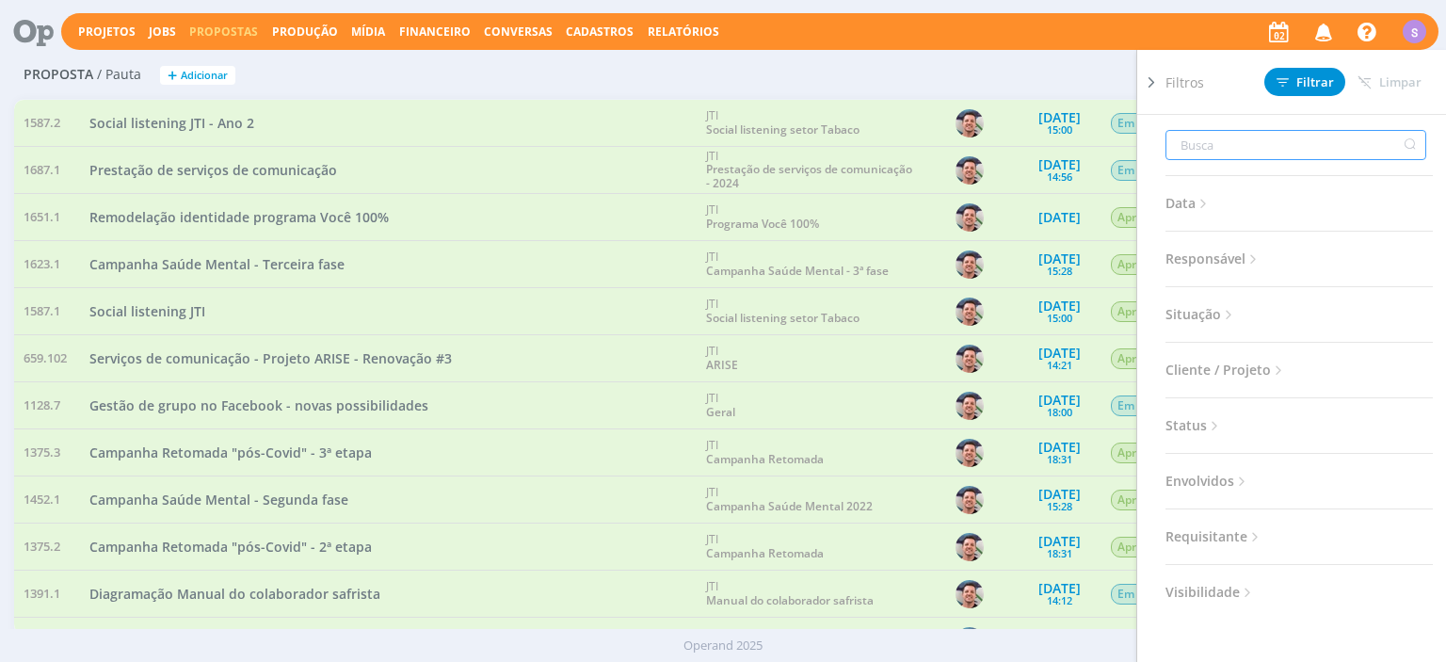
click at [1295, 156] on input "text" at bounding box center [1296, 145] width 261 height 30
click at [1301, 153] on input "text" at bounding box center [1296, 145] width 261 height 30
type input "B"
type input "BA"
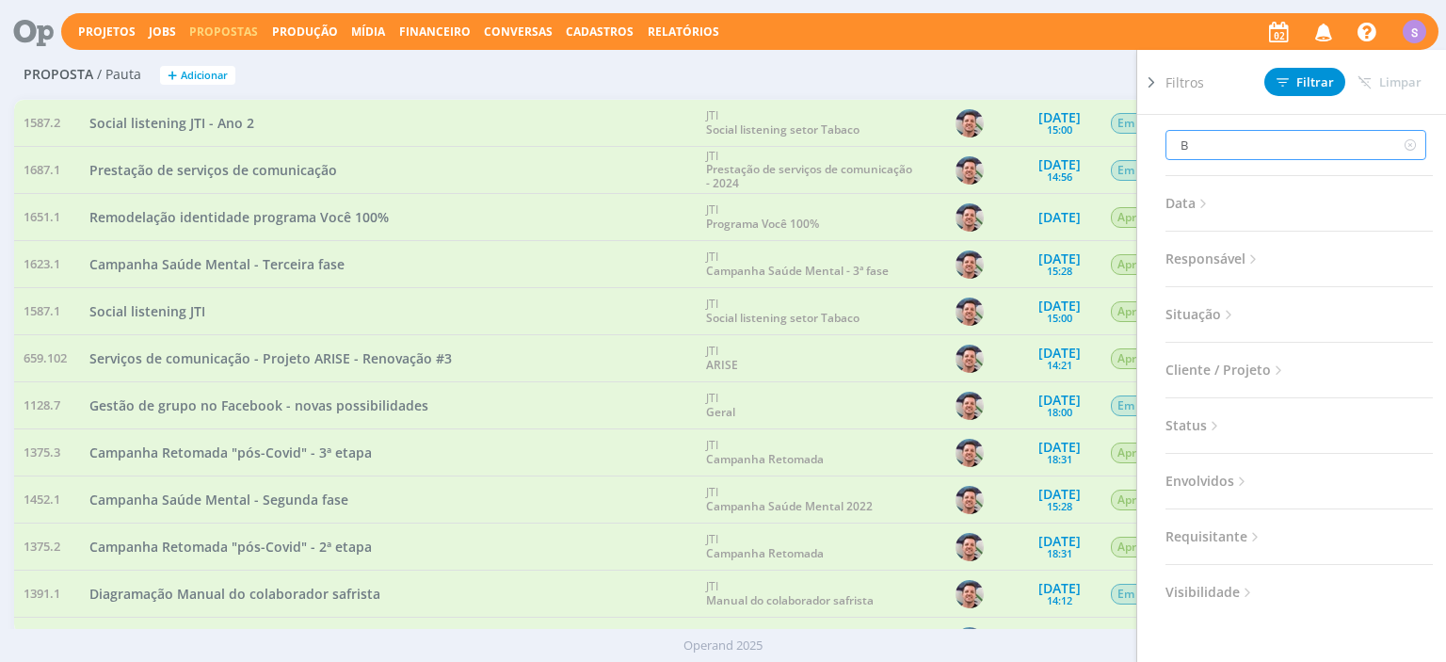
type input "BA"
type input "BAT"
click at [1286, 133] on input "BAT" at bounding box center [1296, 145] width 261 height 30
type input "BAT"
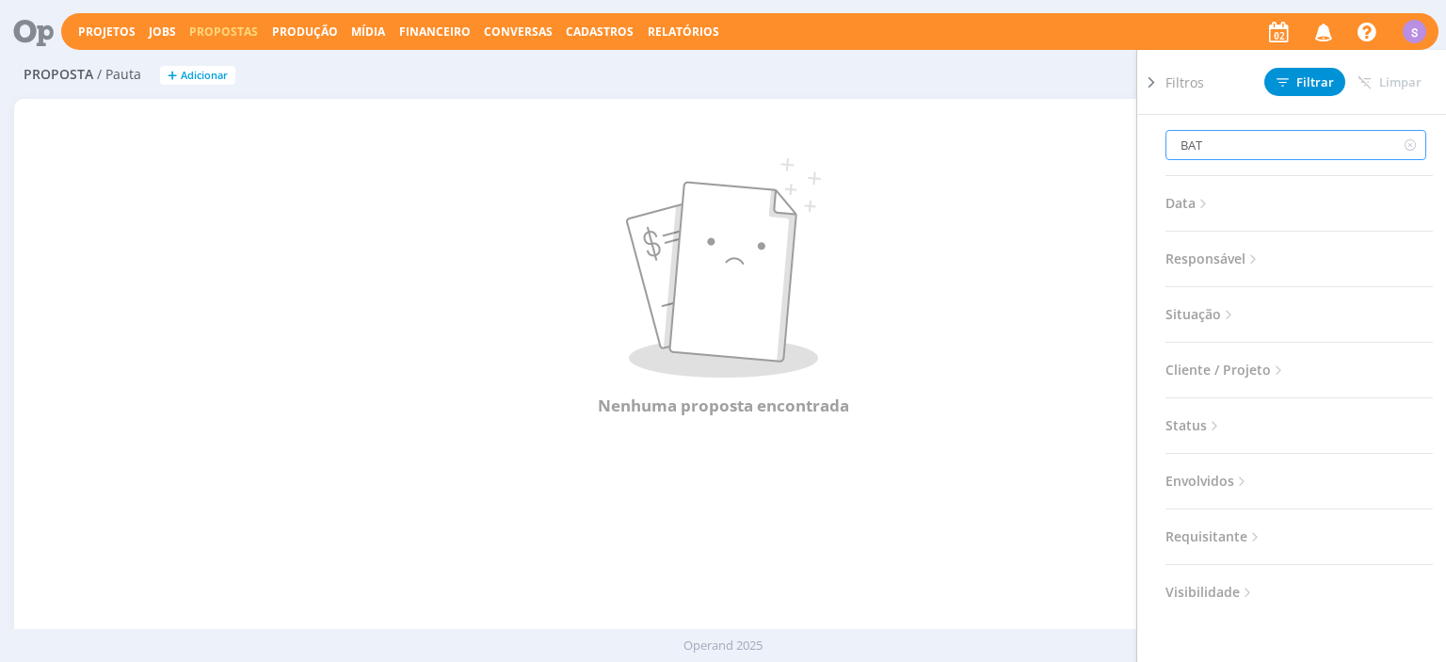
drag, startPoint x: 1266, startPoint y: 140, endPoint x: 1011, endPoint y: 130, distance: 254.5
click at [1166, 130] on input "BAT" at bounding box center [1296, 145] width 261 height 30
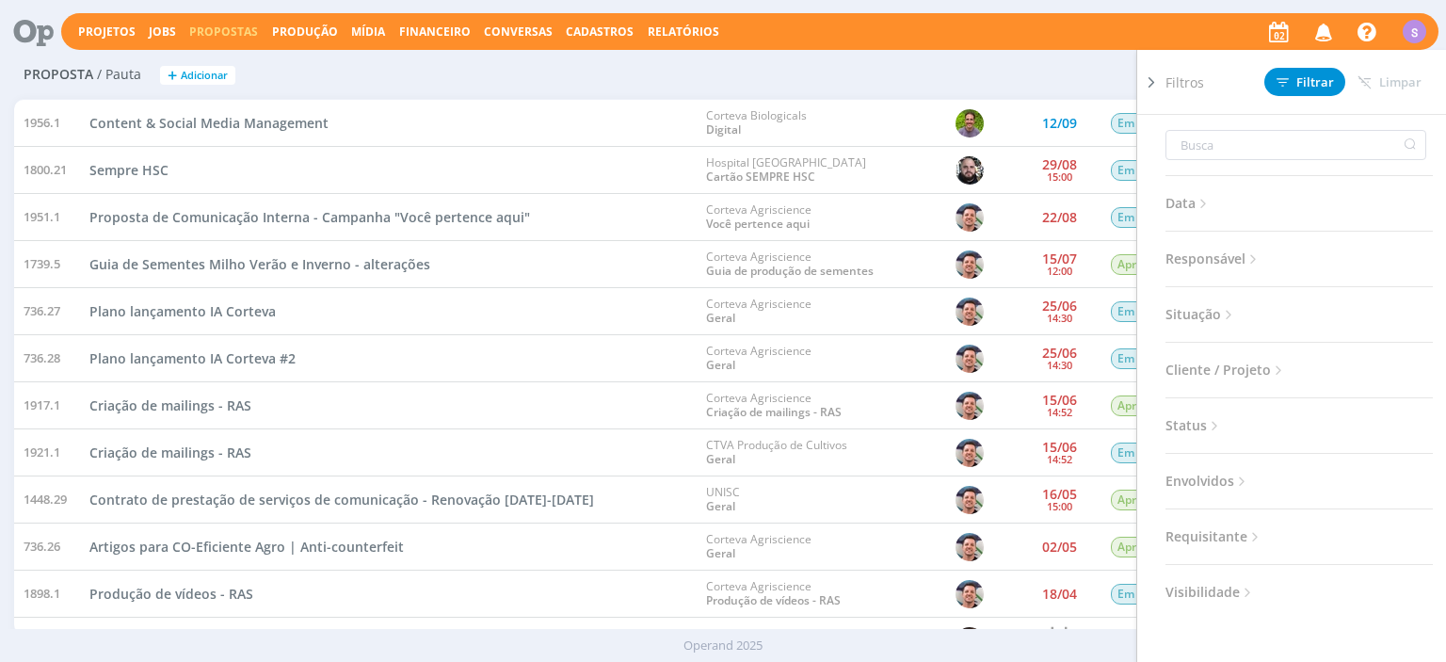
click at [1151, 81] on icon at bounding box center [1151, 83] width 19 height 20
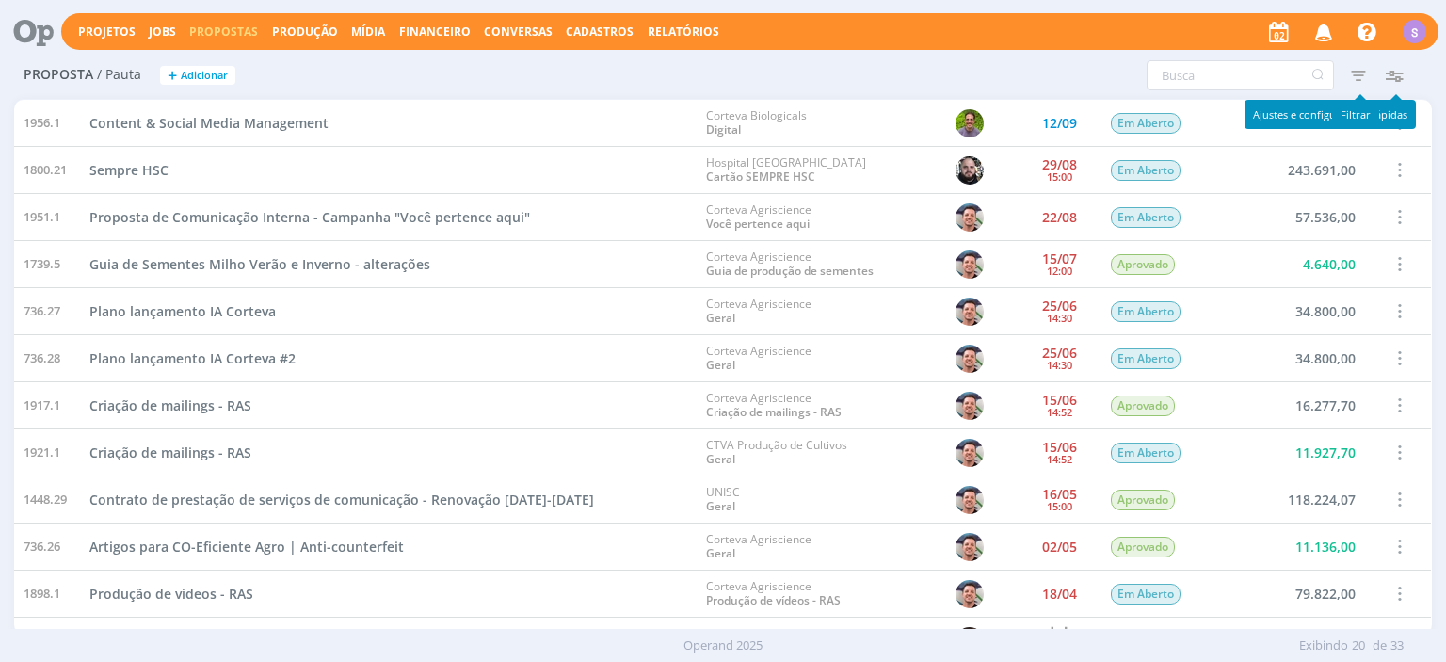
click at [1352, 73] on icon "button" at bounding box center [1359, 75] width 34 height 34
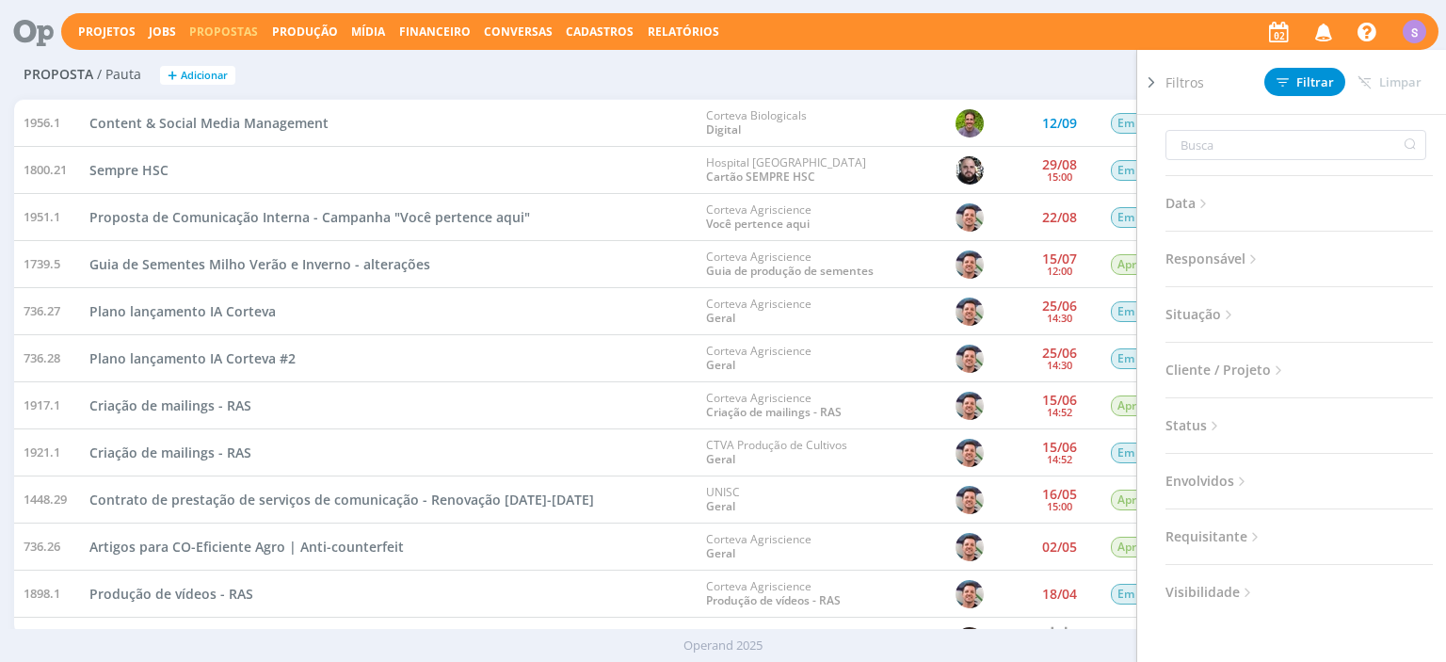
click at [1273, 372] on icon at bounding box center [1279, 371] width 16 height 16
click at [1251, 434] on div "Selecione" at bounding box center [1299, 439] width 249 height 28
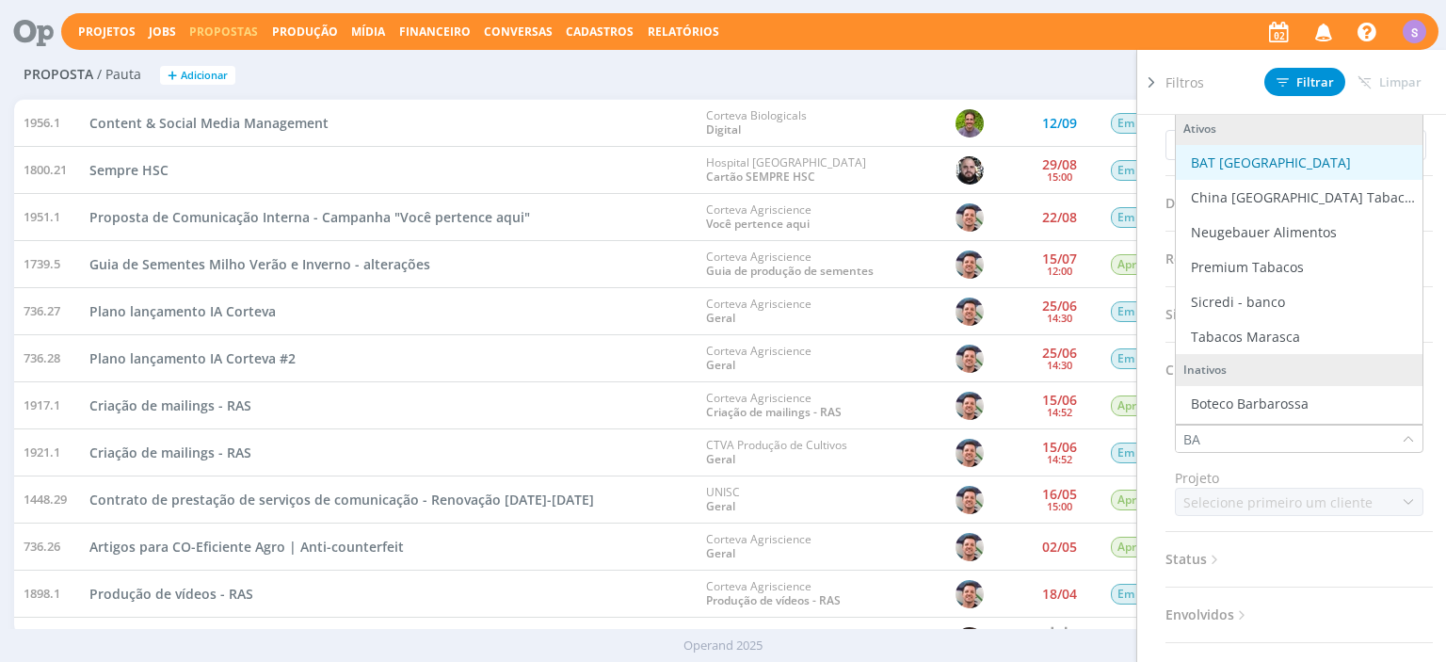
type input "BA"
click at [1230, 154] on div "BAT Brasil" at bounding box center [1271, 163] width 160 height 20
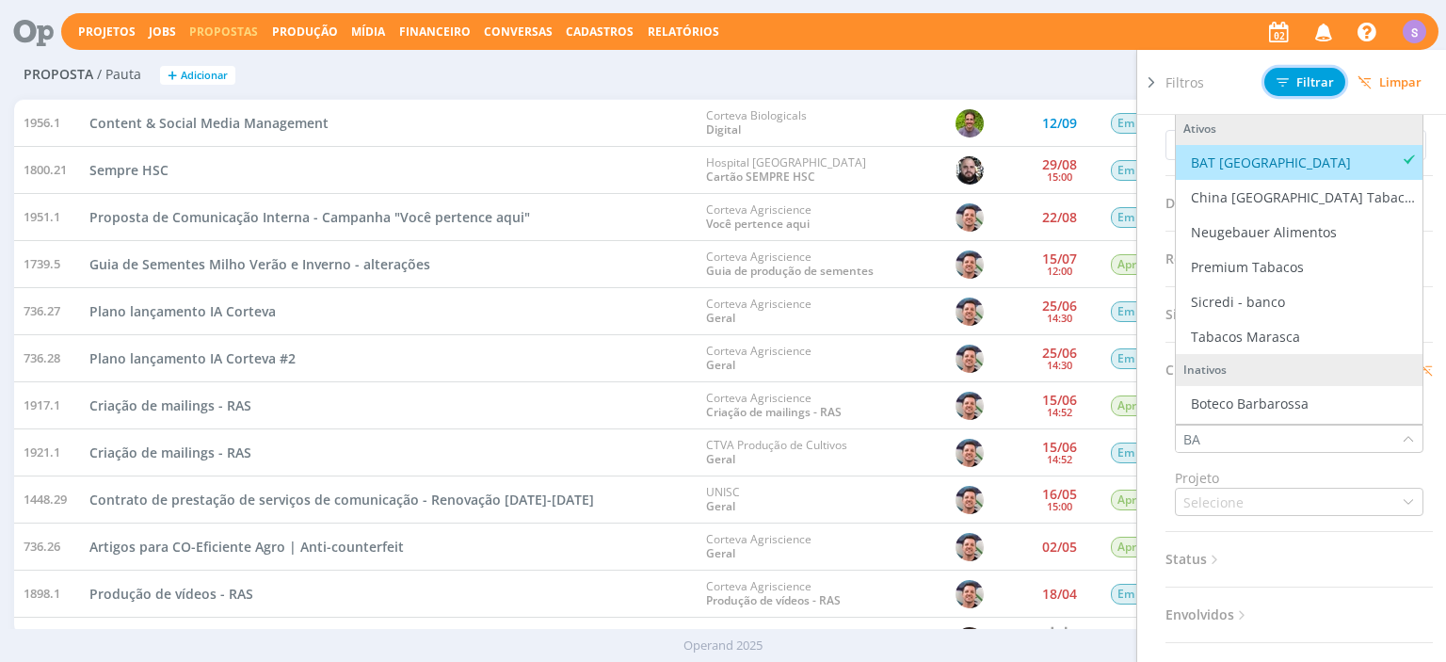
click at [1310, 76] on span "Filtrar" at bounding box center [1305, 82] width 57 height 12
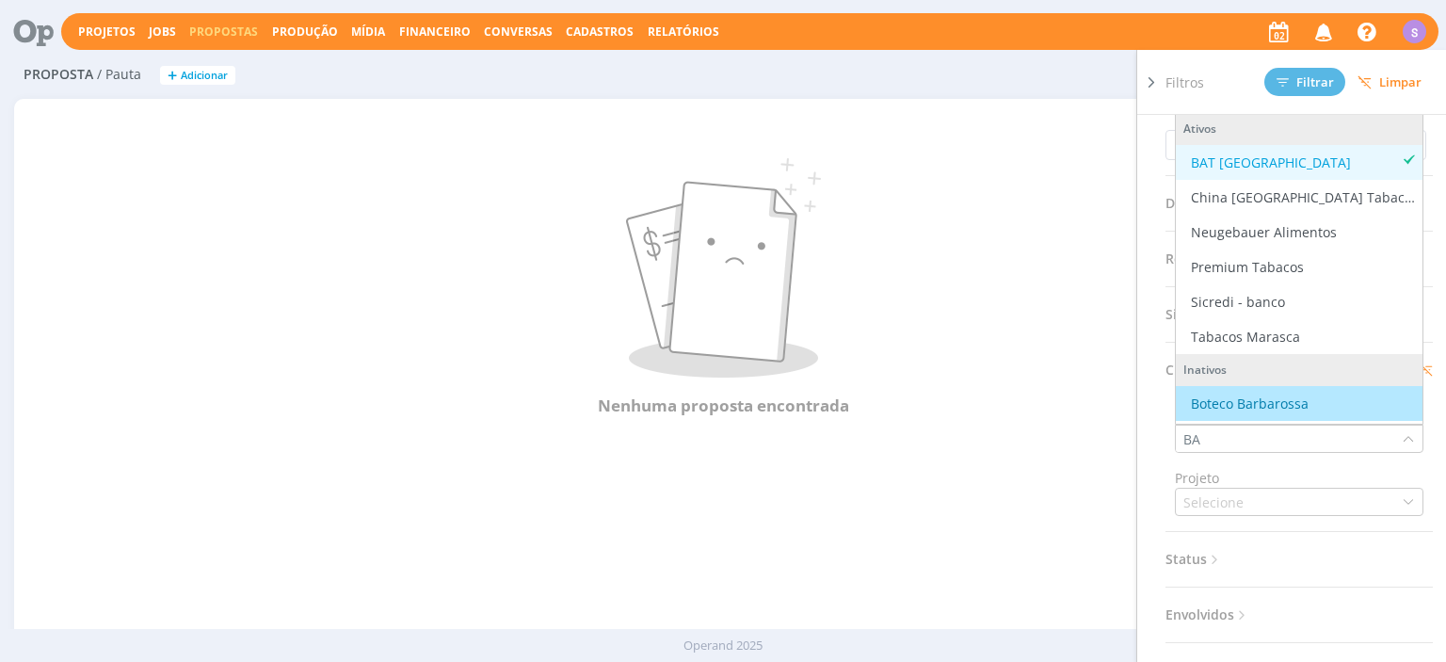
click at [1076, 456] on div "Nenhuma proposta encontrada" at bounding box center [722, 288] width 1417 height 340
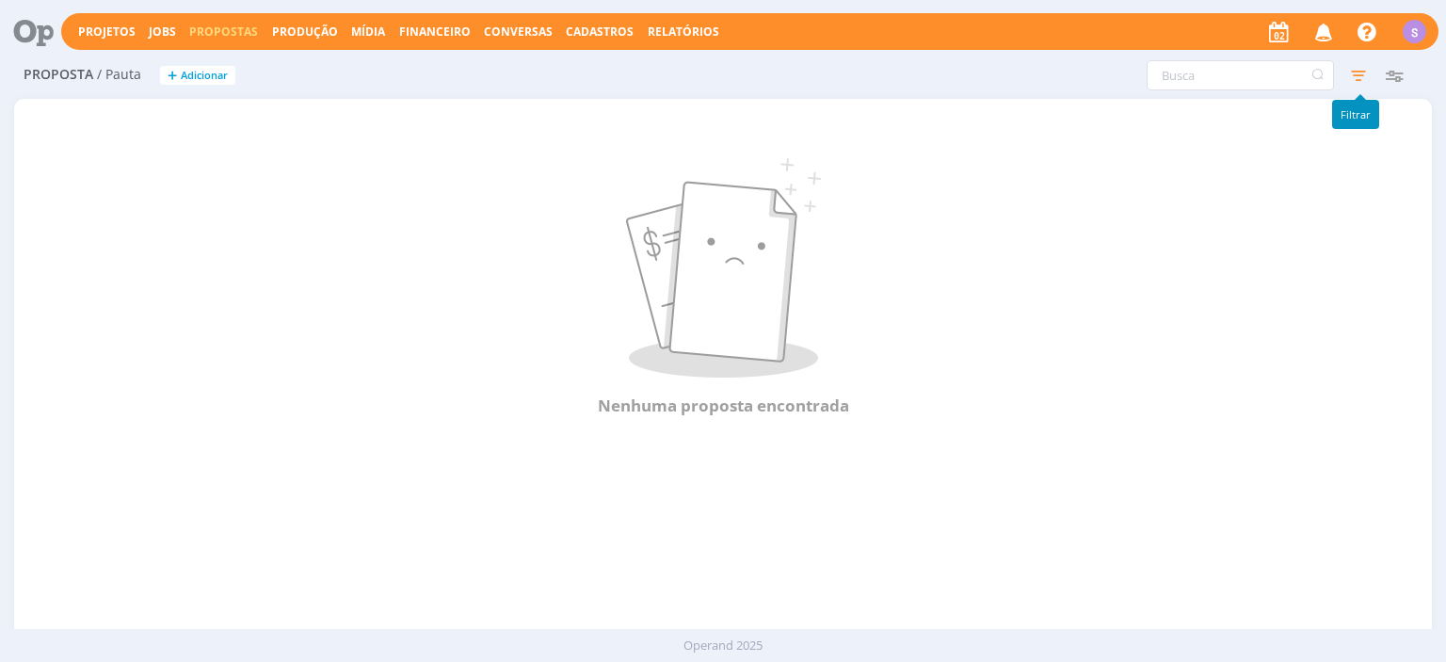
click at [1347, 74] on icon "button" at bounding box center [1359, 75] width 34 height 34
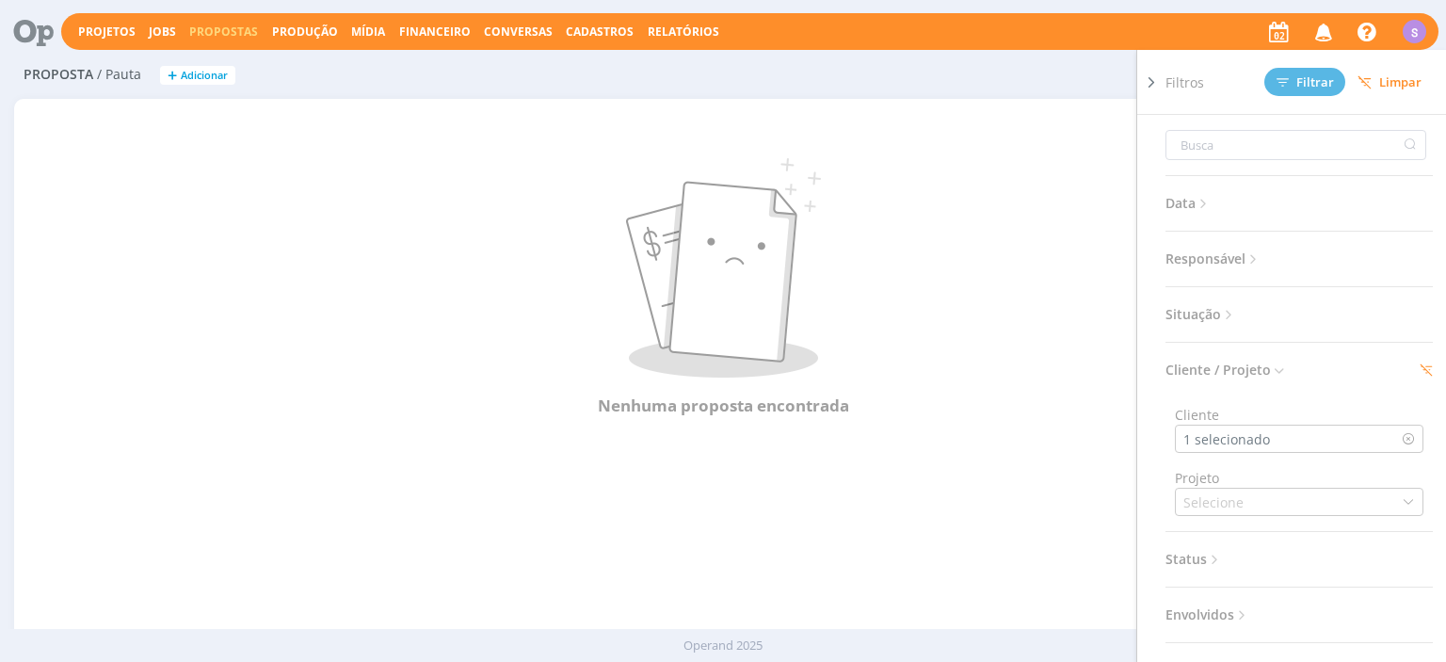
click at [1215, 557] on icon at bounding box center [1215, 560] width 16 height 16
click at [1230, 317] on icon at bounding box center [1229, 315] width 16 height 16
click at [1283, 354] on span "Concluídos" at bounding box center [1288, 354] width 70 height 40
click at [1282, 368] on span at bounding box center [1288, 365] width 38 height 19
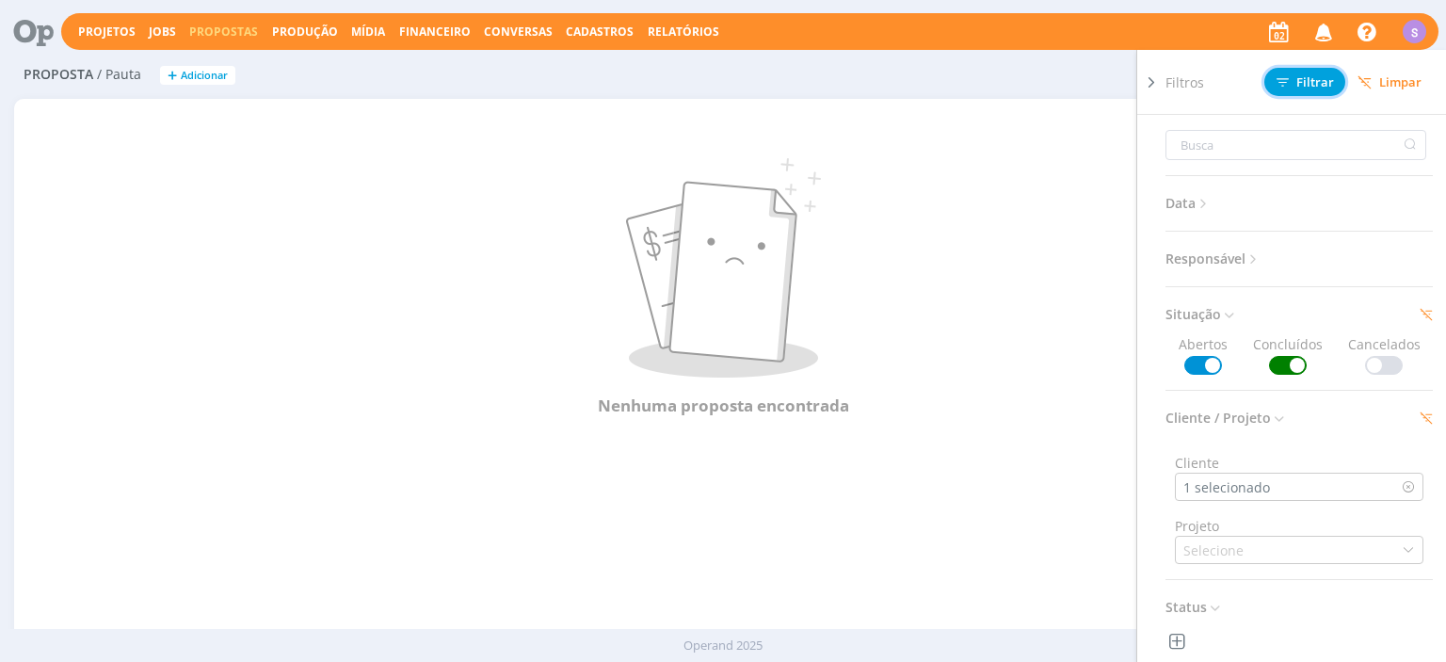
click at [1324, 72] on button "Filtrar" at bounding box center [1305, 82] width 81 height 28
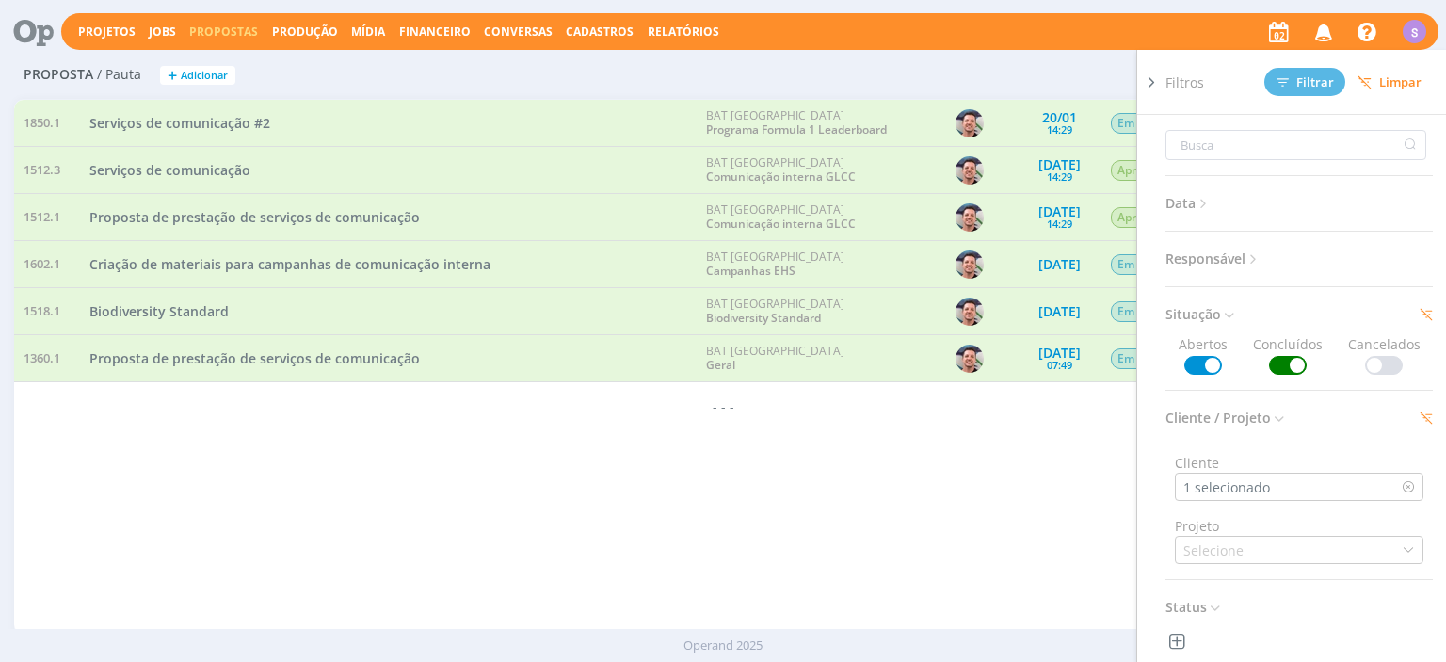
click at [481, 549] on div "1956.1 Content & Social Media Management Corteva Biologicals Digital 12/09 Em A…" at bounding box center [722, 367] width 1417 height 534
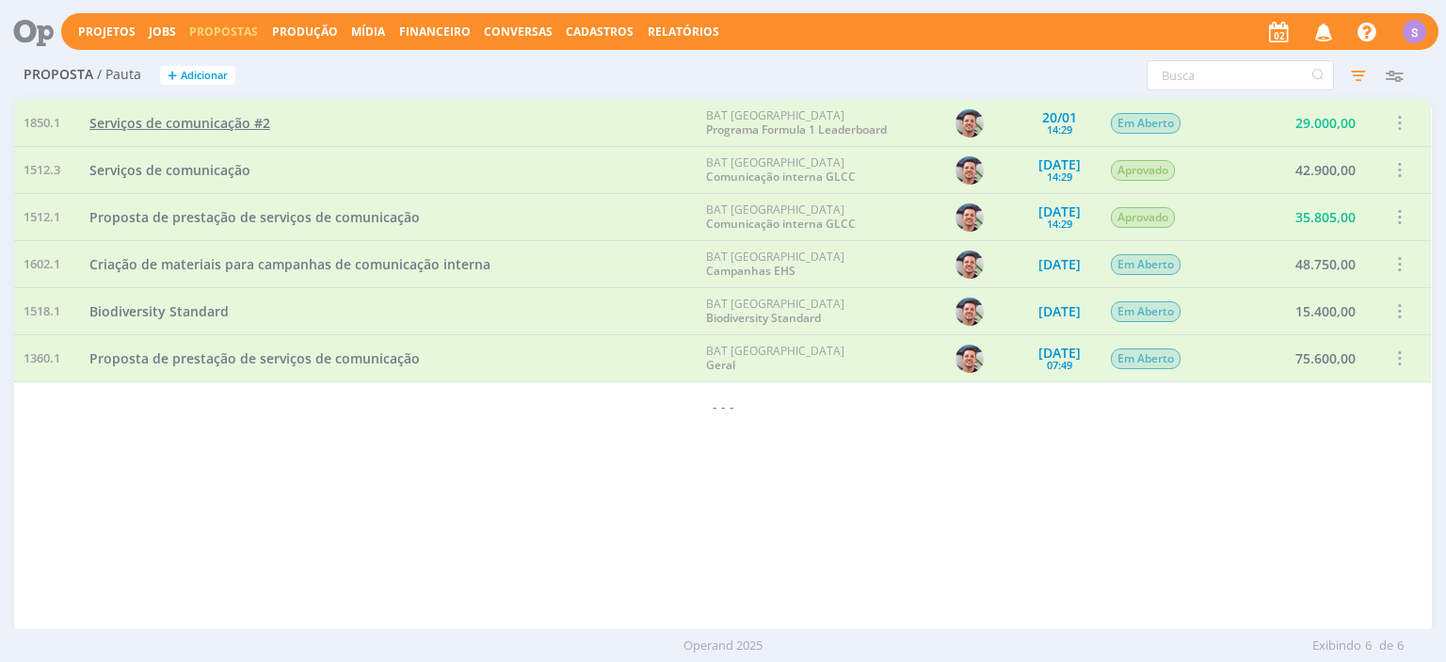
click at [199, 120] on span "Serviços de comunicação #2" at bounding box center [179, 123] width 181 height 18
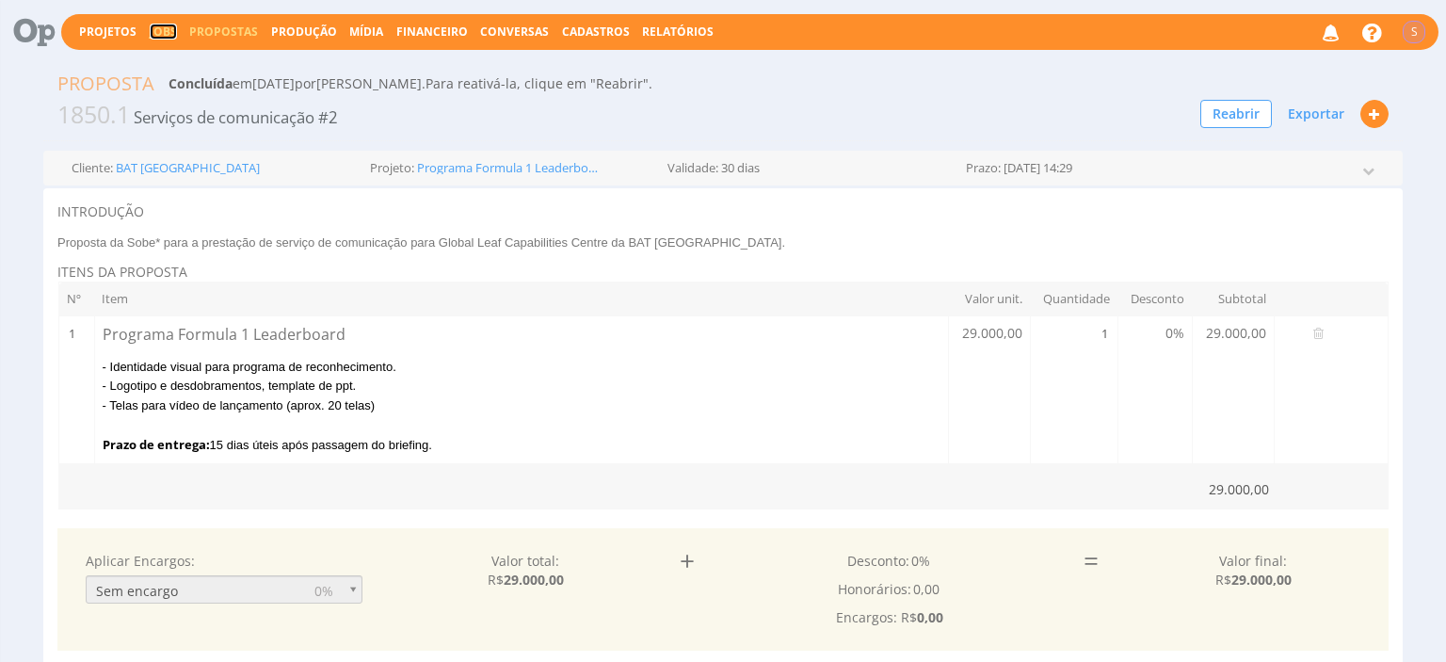
click at [153, 28] on link "Jobs" at bounding box center [163, 32] width 27 height 16
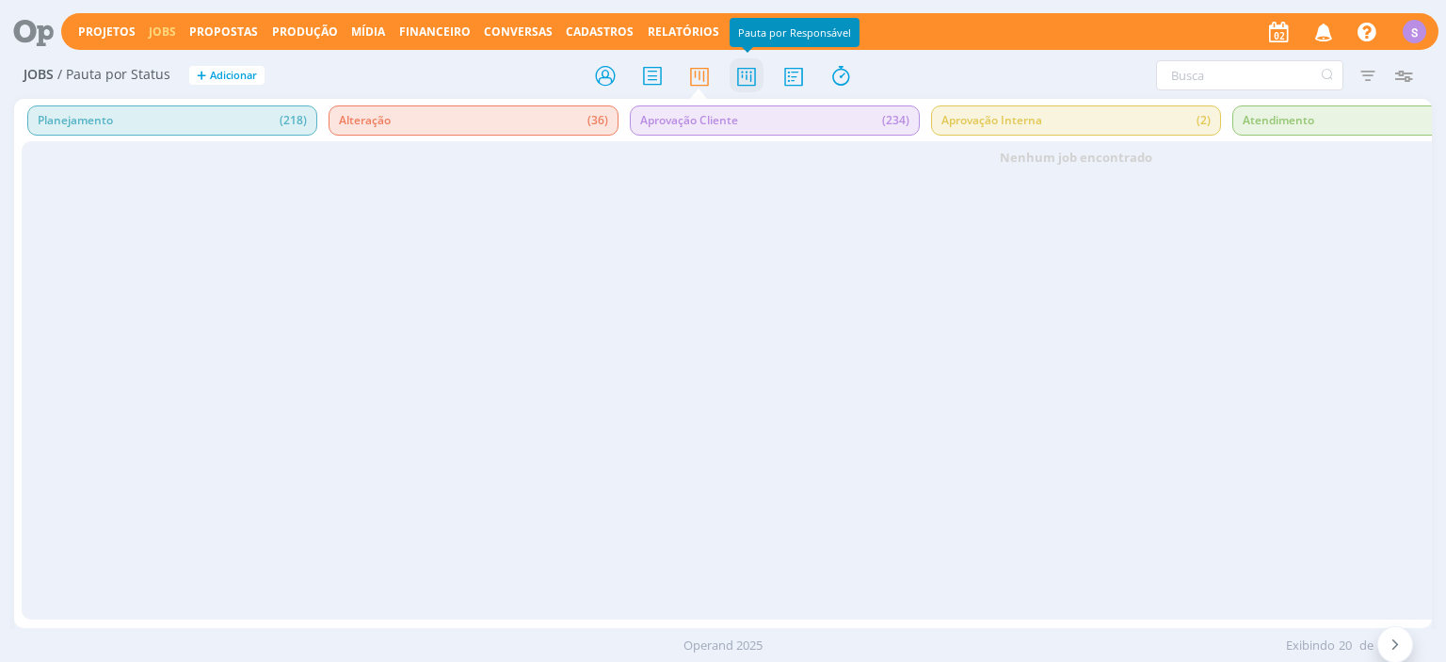
click at [744, 81] on icon at bounding box center [747, 75] width 34 height 37
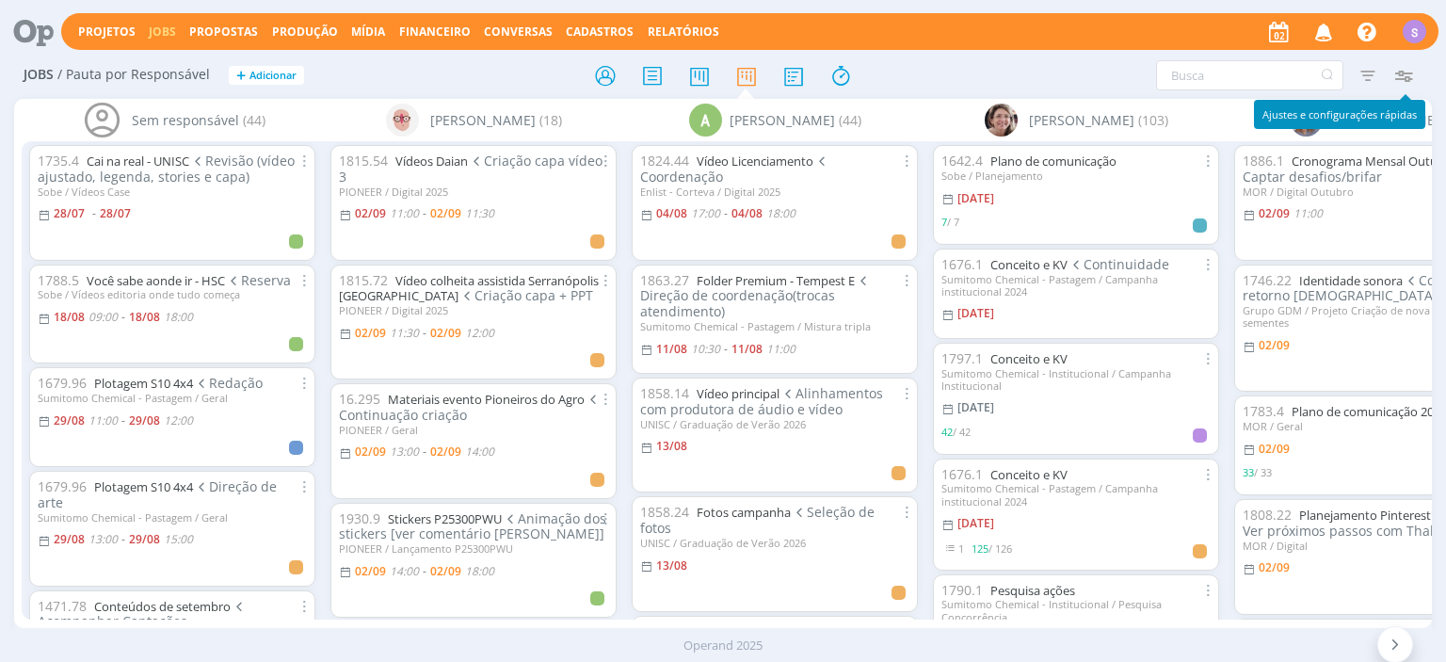
click at [1402, 73] on icon "button" at bounding box center [1404, 75] width 34 height 34
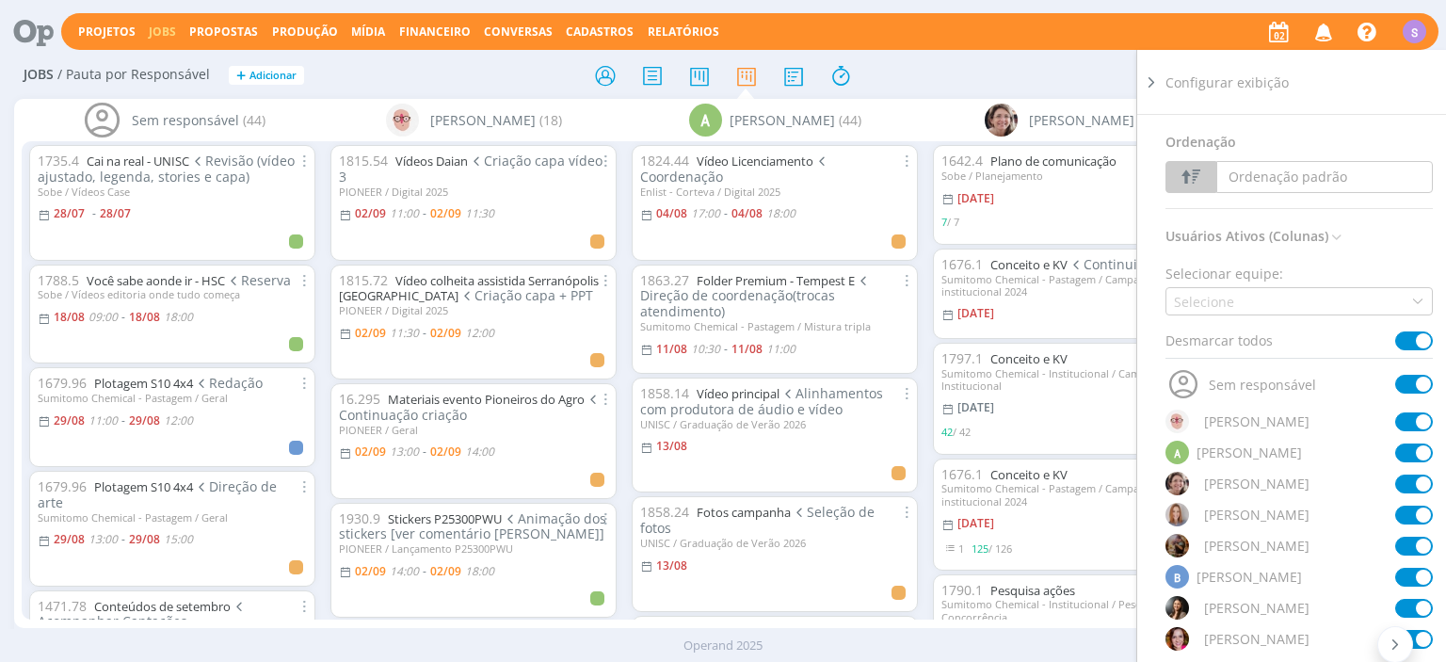
click at [1422, 343] on span at bounding box center [1415, 340] width 38 height 19
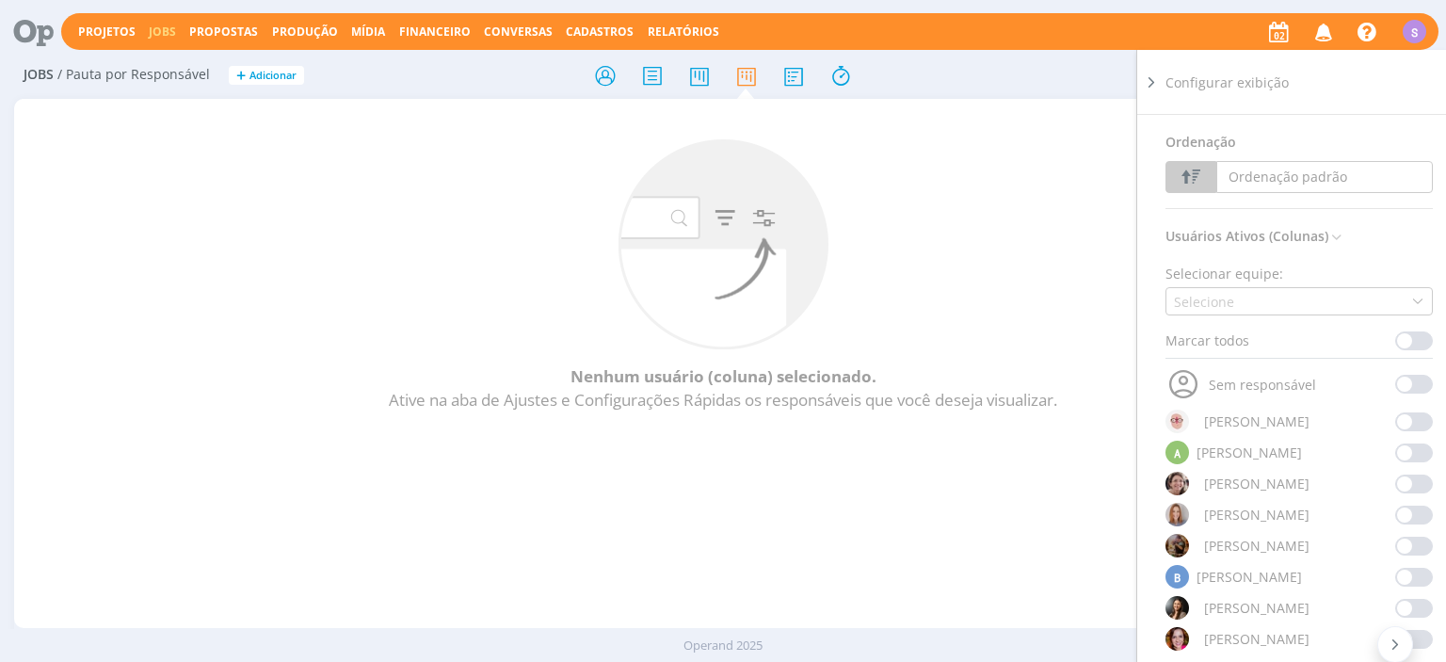
click at [1414, 517] on span at bounding box center [1415, 515] width 38 height 19
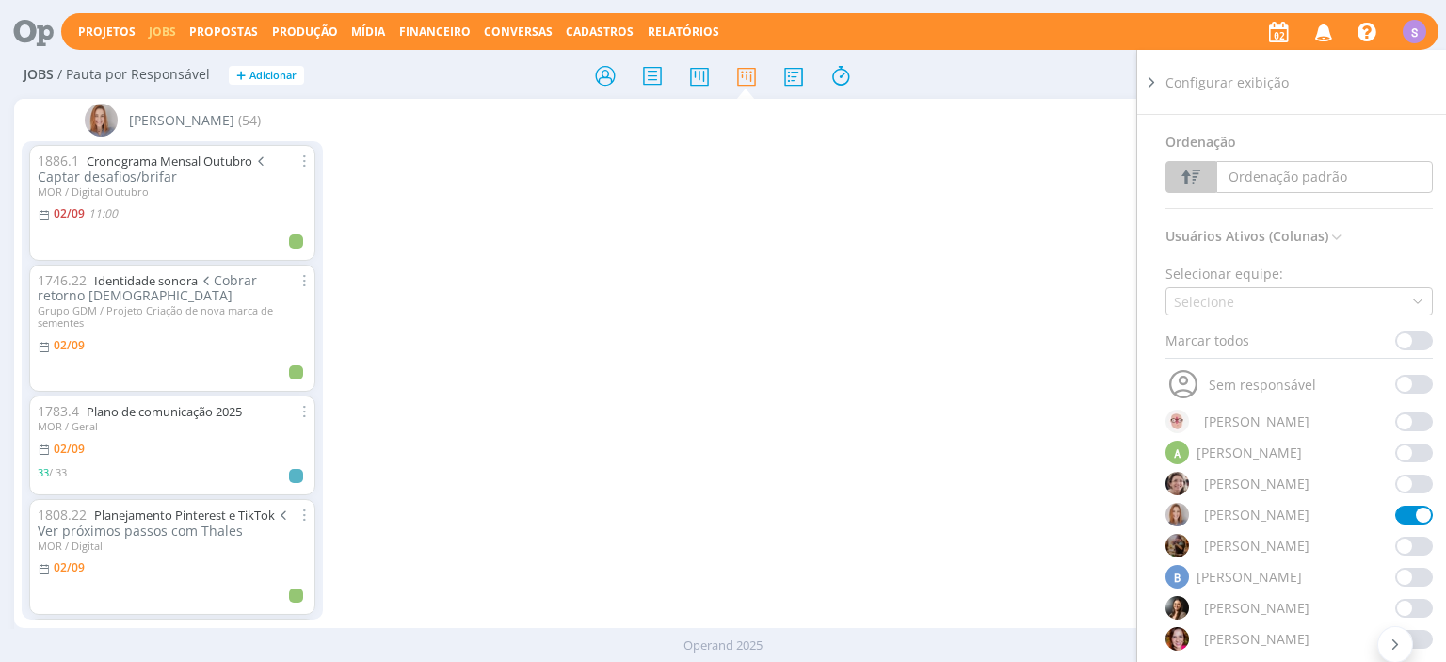
scroll to position [108, 0]
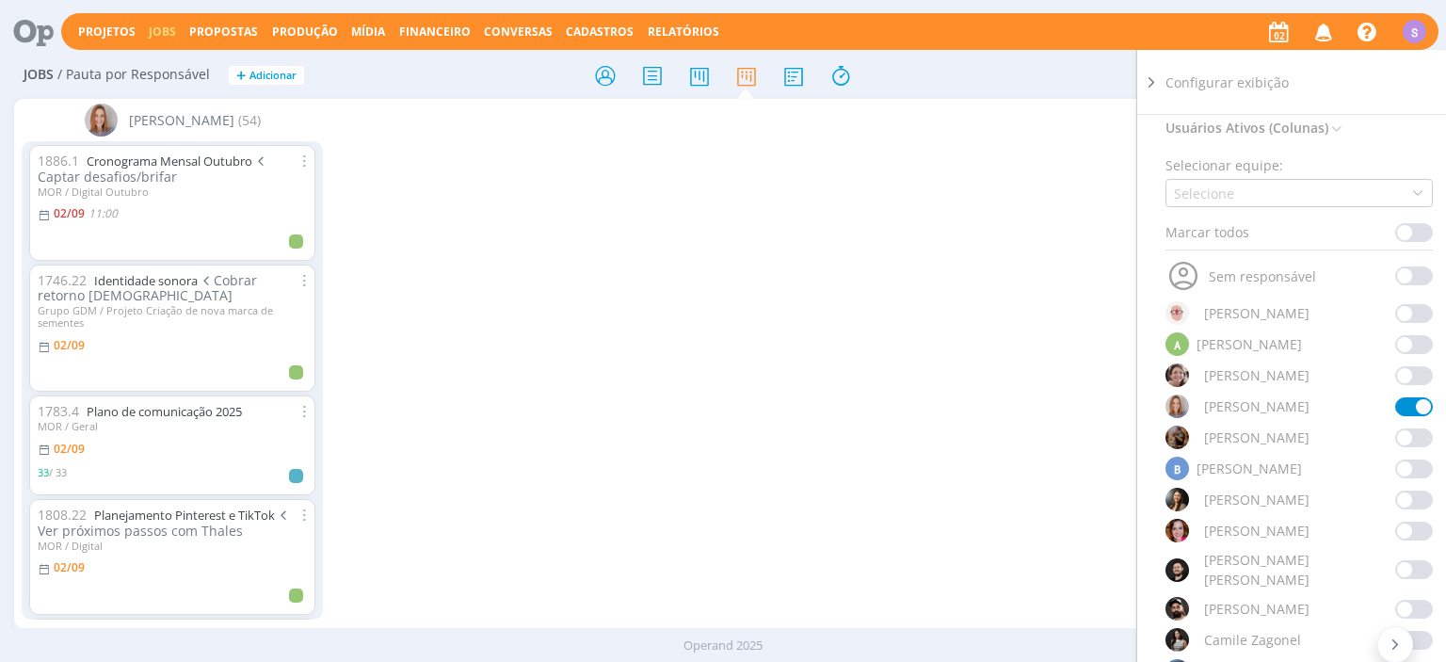
click at [1418, 536] on span at bounding box center [1415, 531] width 38 height 19
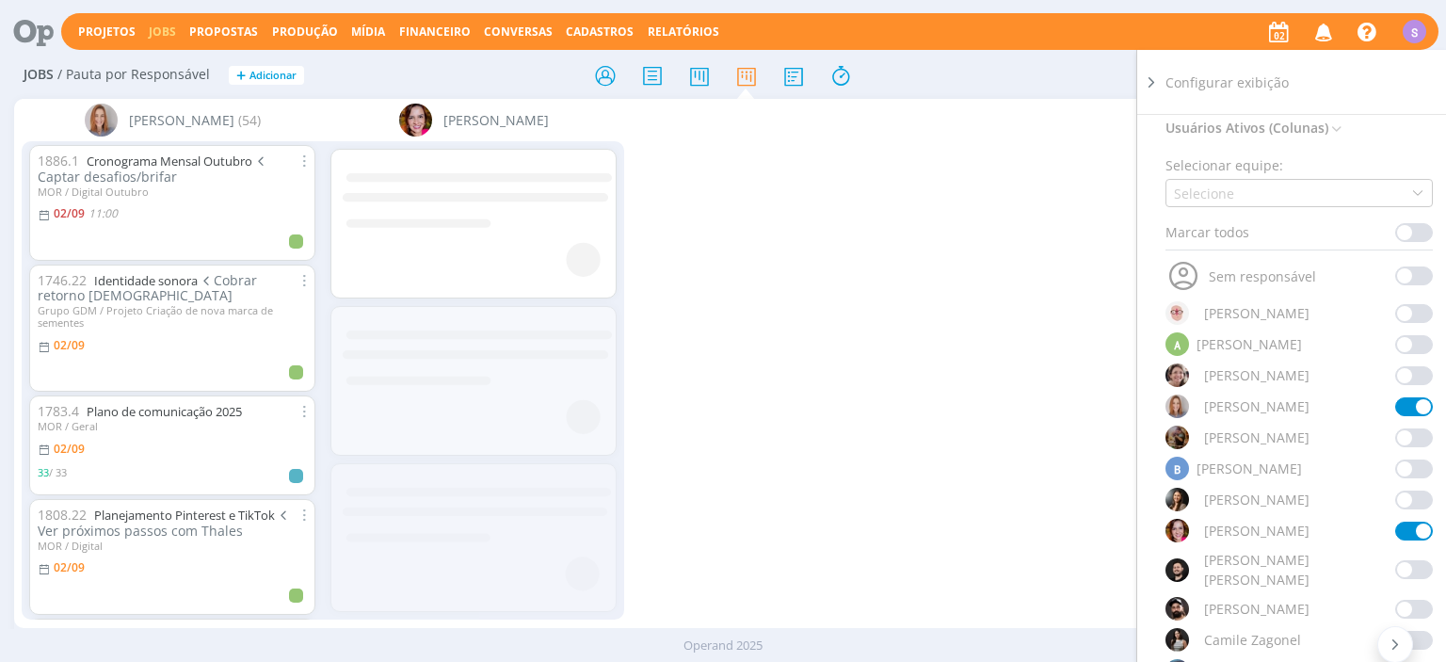
scroll to position [217, 0]
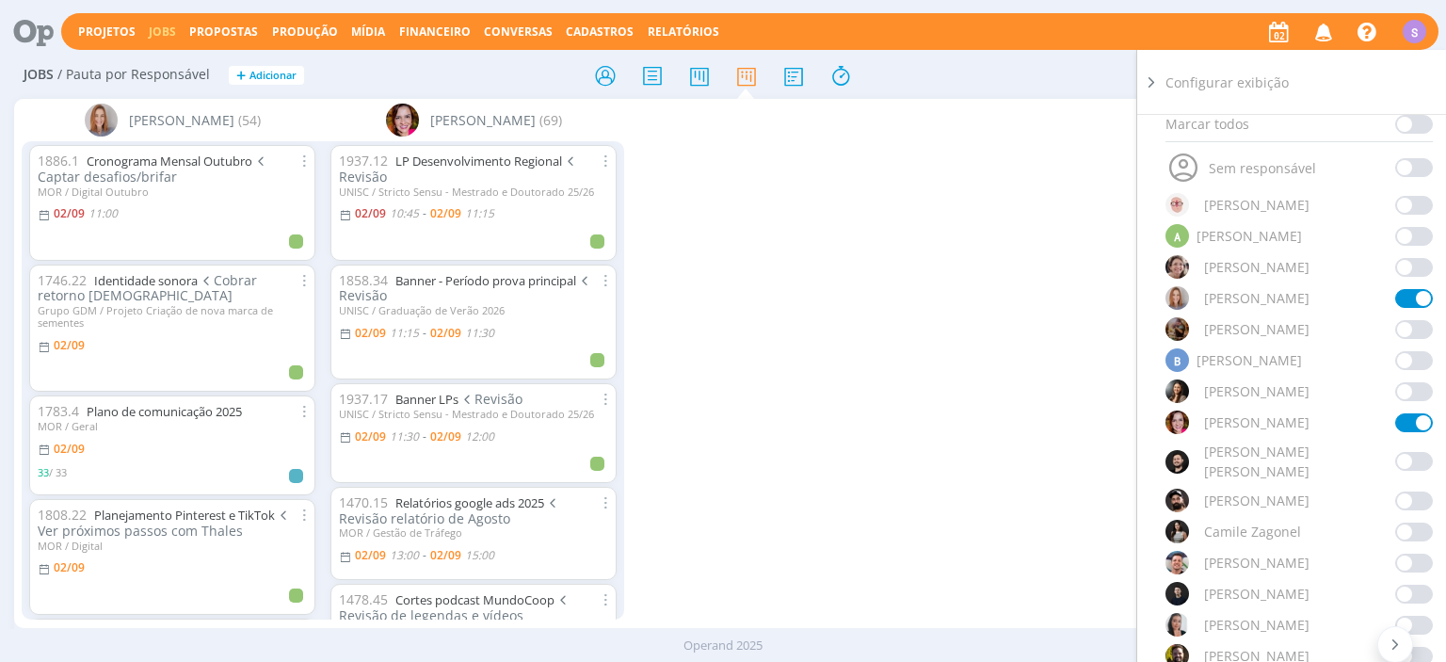
click at [1414, 492] on span at bounding box center [1415, 501] width 38 height 19
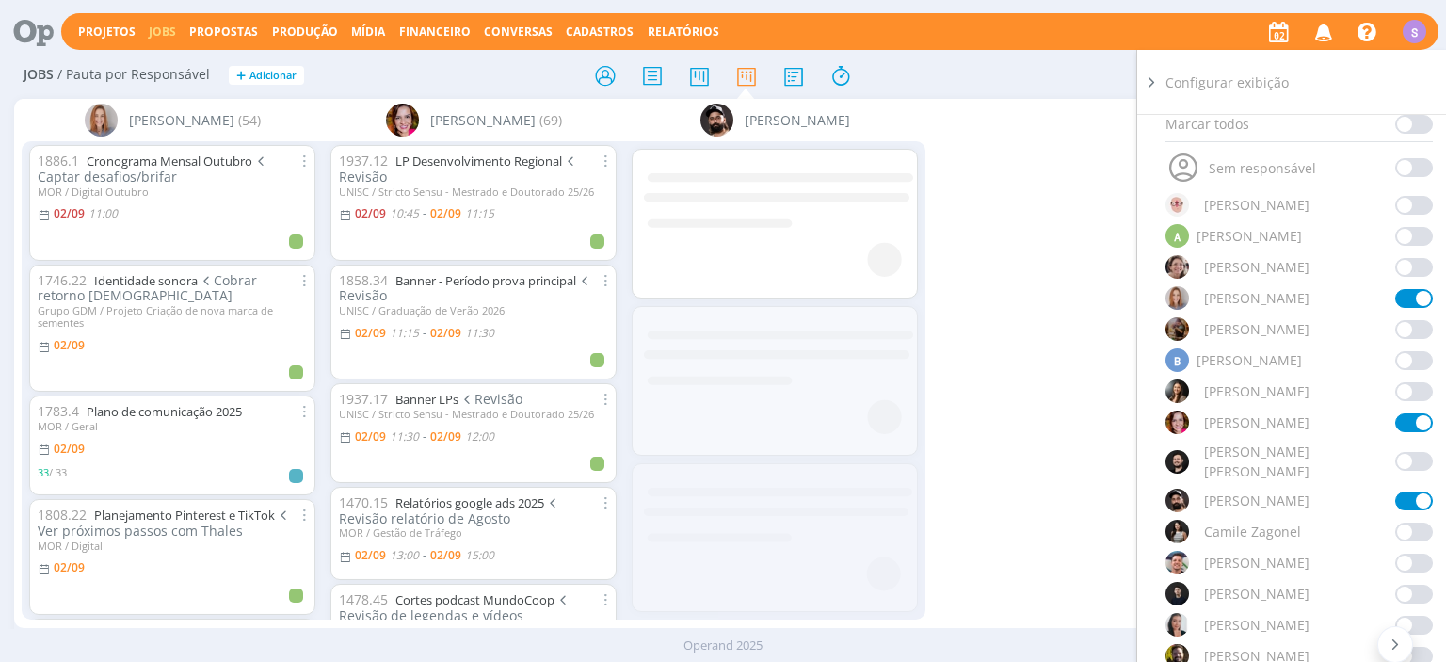
scroll to position [325, 0]
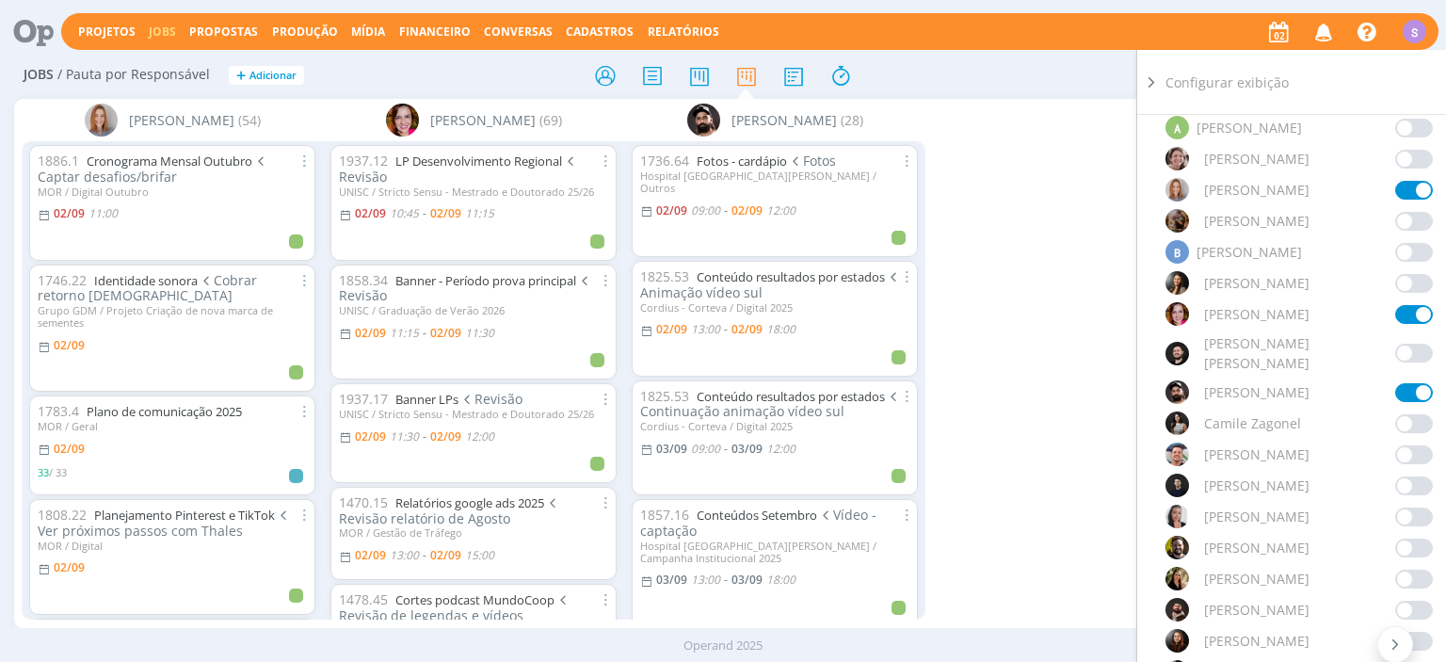
click at [1414, 570] on span at bounding box center [1415, 579] width 38 height 19
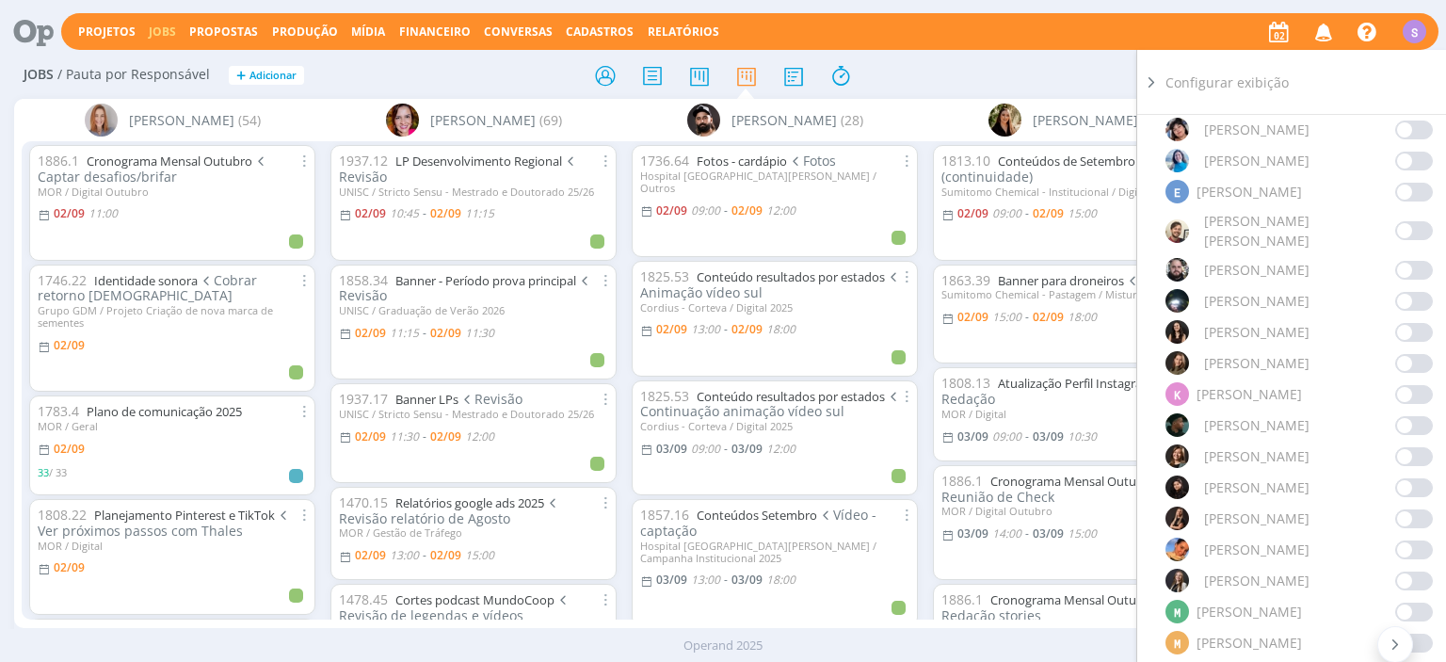
scroll to position [976, 0]
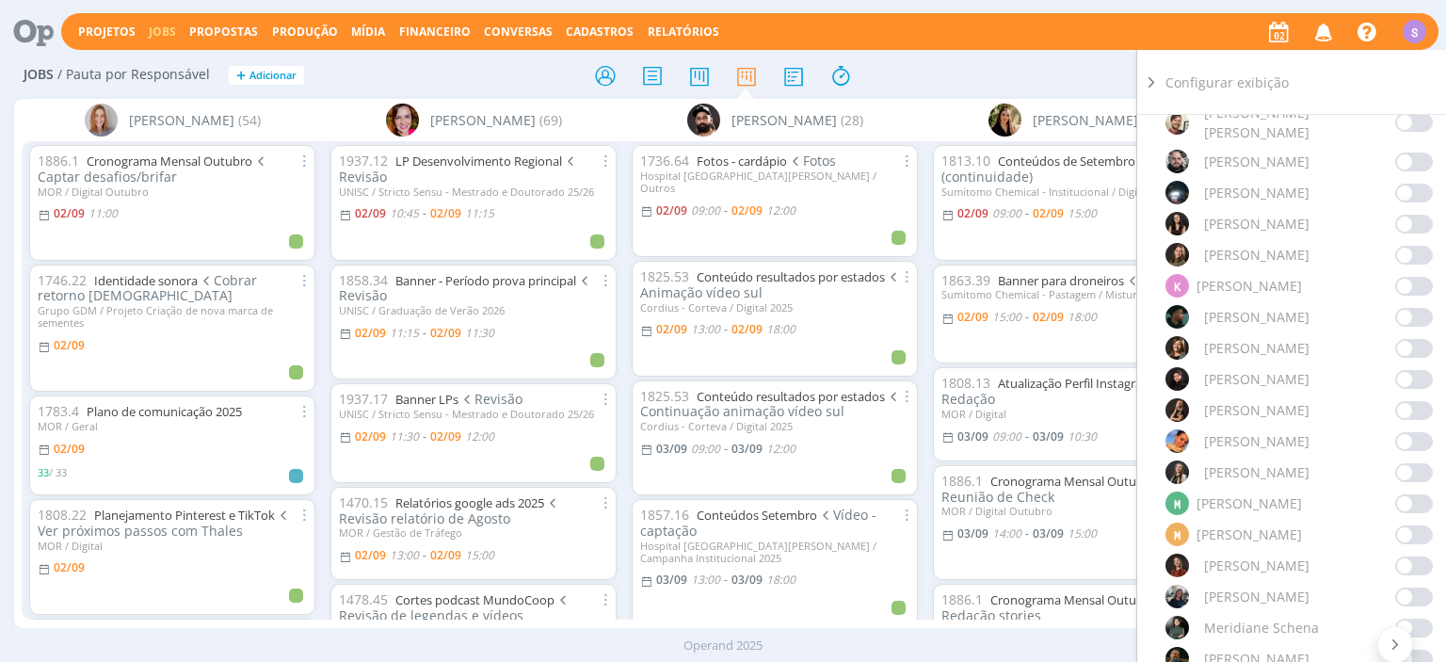
click at [1422, 494] on span at bounding box center [1415, 503] width 38 height 19
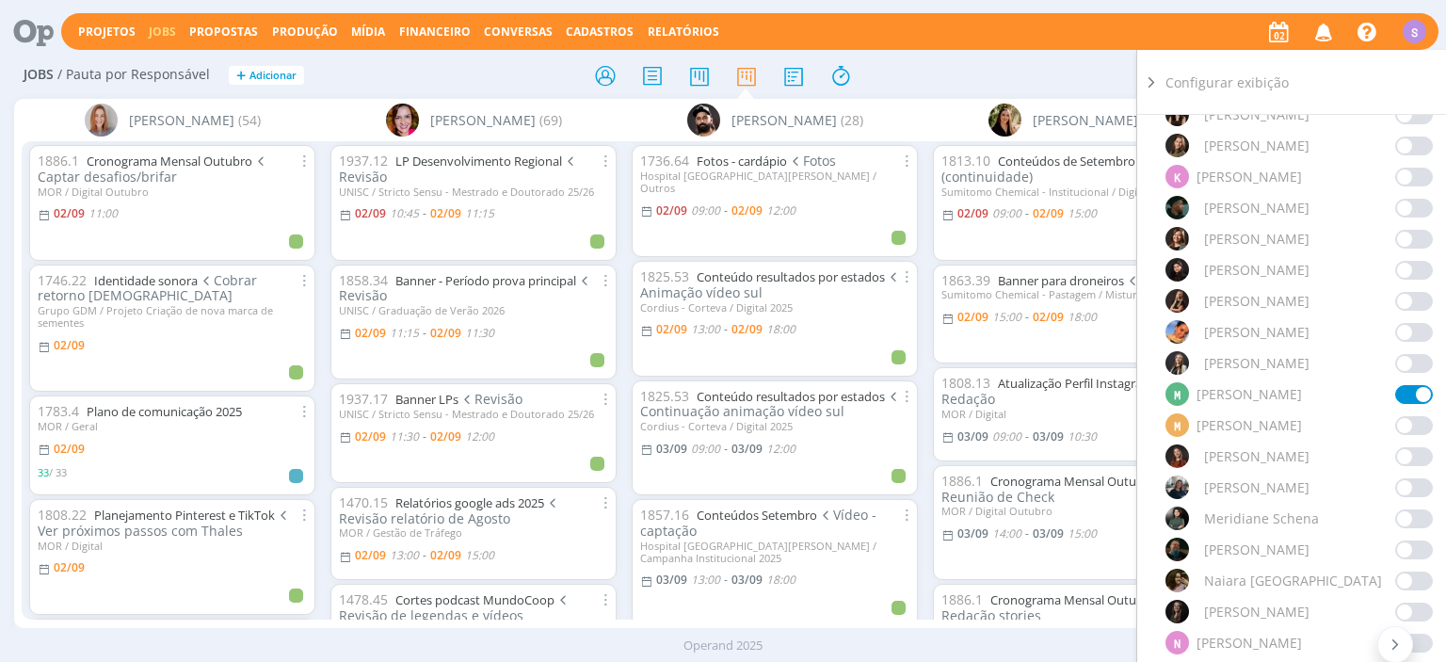
click at [1409, 634] on span at bounding box center [1415, 643] width 38 height 19
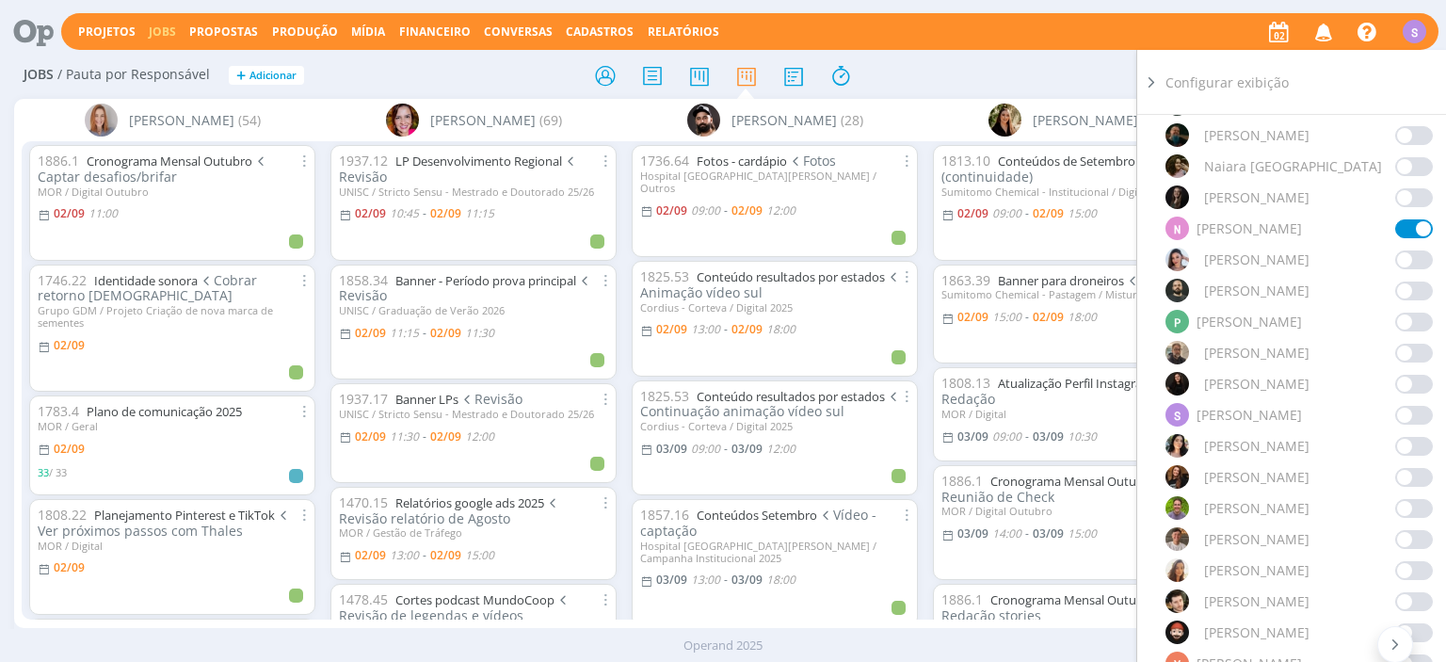
scroll to position [1518, 0]
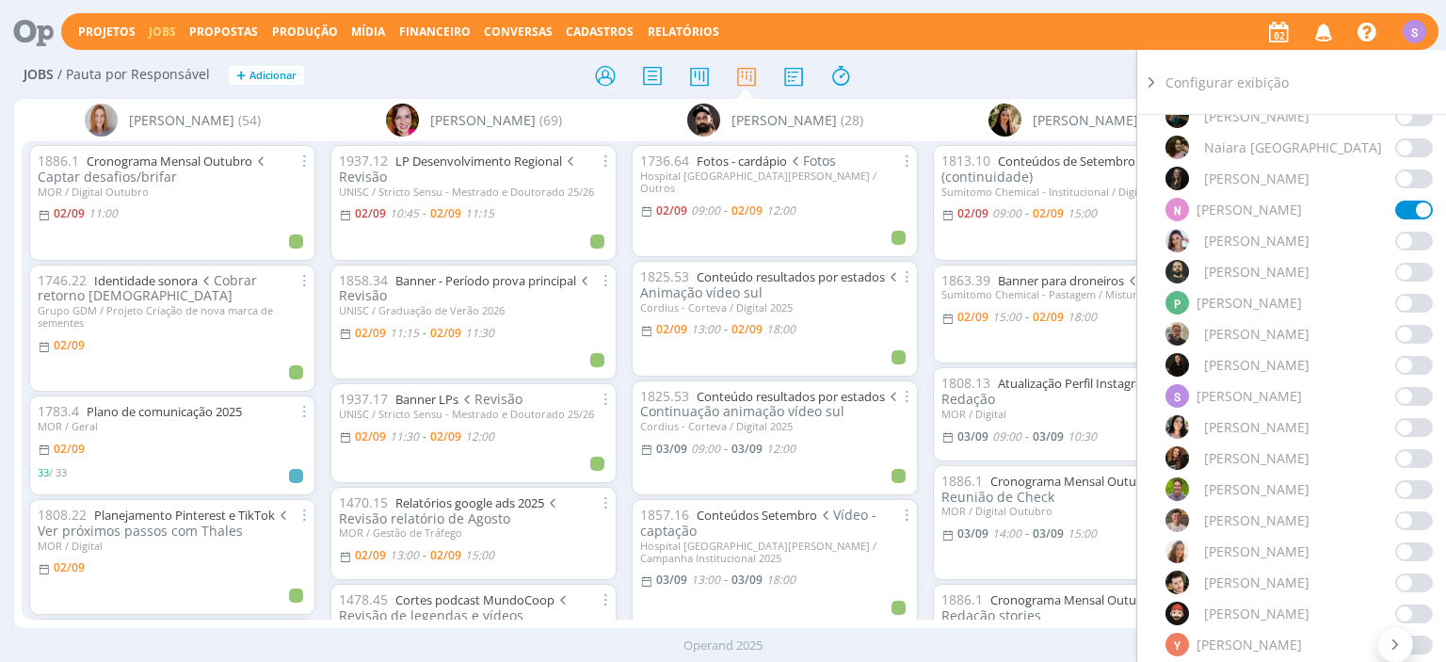
click at [1409, 542] on span at bounding box center [1415, 551] width 38 height 19
click at [1408, 573] on span at bounding box center [1415, 582] width 38 height 19
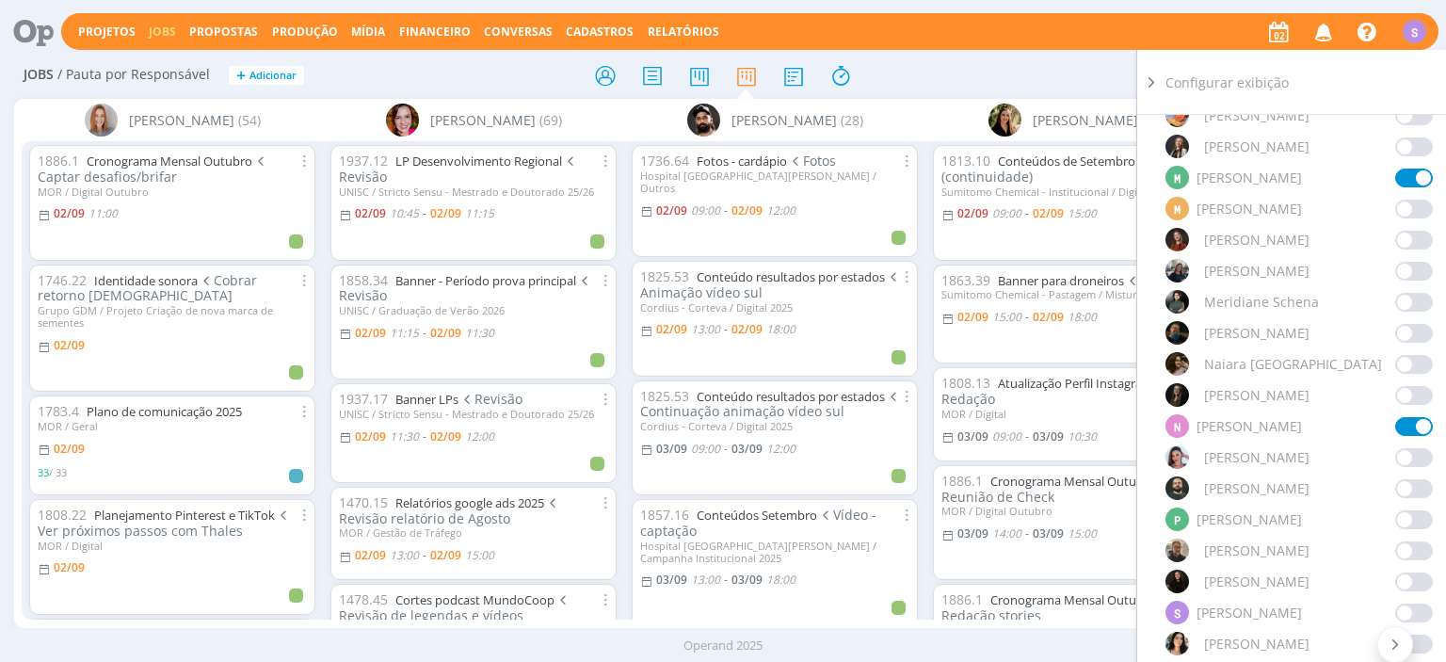
scroll to position [1085, 0]
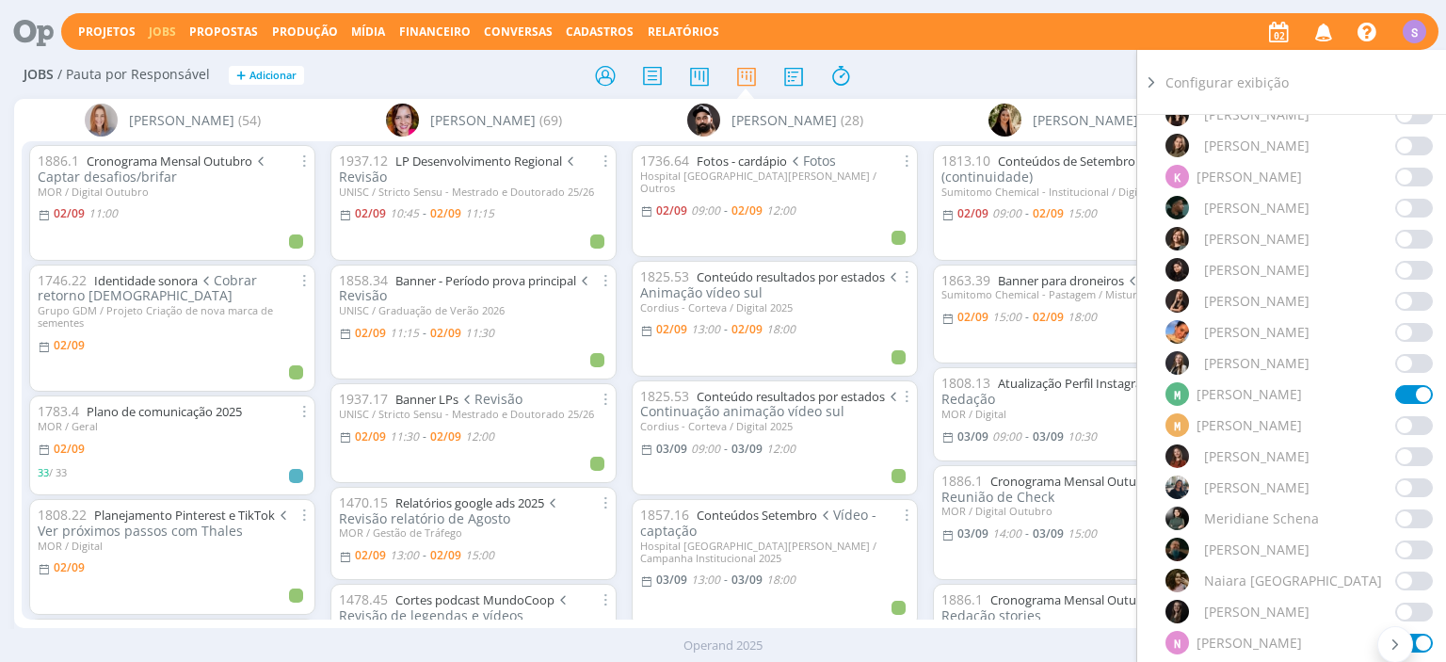
click at [1418, 199] on span at bounding box center [1415, 208] width 38 height 19
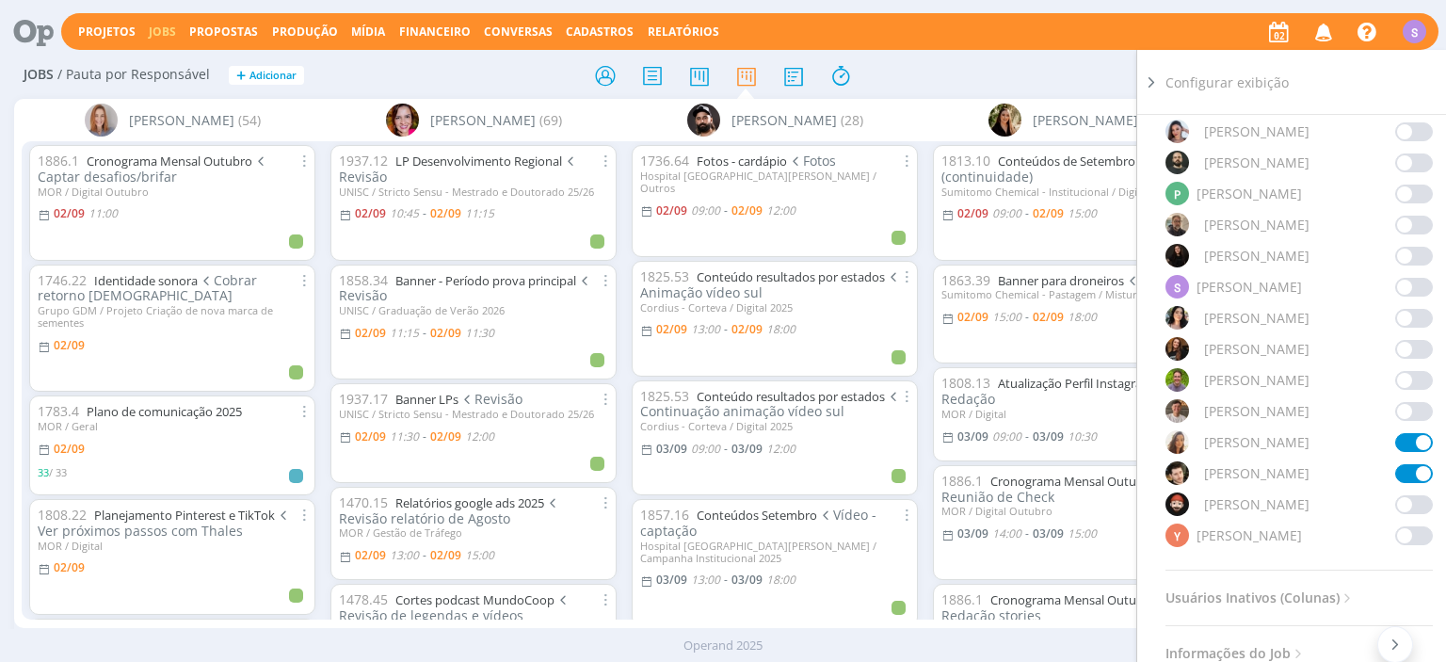
click at [1422, 216] on span at bounding box center [1415, 225] width 38 height 19
click at [1150, 79] on icon at bounding box center [1151, 83] width 19 height 20
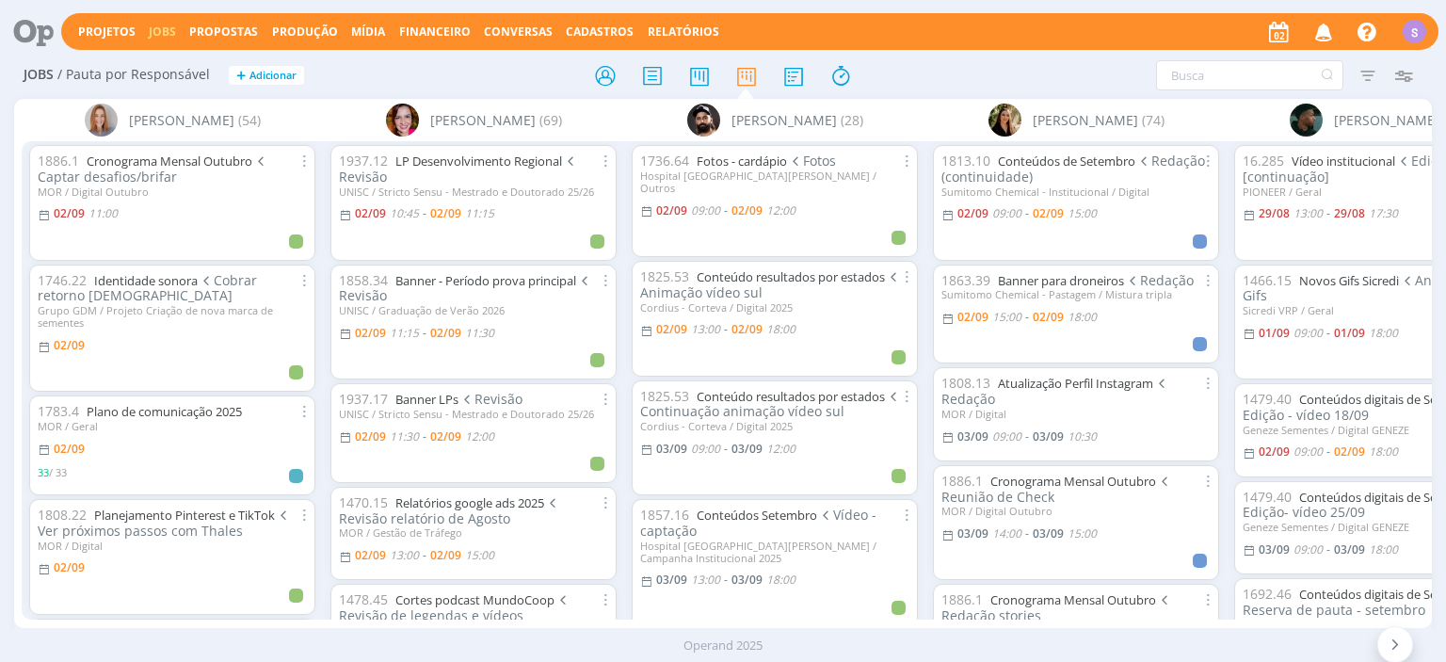
scroll to position [0, 0]
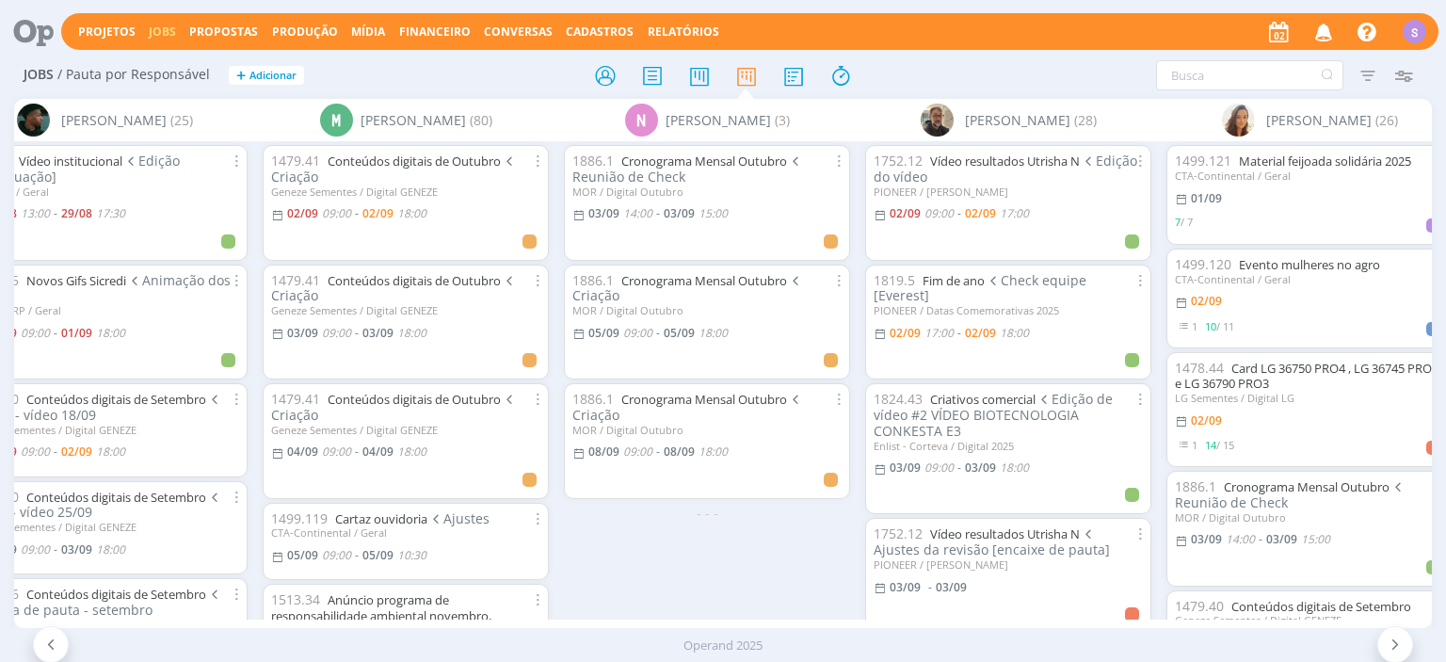
scroll to position [0, 1252]
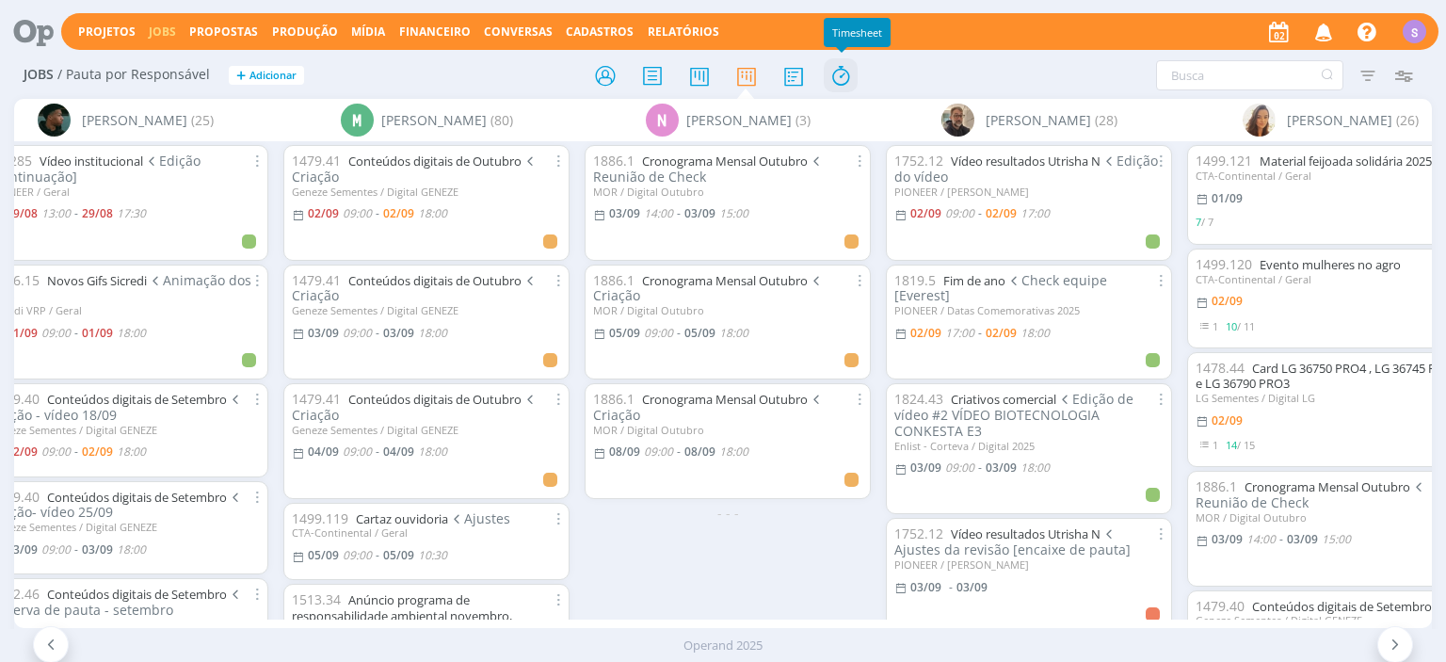
click at [856, 74] on icon at bounding box center [841, 75] width 34 height 37
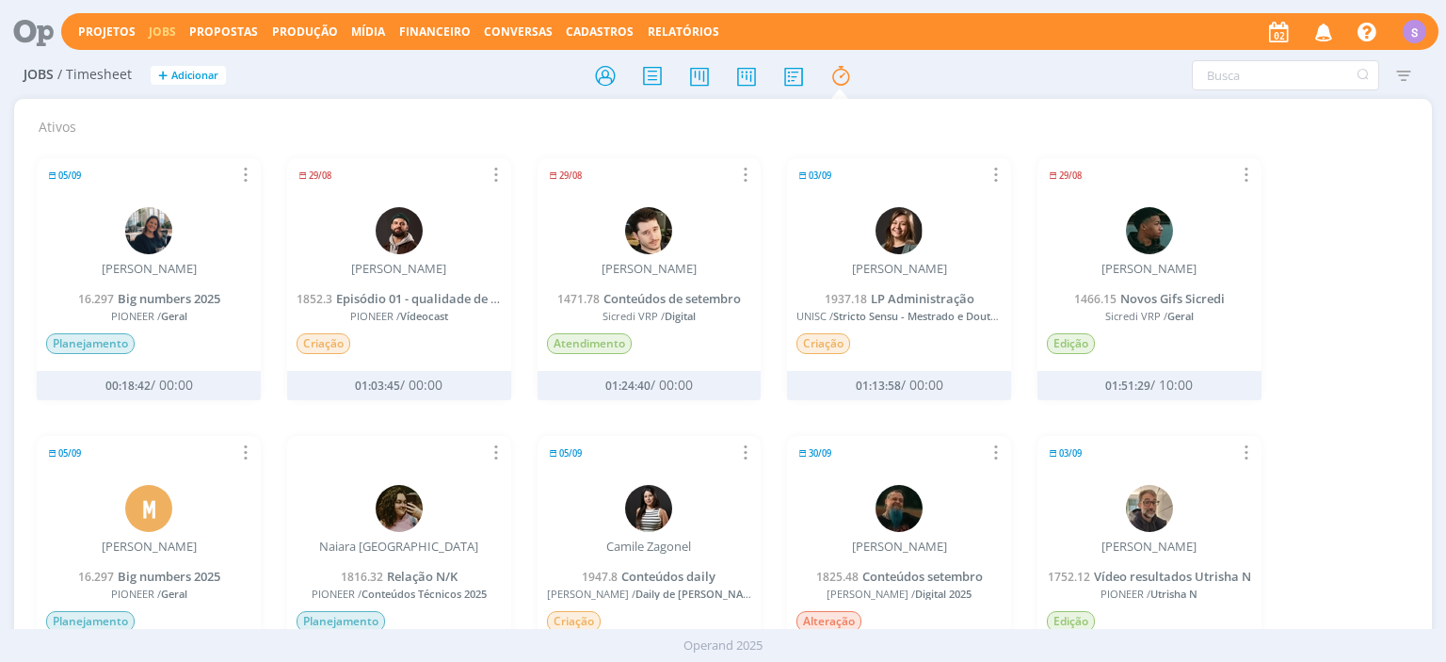
click at [149, 32] on link "Jobs" at bounding box center [162, 32] width 27 height 16
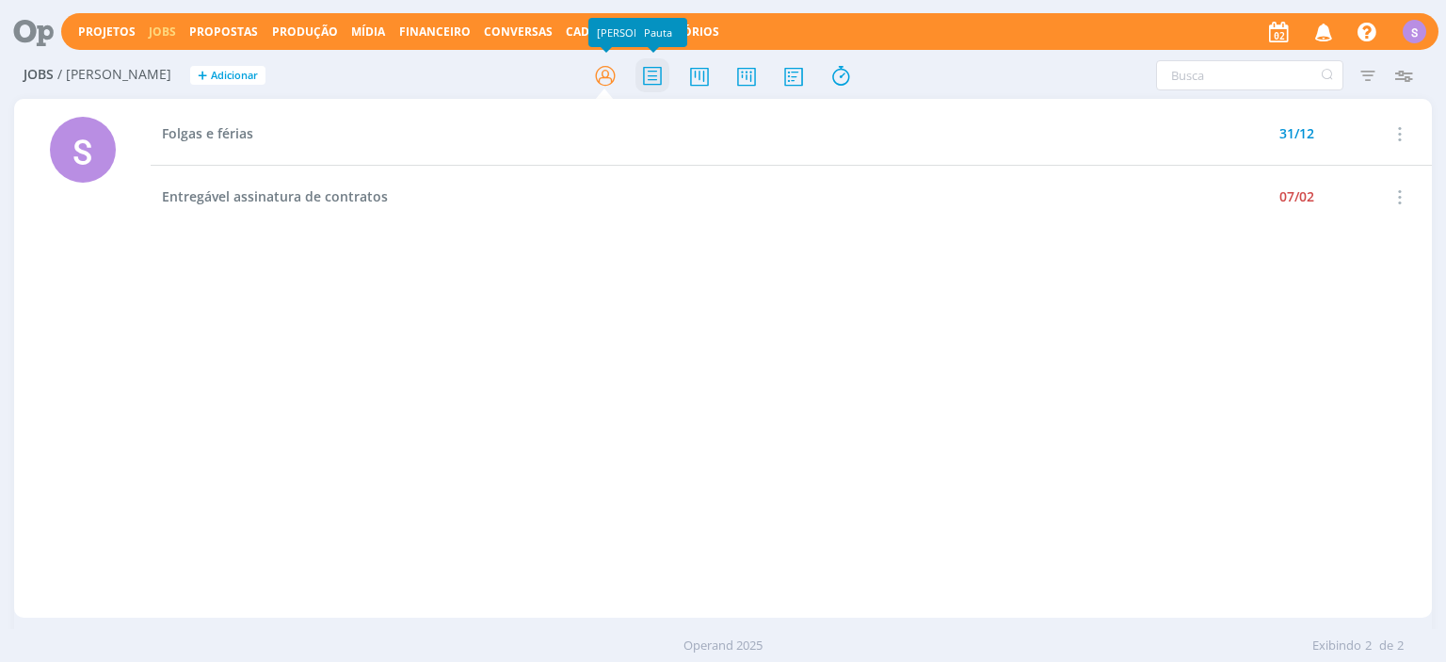
click at [637, 63] on icon at bounding box center [653, 75] width 34 height 37
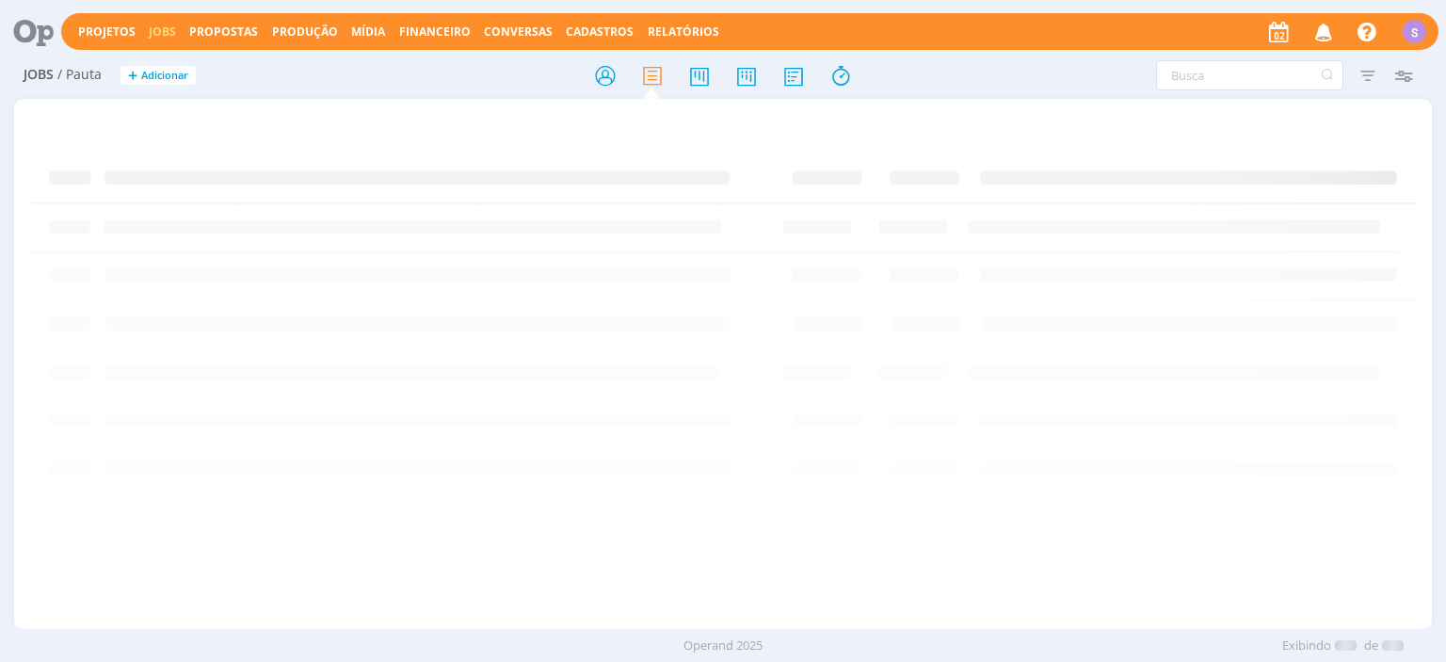
click at [96, 24] on div "Projetos Jobs Propostas Produção Mídia Financeiro Conversas Cadastros Relatório…" at bounding box center [750, 31] width 1378 height 37
click at [97, 39] on link "Projetos" at bounding box center [106, 32] width 57 height 16
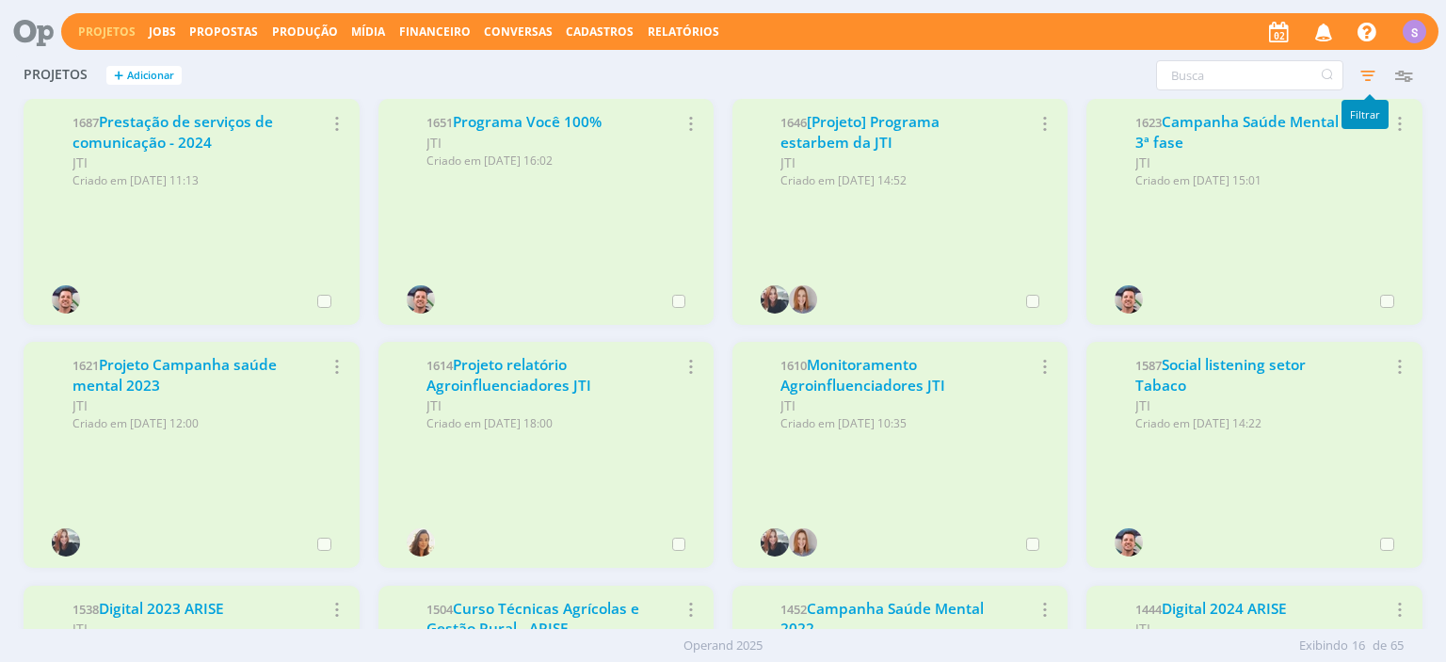
click at [1370, 76] on icon "button" at bounding box center [1368, 75] width 34 height 34
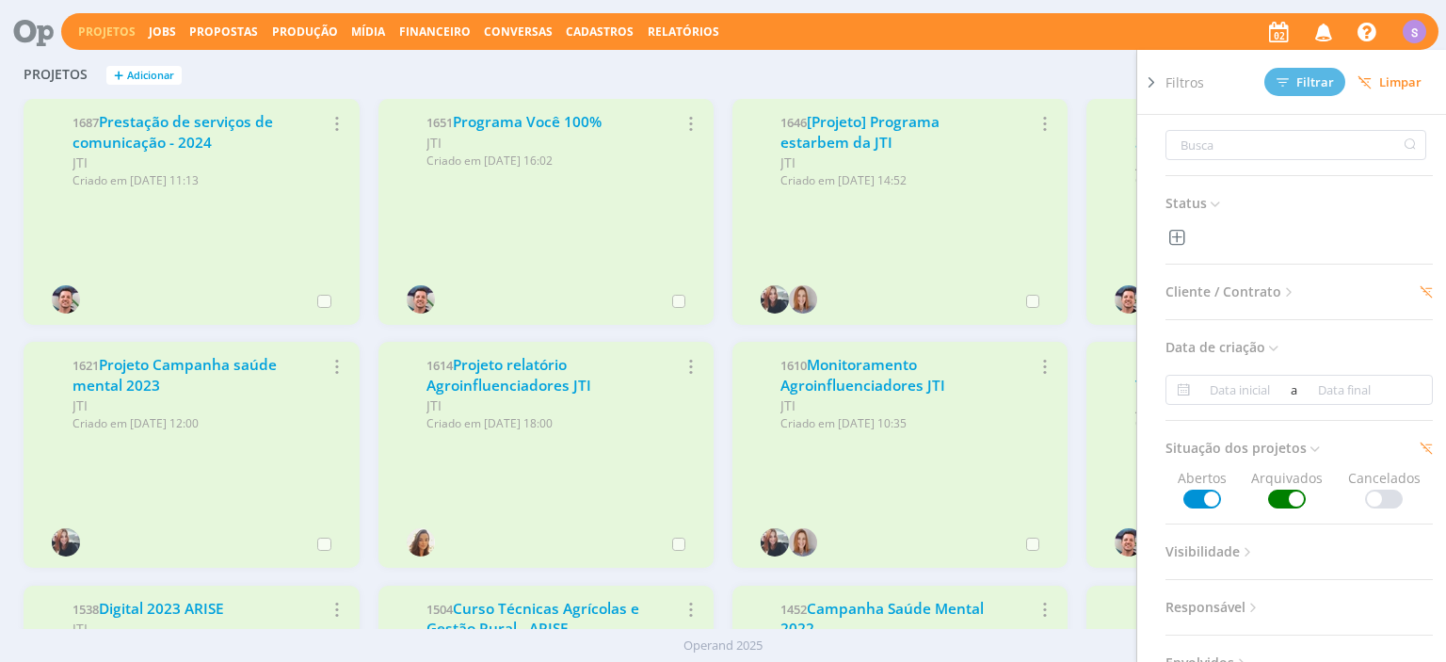
click at [1388, 81] on span "Limpar" at bounding box center [1390, 82] width 64 height 14
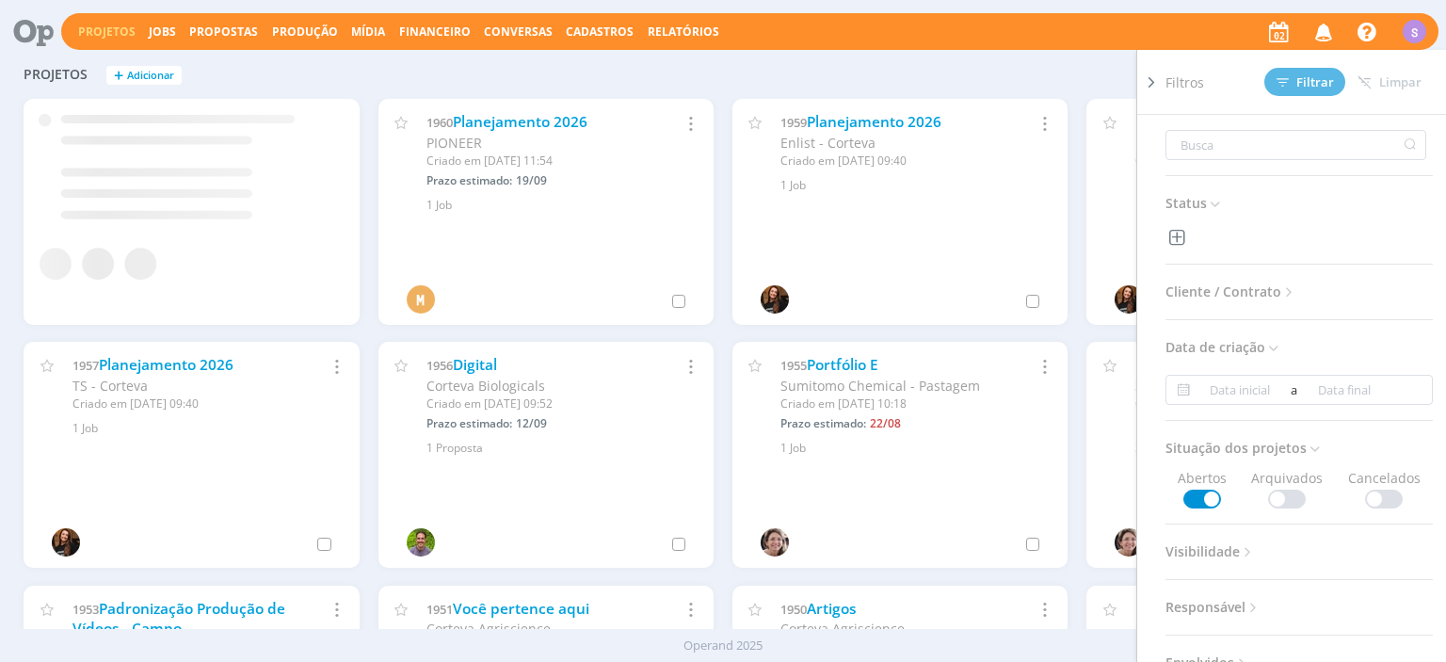
click at [1144, 75] on icon at bounding box center [1151, 83] width 19 height 20
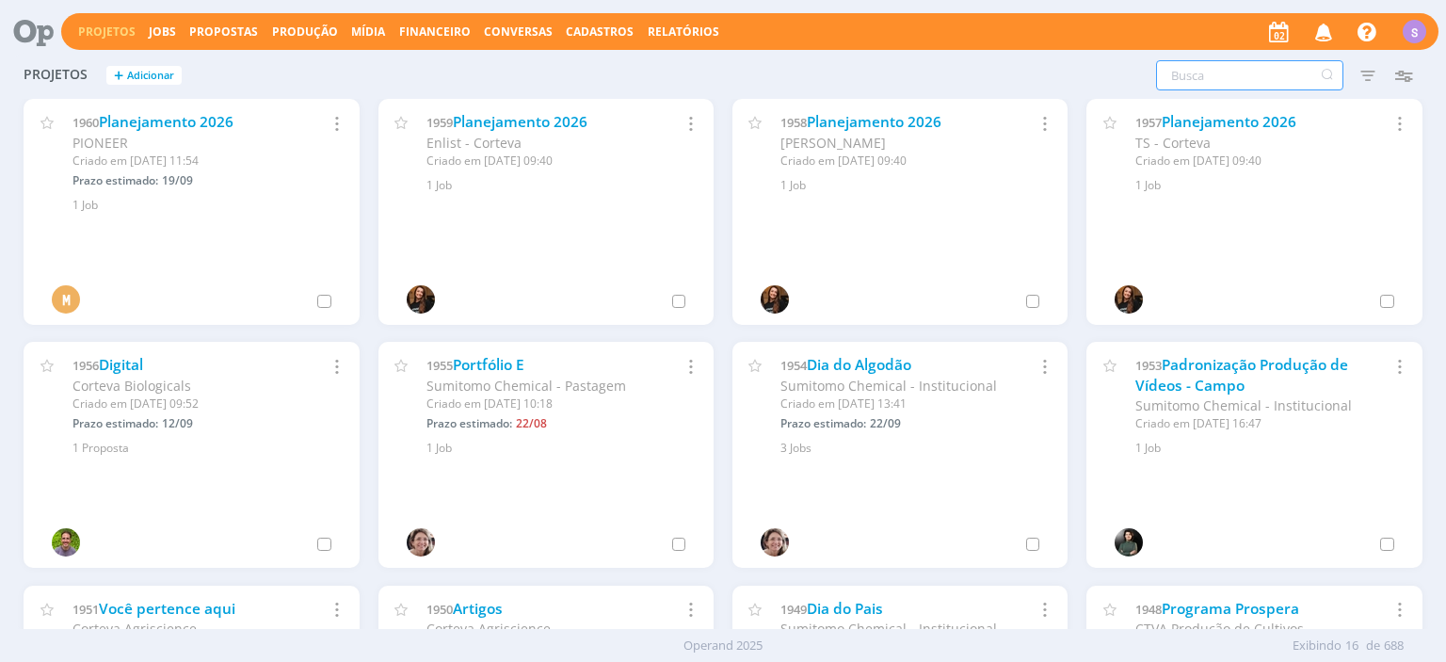
click at [1200, 73] on input "text" at bounding box center [1249, 75] width 187 height 30
type input "catálogo"
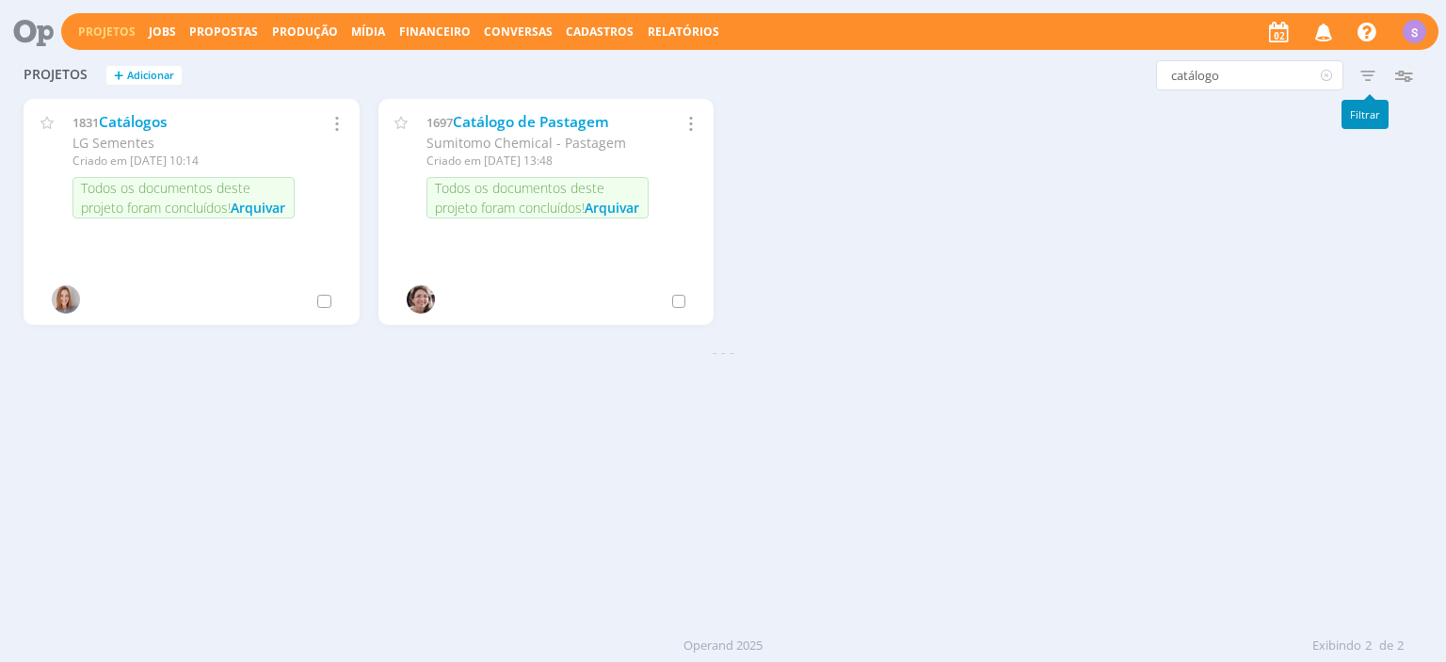
click at [1371, 85] on icon "button" at bounding box center [1368, 75] width 34 height 34
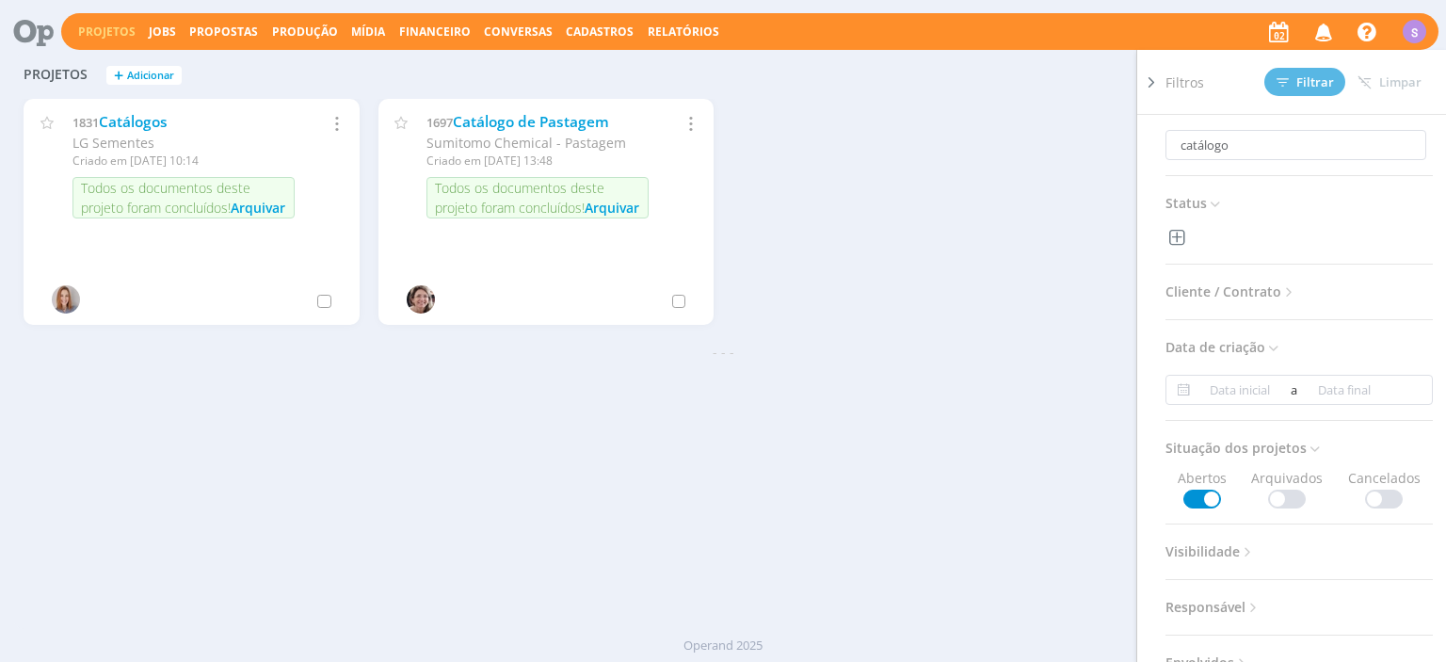
click at [1250, 286] on span "Cliente / Contrato" at bounding box center [1232, 292] width 132 height 24
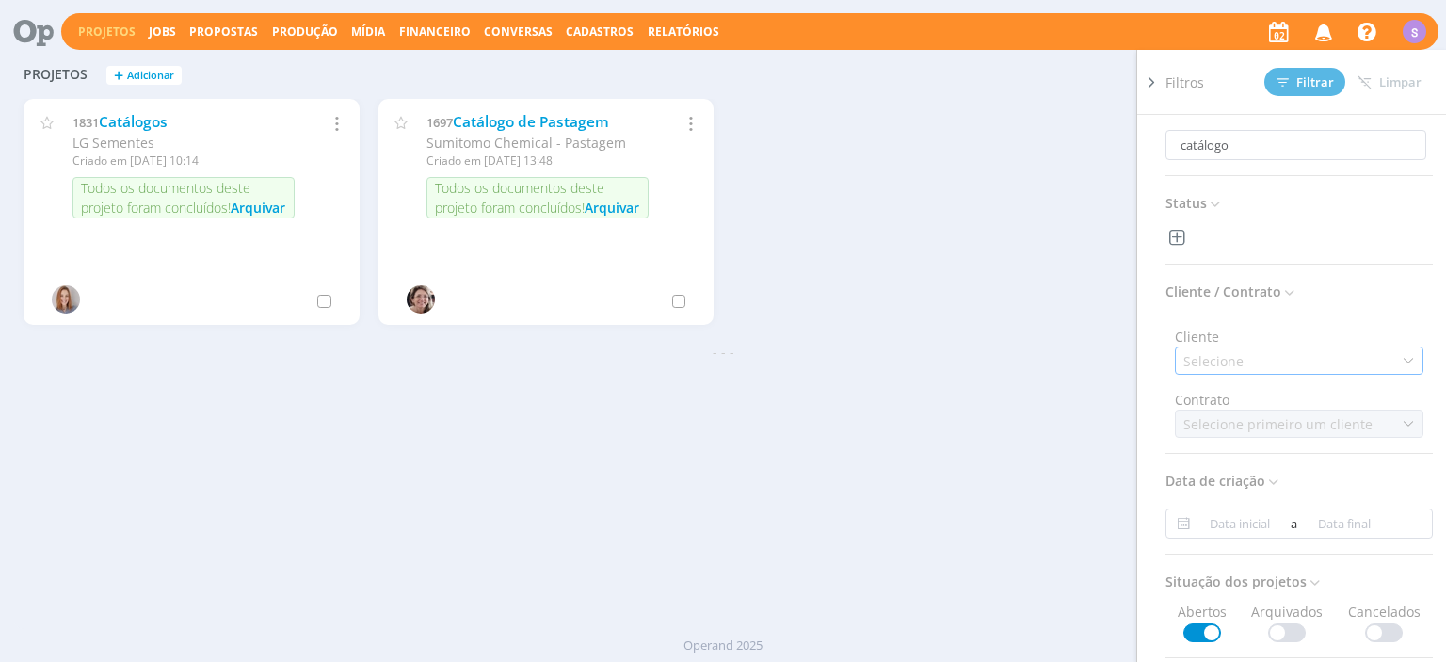
click at [1264, 351] on div "Selecione" at bounding box center [1299, 361] width 249 height 28
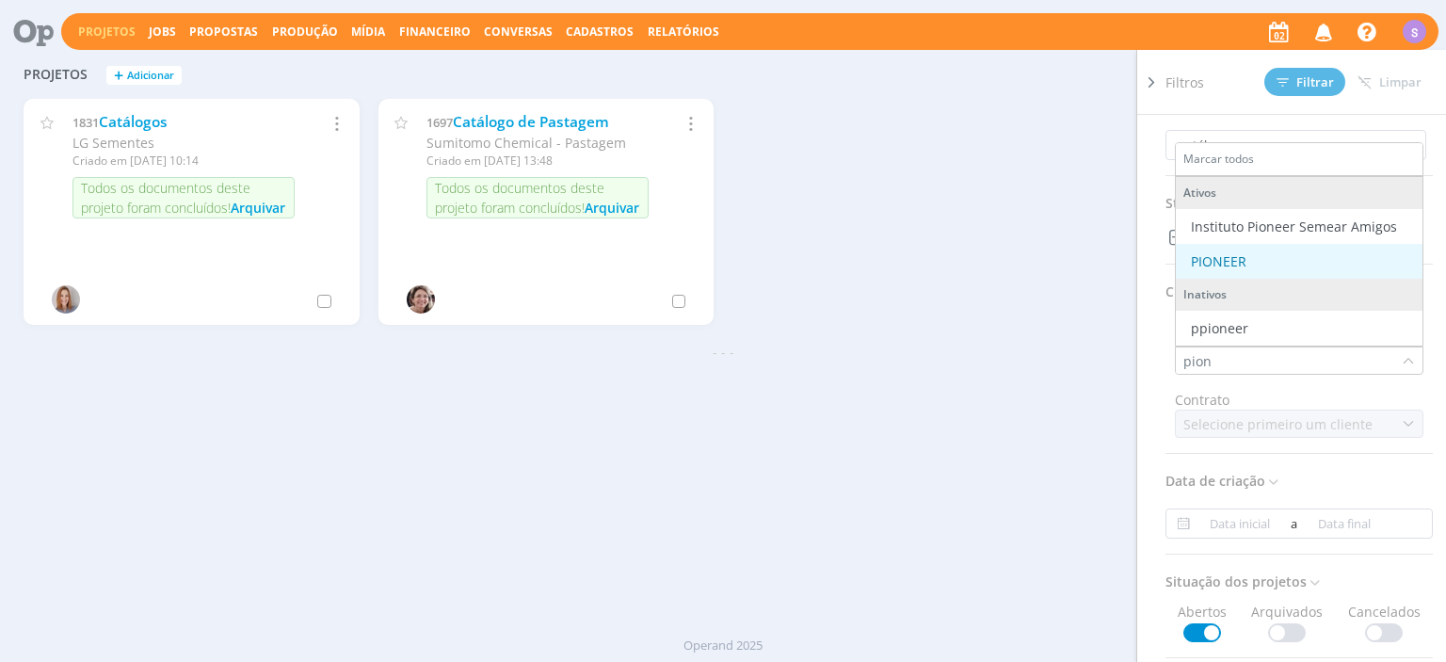
type input "pion"
click at [1243, 266] on div "PIONEER" at bounding box center [1219, 261] width 56 height 20
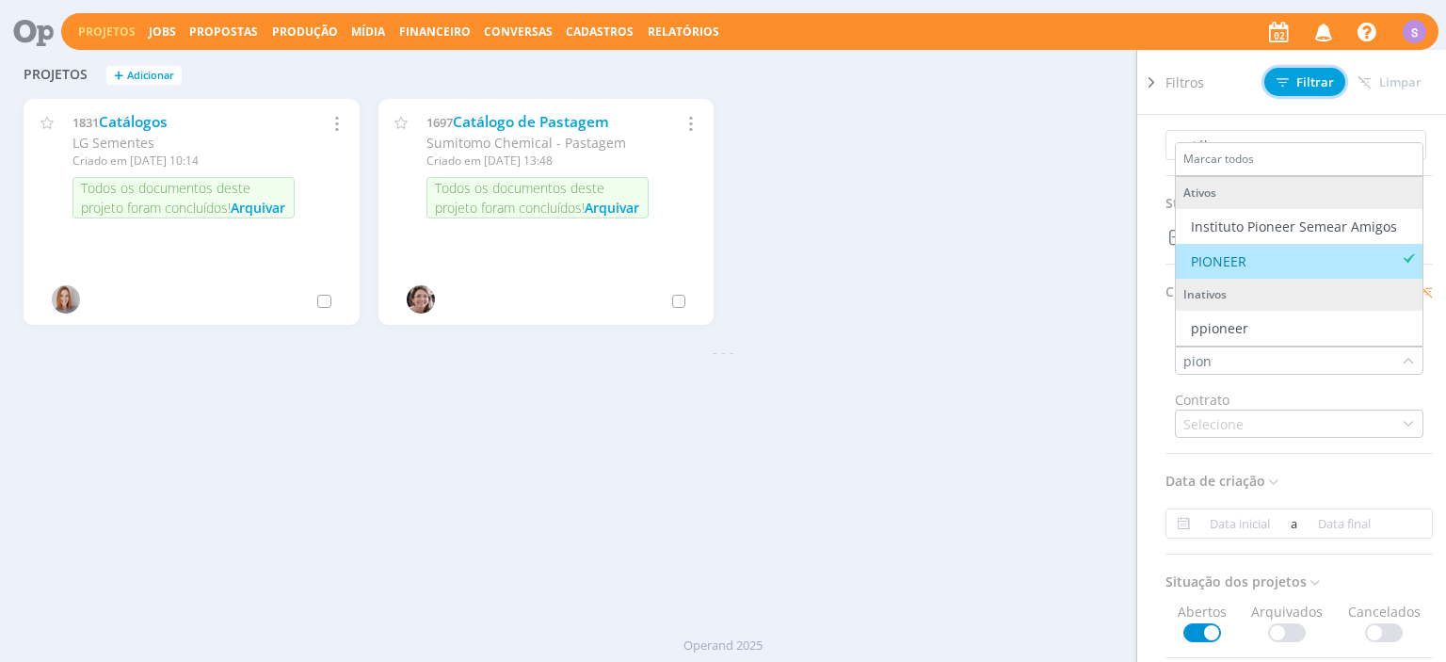
click at [1300, 90] on button "Filtrar" at bounding box center [1305, 82] width 81 height 28
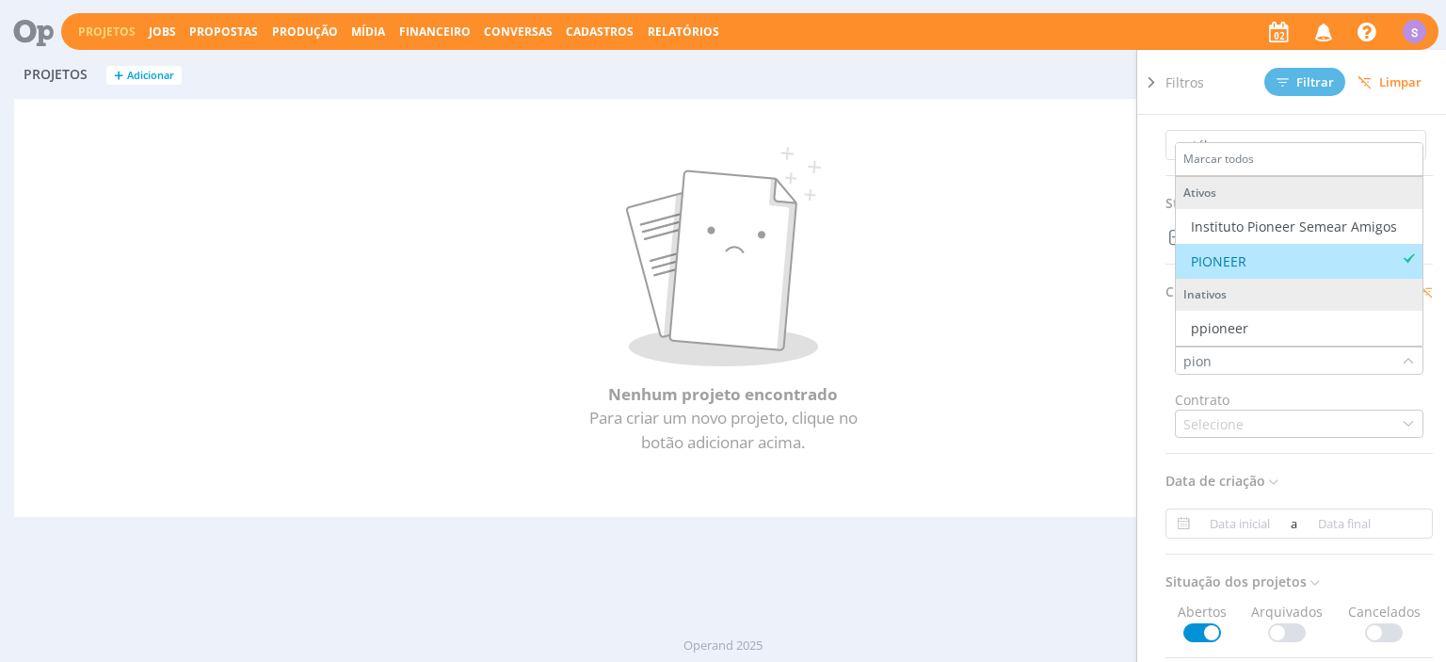
click at [1073, 180] on p at bounding box center [723, 257] width 1322 height 220
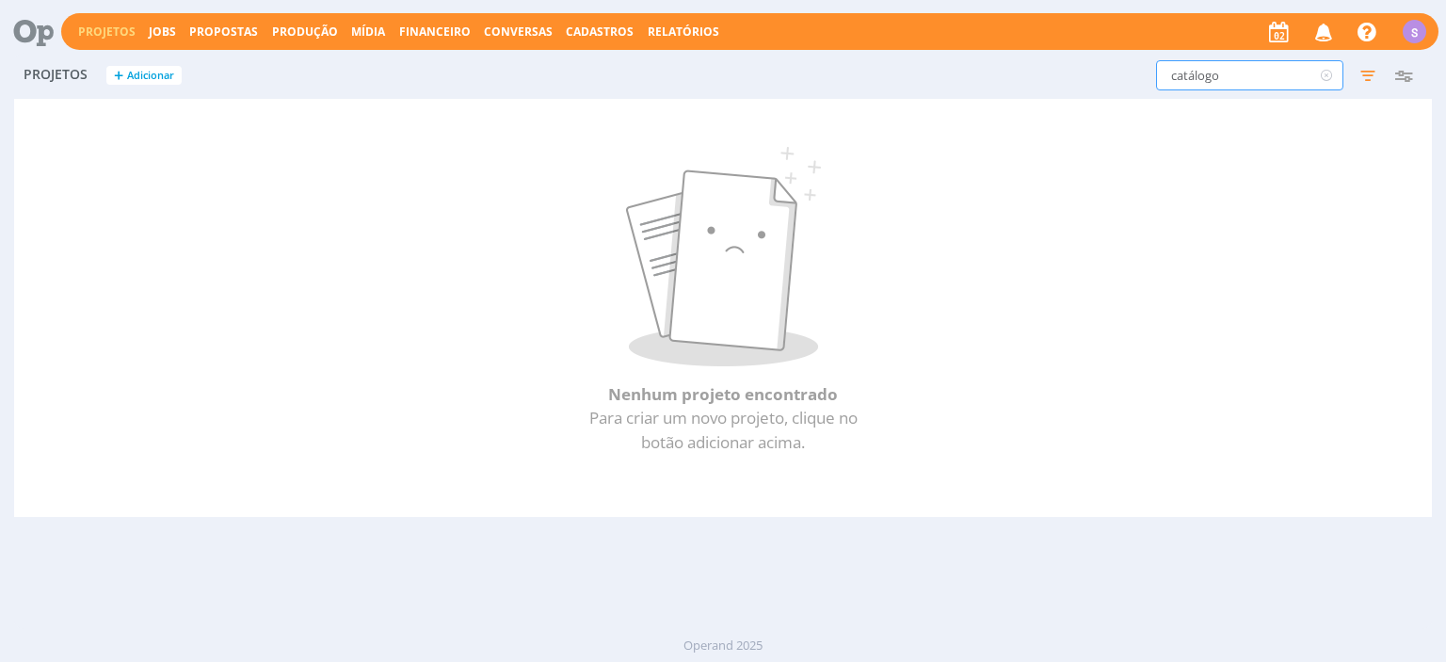
drag, startPoint x: 1230, startPoint y: 83, endPoint x: 1166, endPoint y: 58, distance: 68.6
click at [1166, 60] on input "catálogo" at bounding box center [1249, 75] width 187 height 30
drag, startPoint x: 1256, startPoint y: 87, endPoint x: 885, endPoint y: 65, distance: 371.6
click at [1156, 73] on input "catalogo" at bounding box center [1249, 75] width 187 height 30
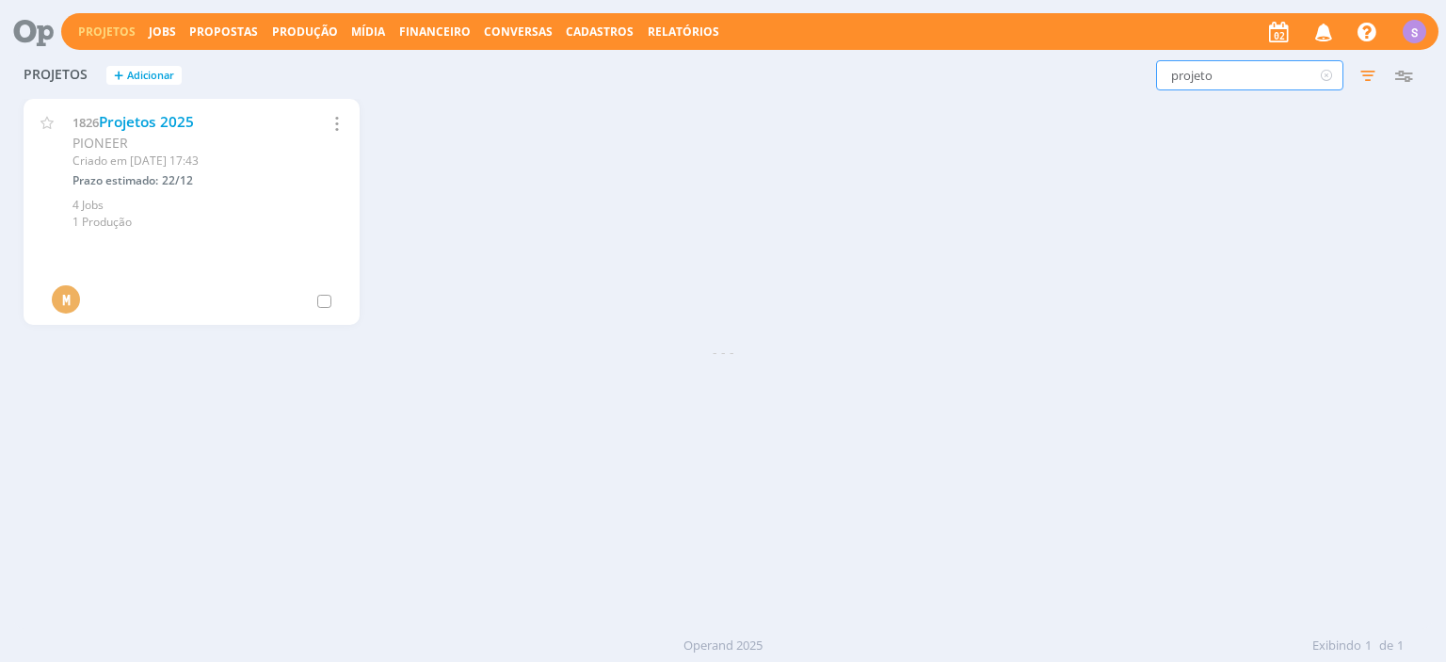
drag, startPoint x: 1256, startPoint y: 78, endPoint x: 1053, endPoint y: 78, distance: 203.4
click at [1156, 78] on input "projeto" at bounding box center [1249, 75] width 187 height 30
type input "guia"
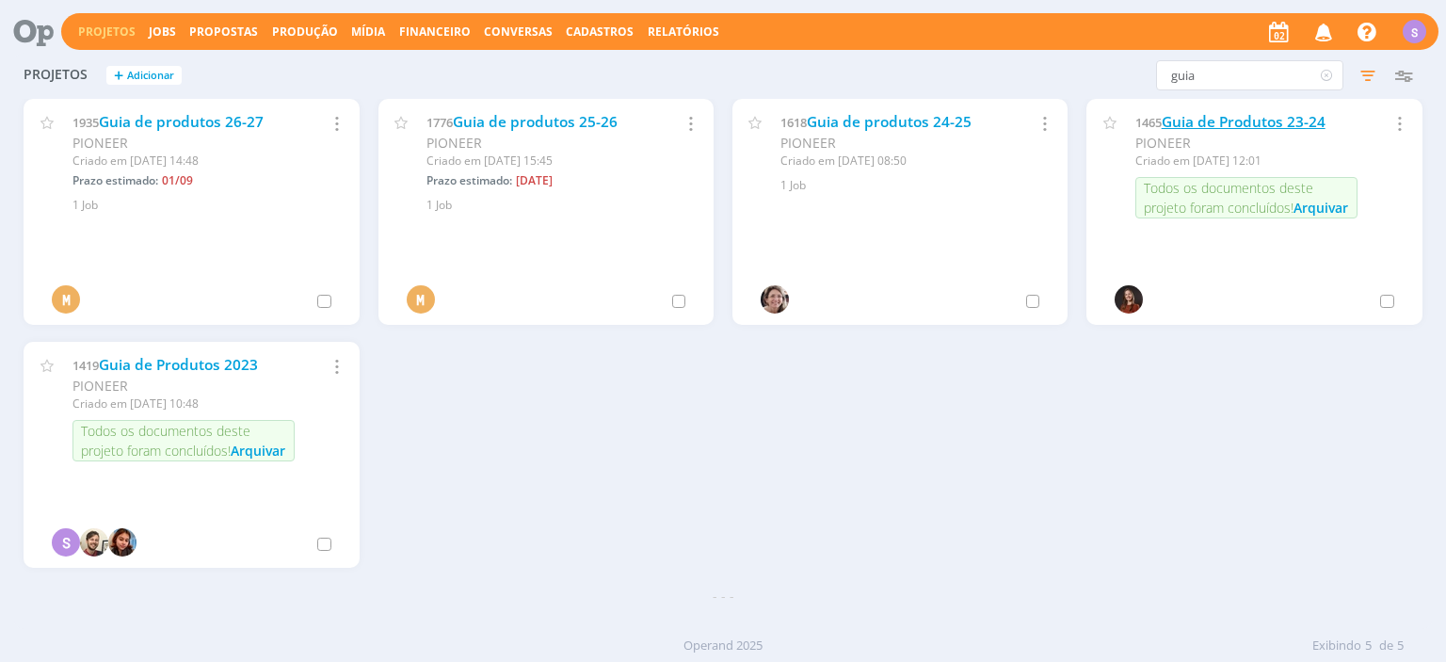
click at [1293, 129] on link "Guia de Produtos 23-24" at bounding box center [1244, 122] width 164 height 20
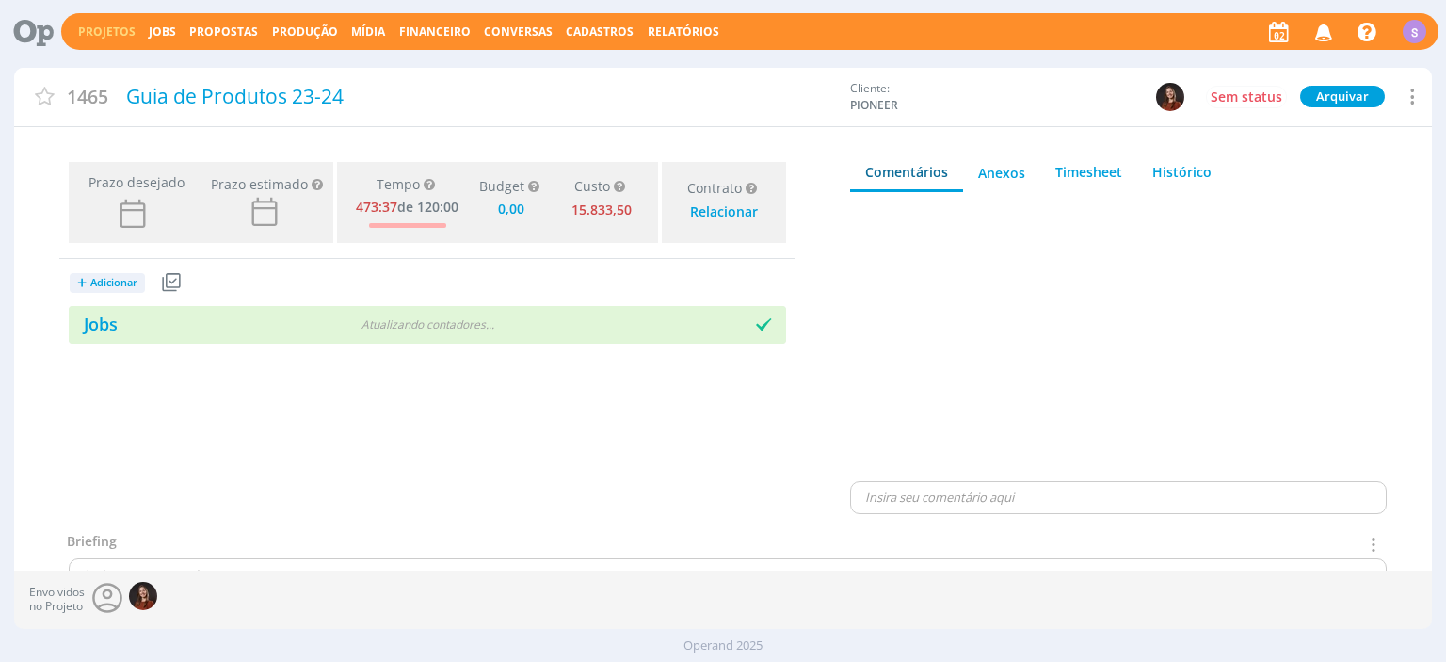
type input "0,00"
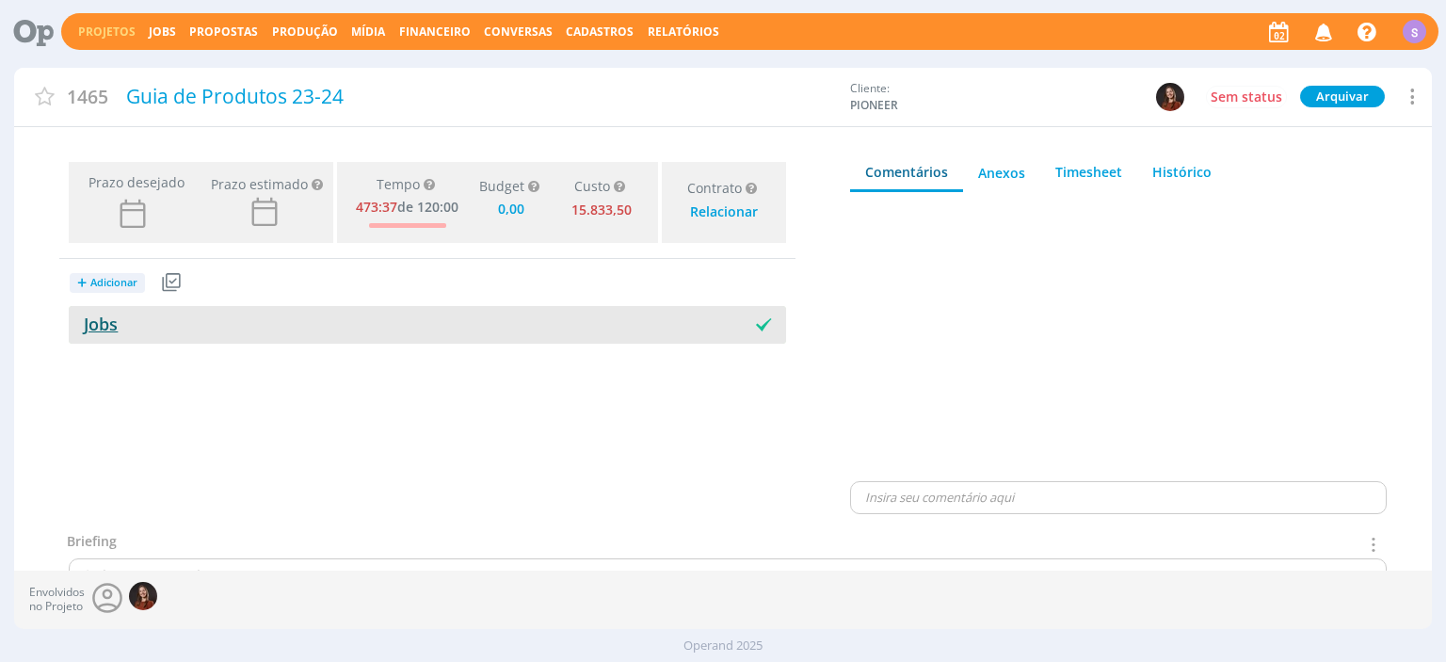
click at [92, 326] on link "Jobs" at bounding box center [93, 324] width 49 height 23
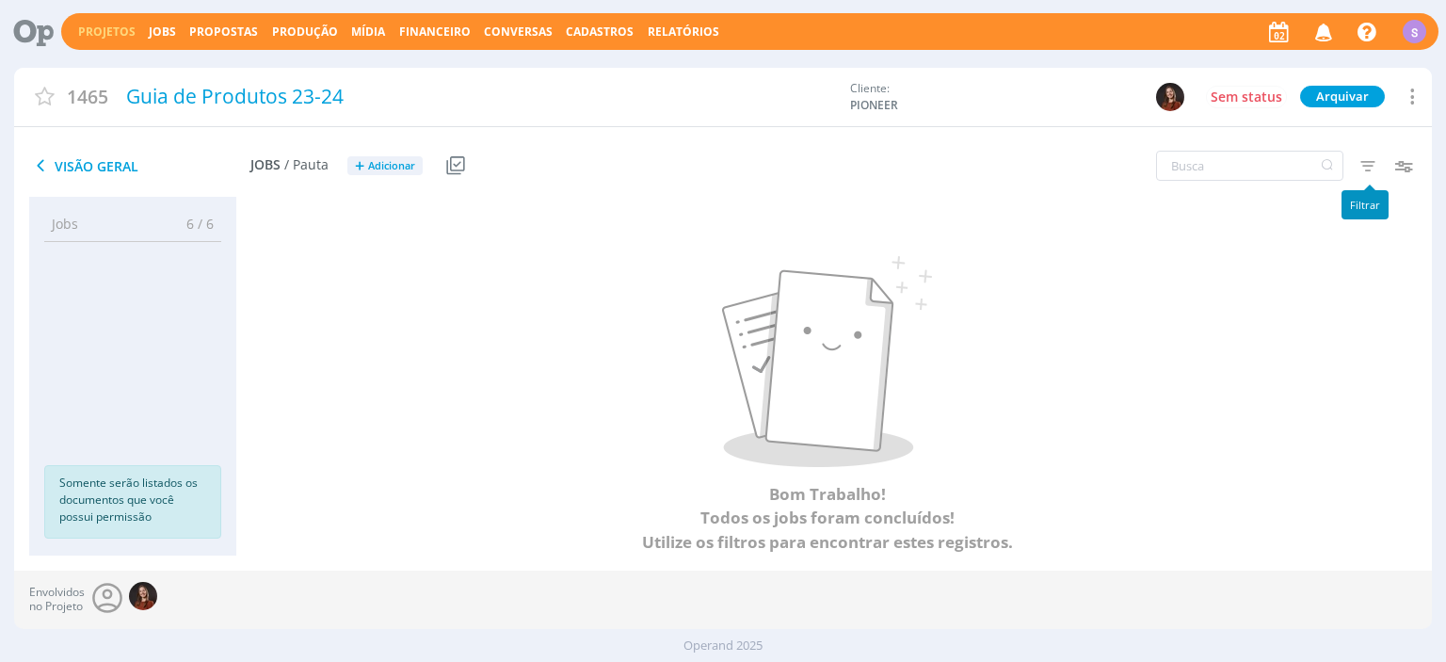
click at [1360, 162] on icon "button" at bounding box center [1368, 166] width 34 height 34
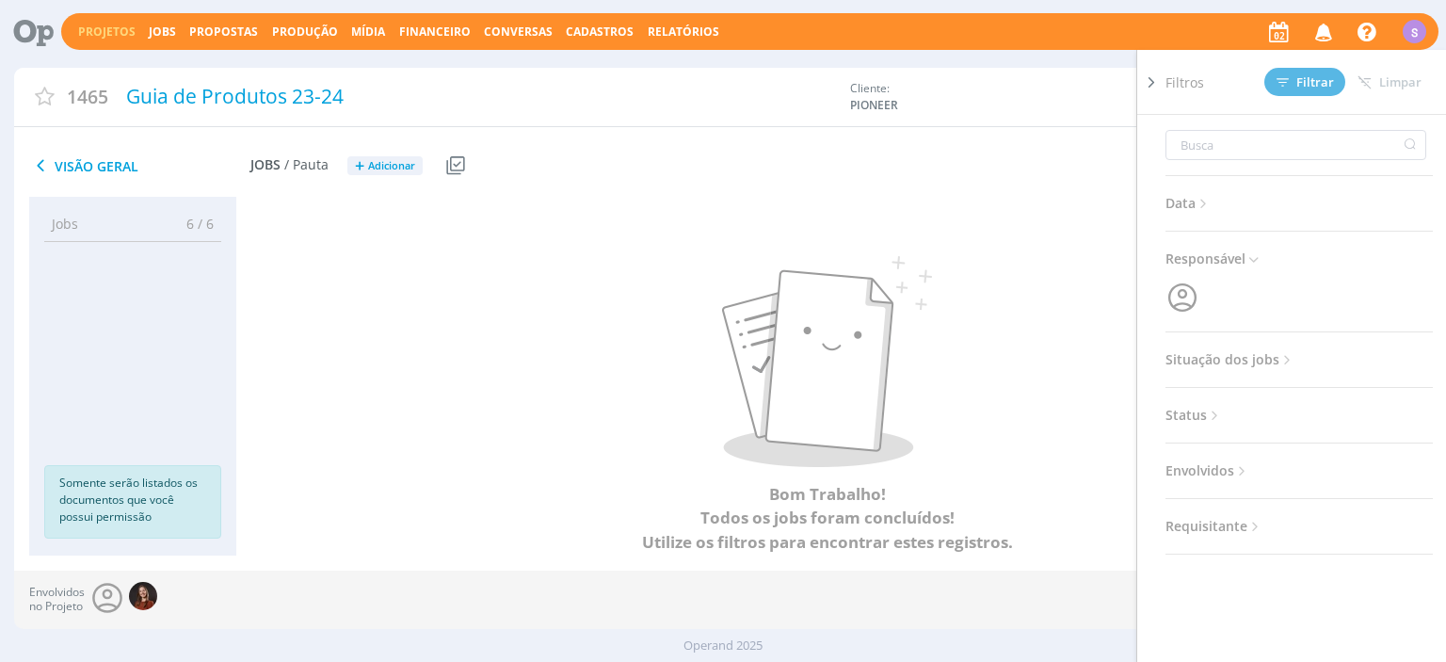
click at [1265, 364] on span "Situação dos jobs" at bounding box center [1231, 359] width 130 height 24
click at [1283, 410] on span at bounding box center [1288, 410] width 38 height 19
click at [1304, 97] on div "Filtros Filtrar Limpar" at bounding box center [1307, 82] width 282 height 64
click at [1305, 84] on span "Filtrar" at bounding box center [1305, 82] width 57 height 12
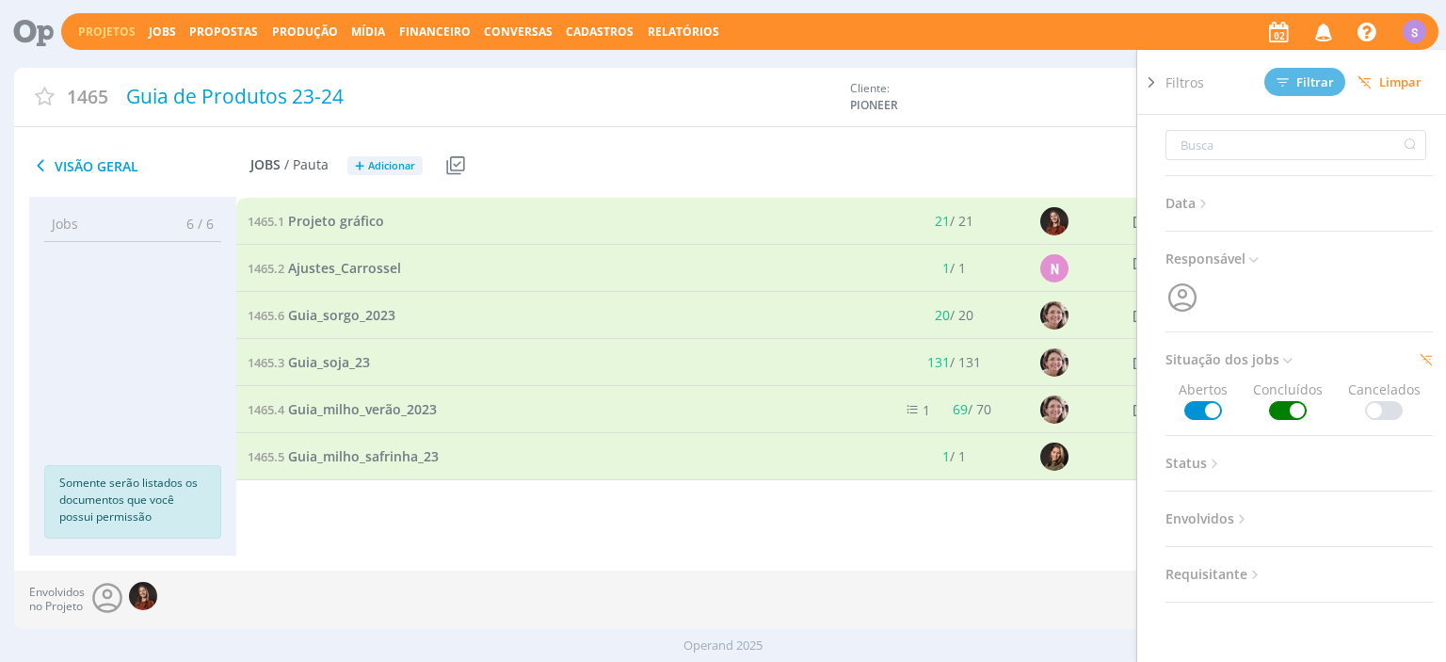
click at [652, 160] on div "Visão Geral Jobs / Pauta + Adicionar Usar Job de template Criar template a part…" at bounding box center [486, 166] width 945 height 47
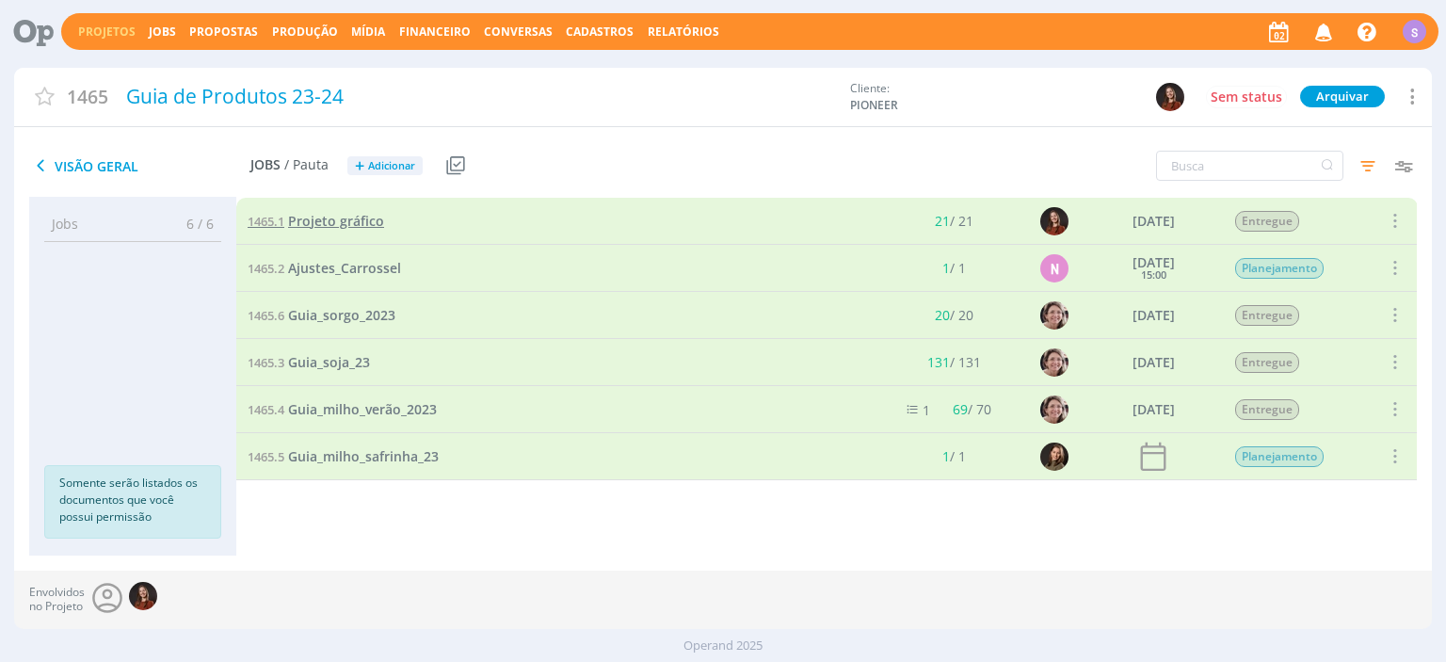
click at [354, 224] on span "Projeto gráfico" at bounding box center [336, 221] width 96 height 18
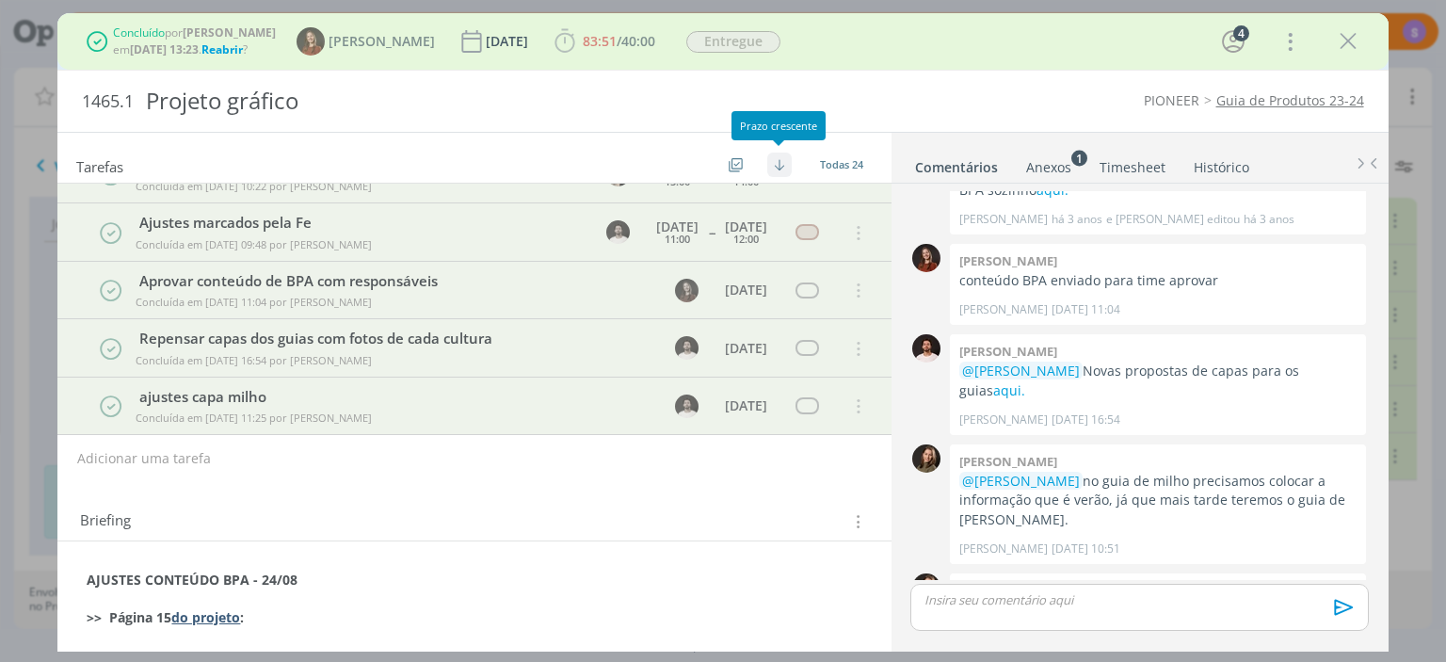
click at [779, 155] on button "dialog" at bounding box center [779, 165] width 24 height 24
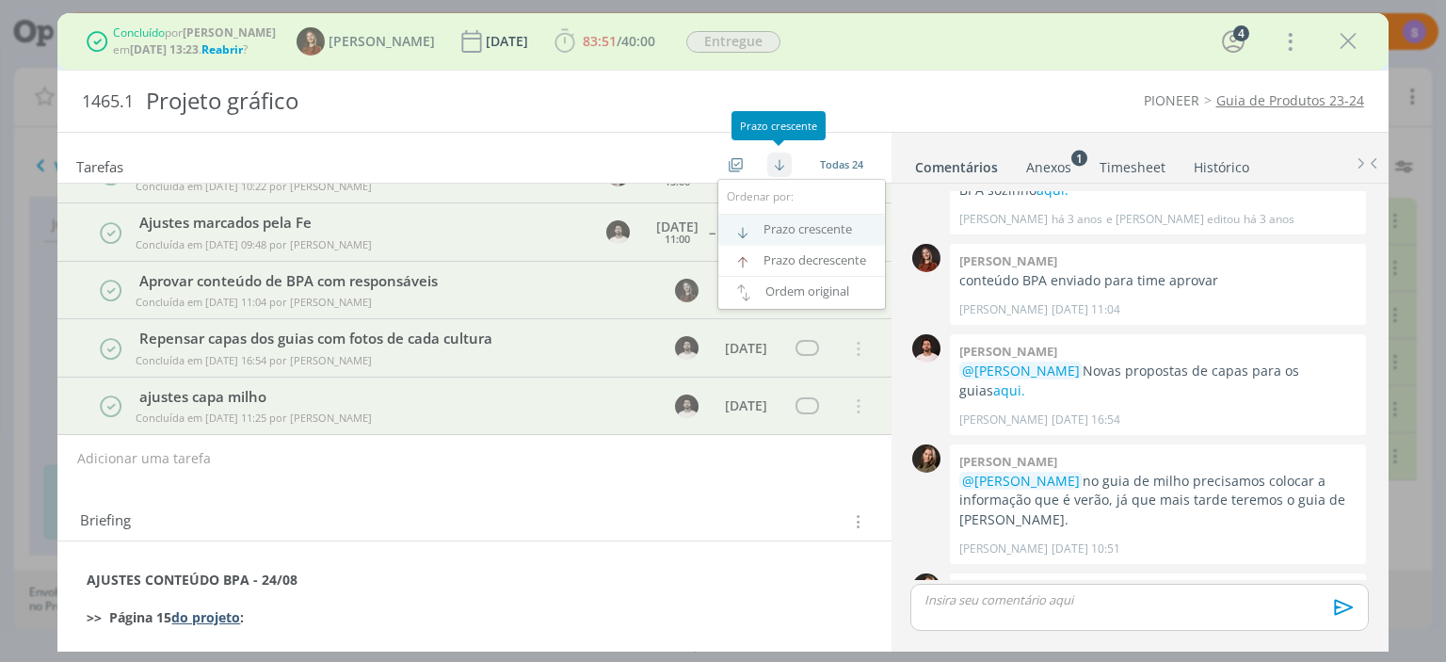
click at [770, 234] on link "Prazo crescente" at bounding box center [801, 230] width 167 height 31
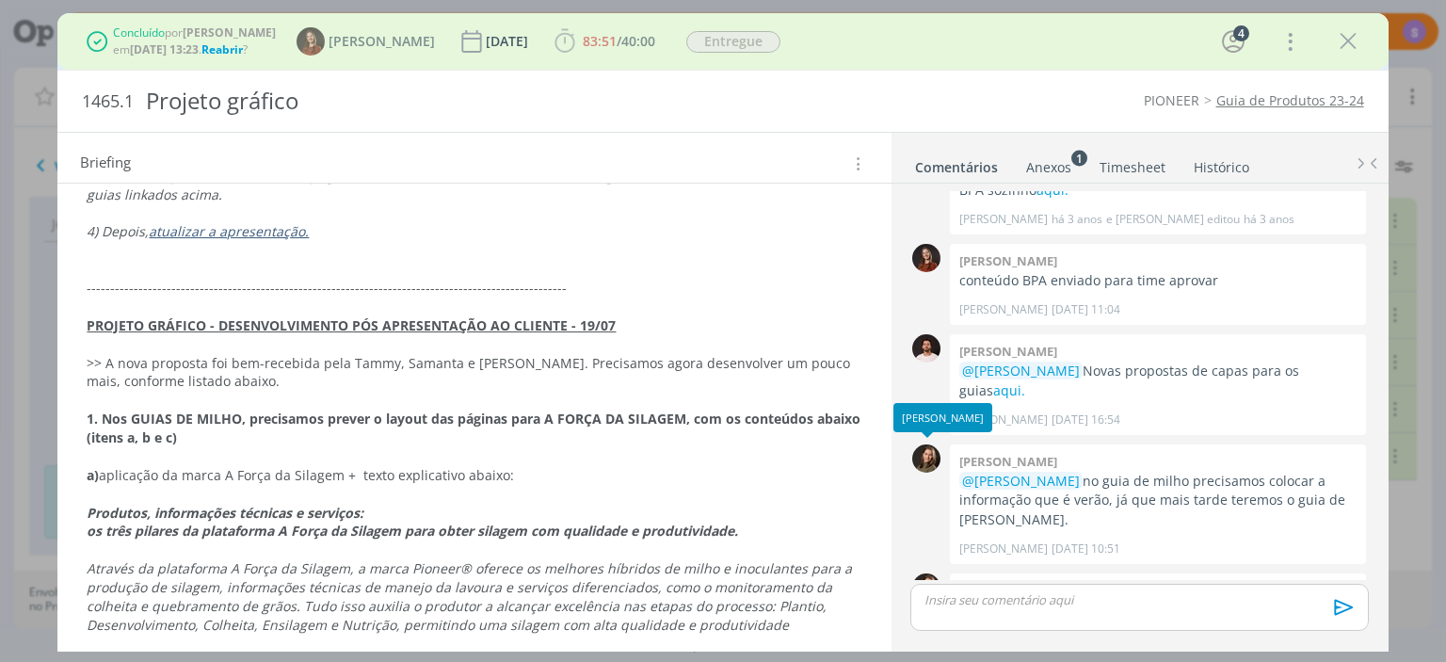
scroll to position [864, 0]
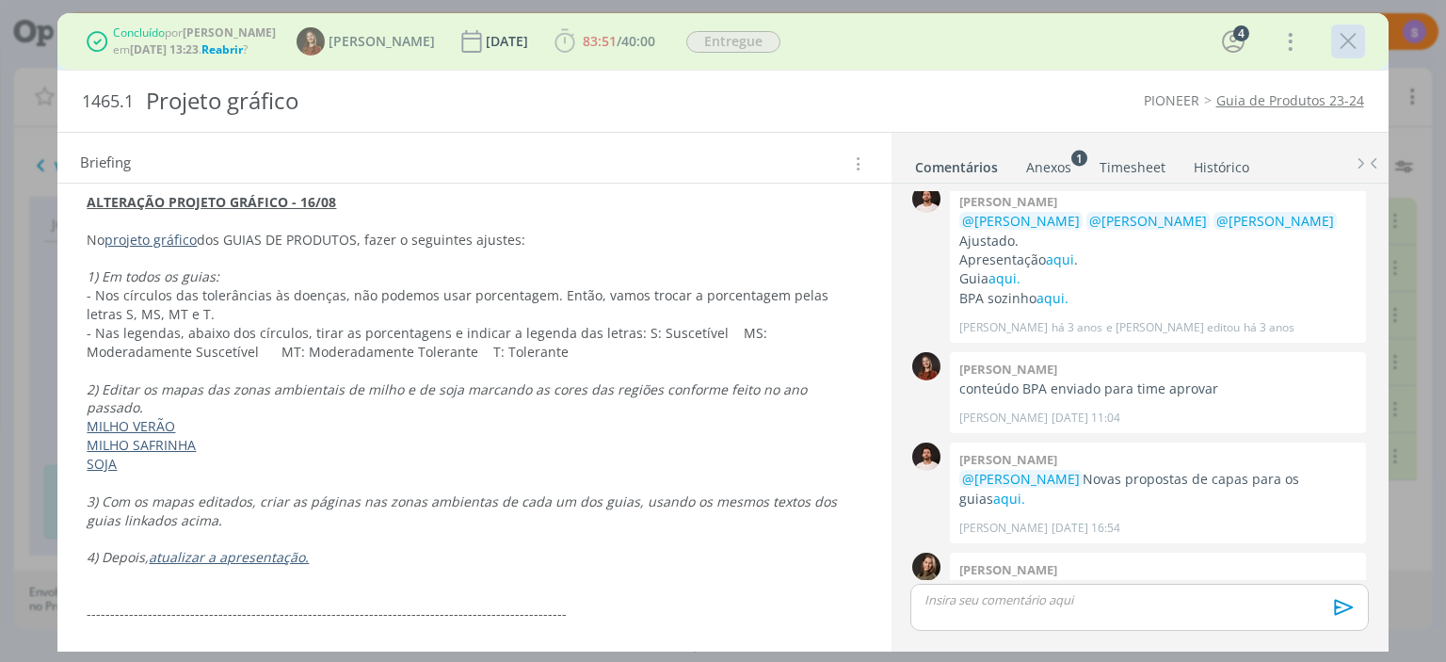
click at [1356, 46] on icon "dialog" at bounding box center [1348, 41] width 28 height 28
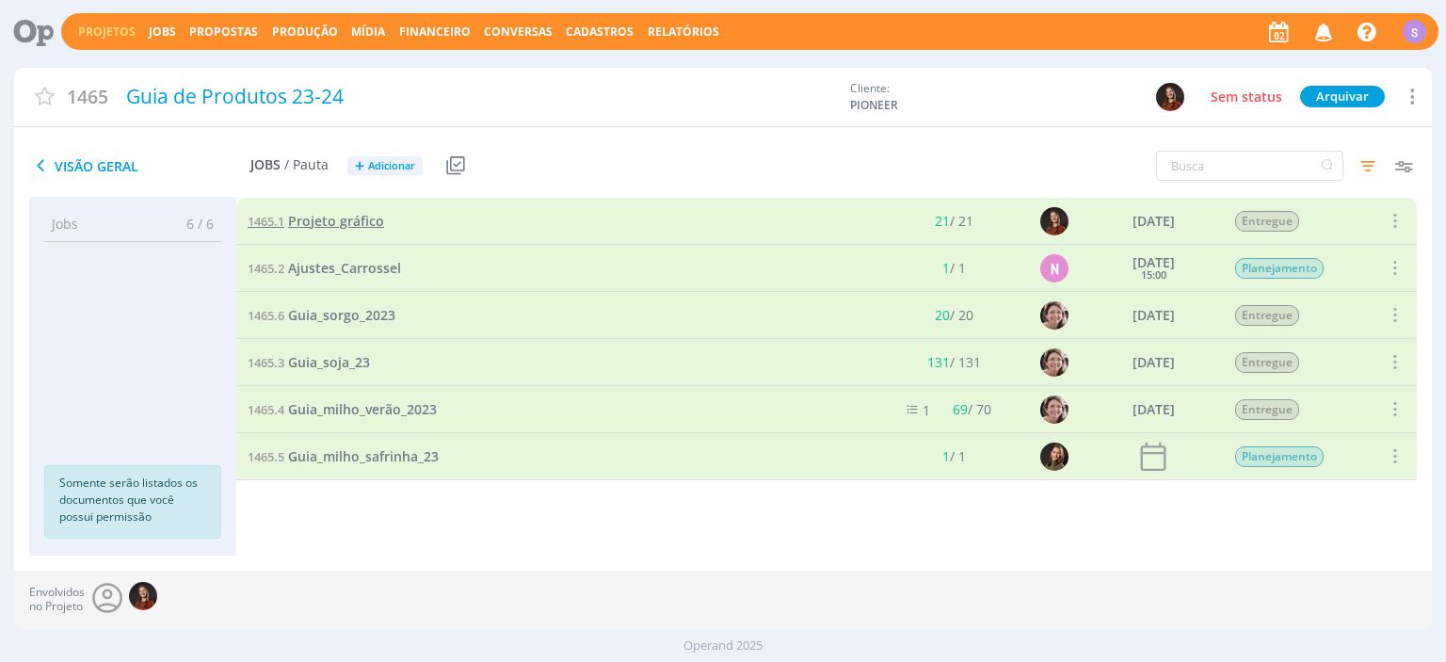
click at [359, 224] on span "Projeto gráfico" at bounding box center [336, 221] width 96 height 18
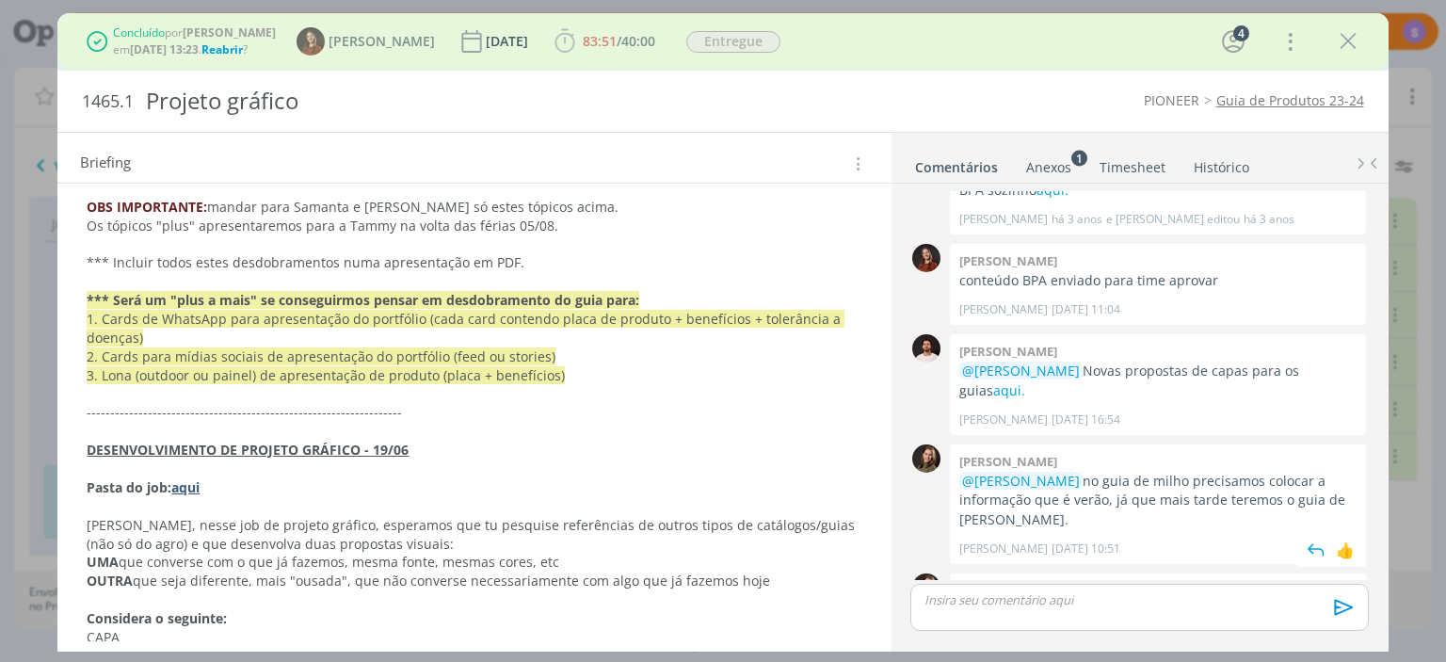
scroll to position [1515, 0]
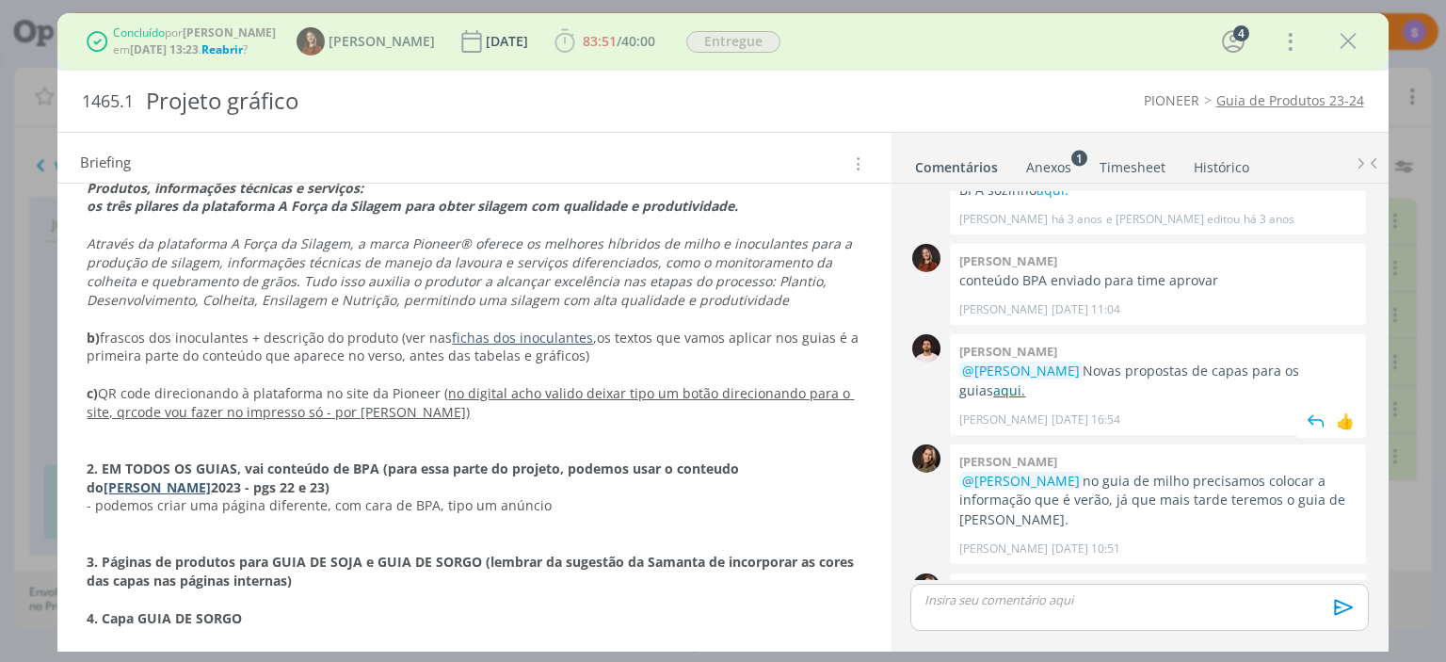
click at [1025, 381] on link "aqui." at bounding box center [1009, 390] width 32 height 18
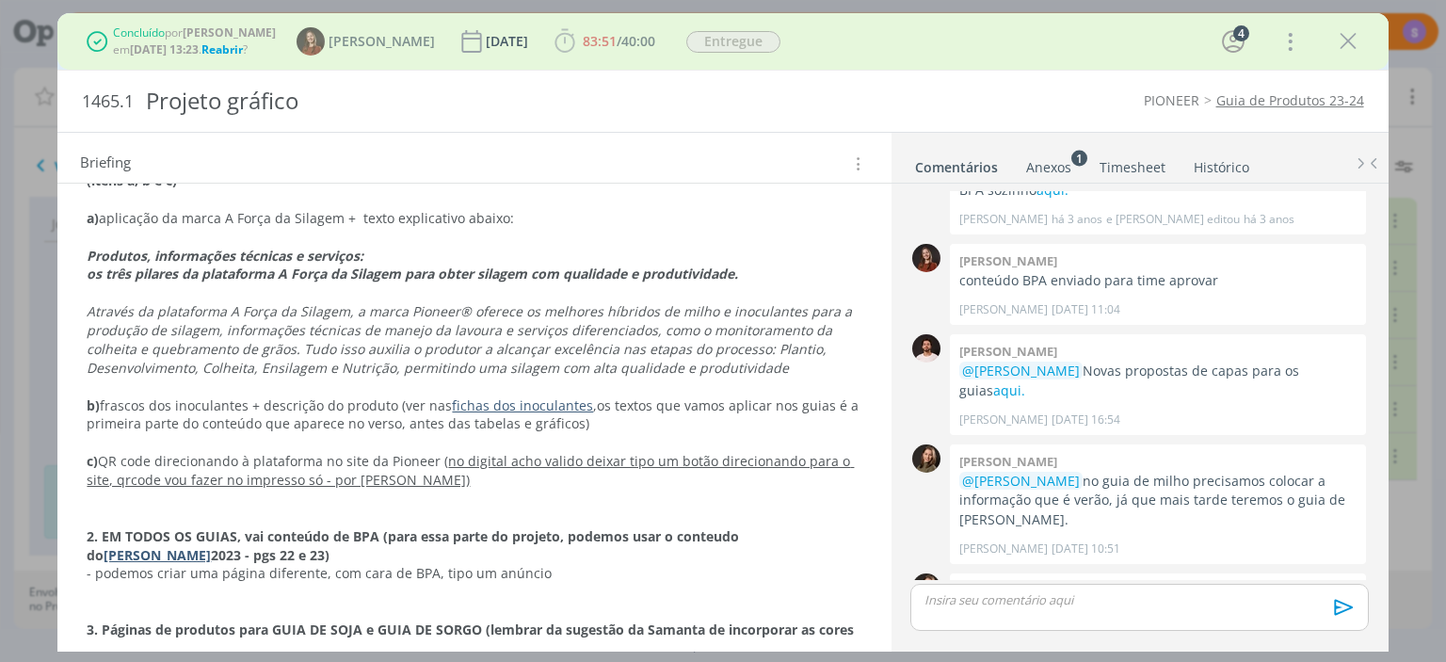
scroll to position [1407, 0]
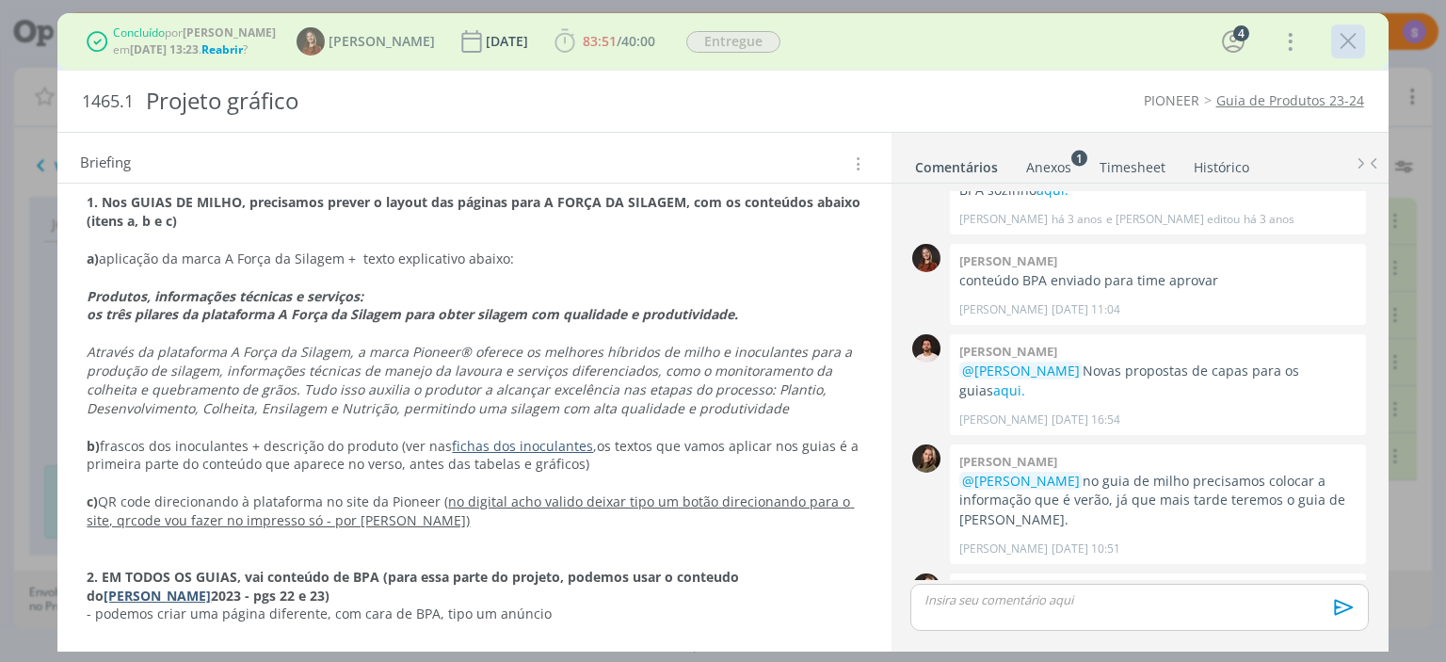
click at [1348, 50] on icon "dialog" at bounding box center [1348, 41] width 28 height 28
